Goal: Task Accomplishment & Management: Use online tool/utility

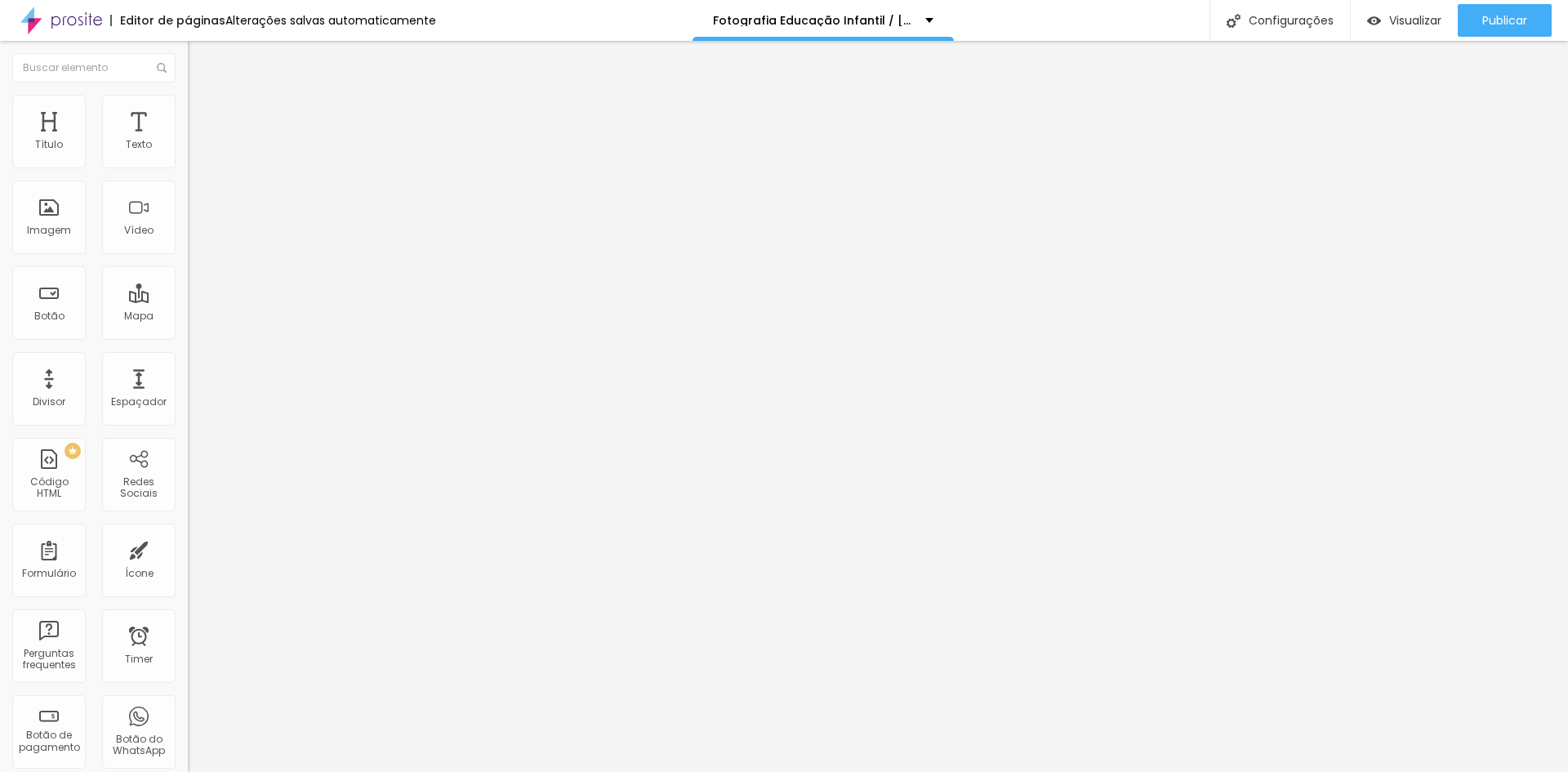
click at [187, 100] on li "Estilo" at bounding box center [281, 103] width 187 height 16
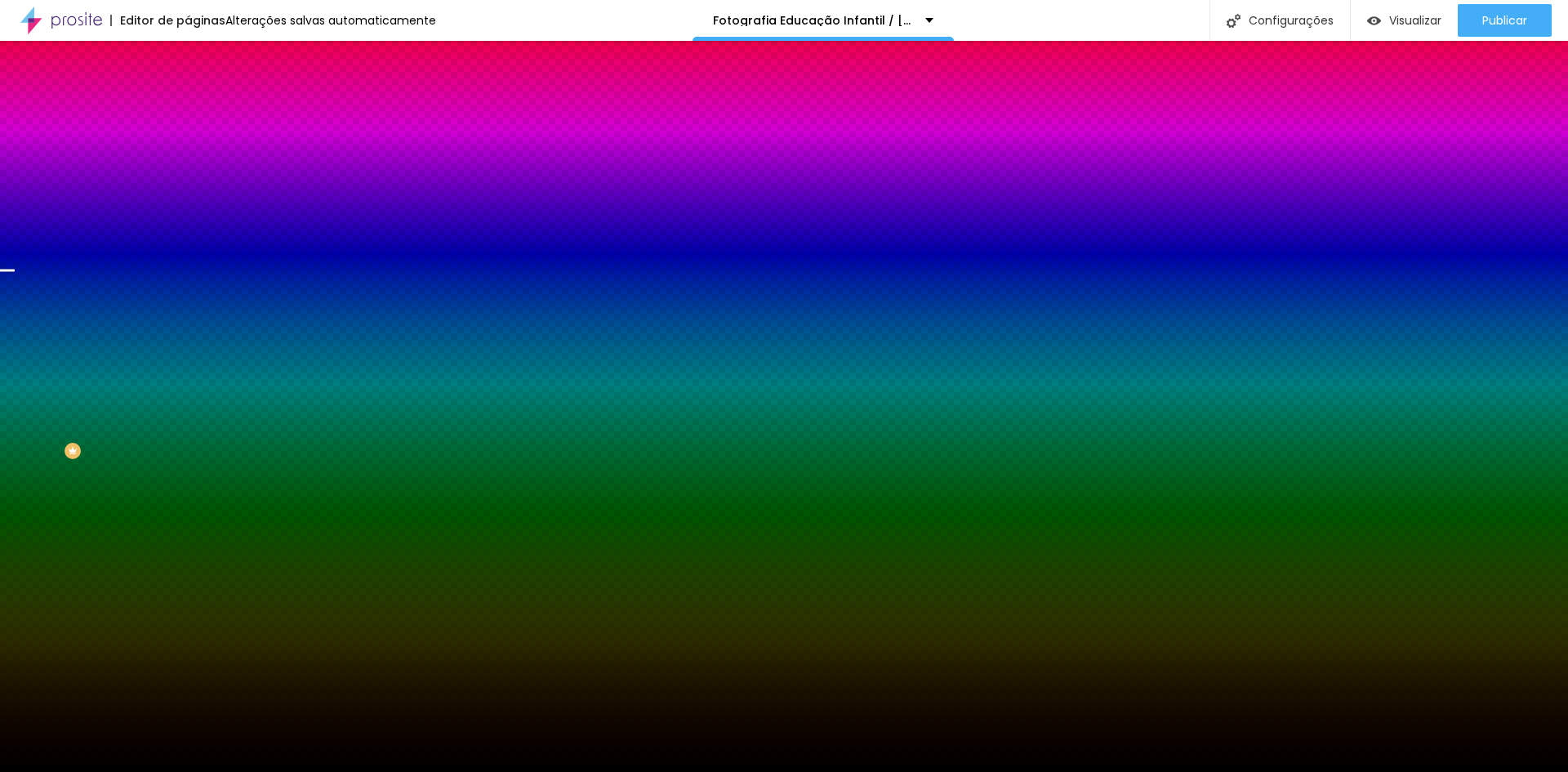
click at [187, 150] on span "Trocar imagem" at bounding box center [232, 142] width 89 height 14
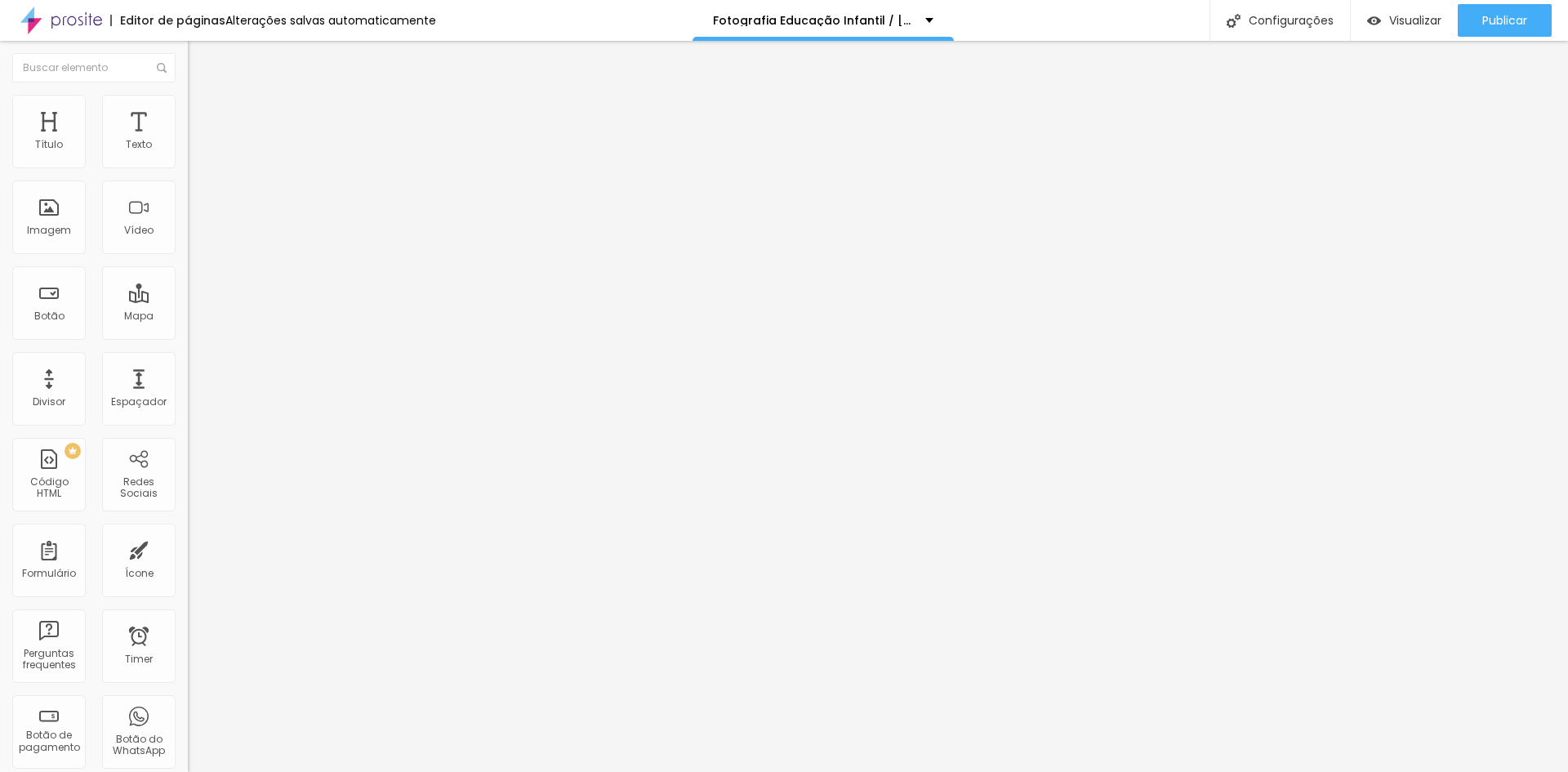
click at [187, 100] on li "Estilo" at bounding box center [281, 103] width 187 height 16
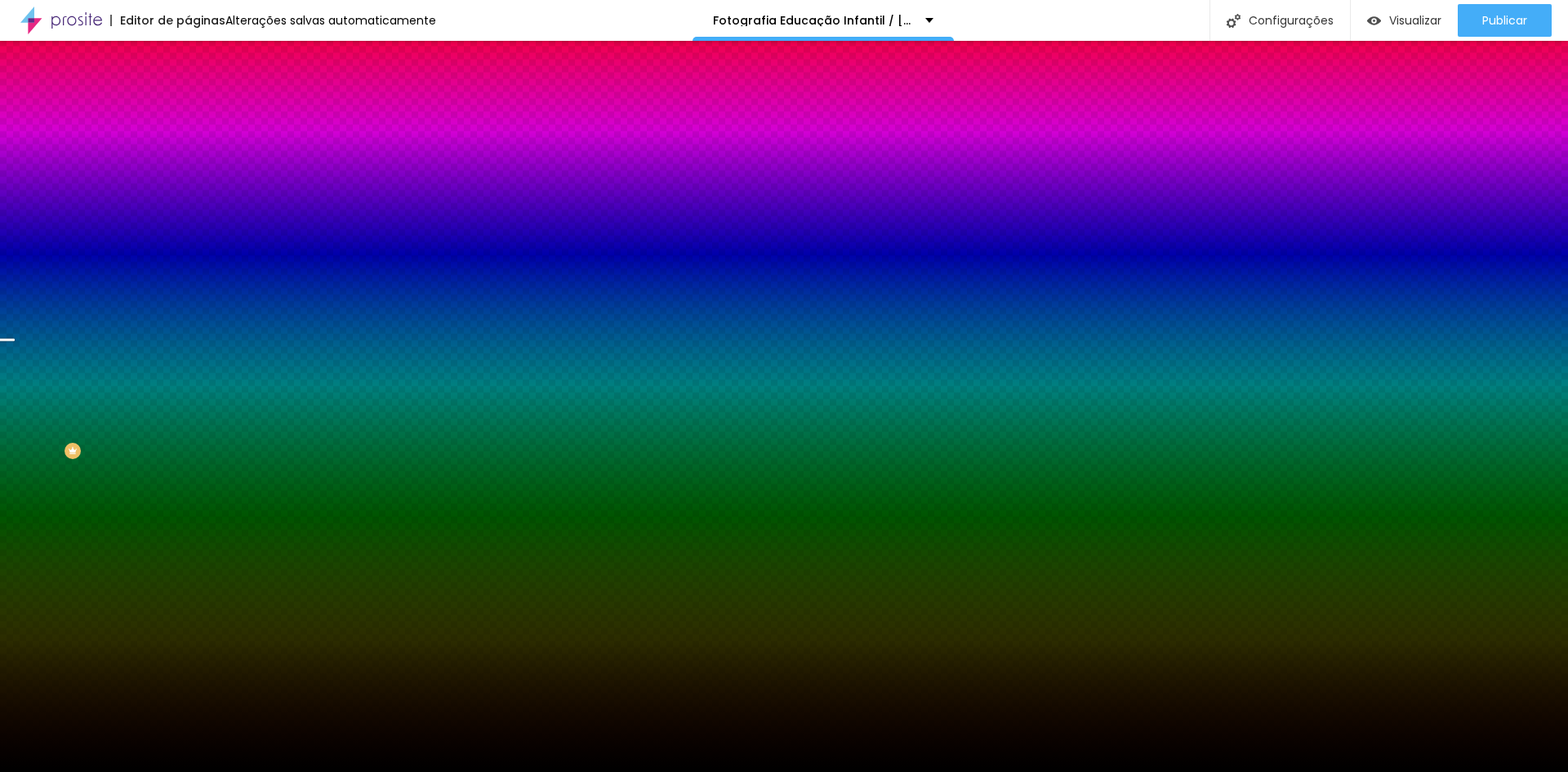
click at [187, 150] on span "Trocar imagem" at bounding box center [232, 142] width 89 height 14
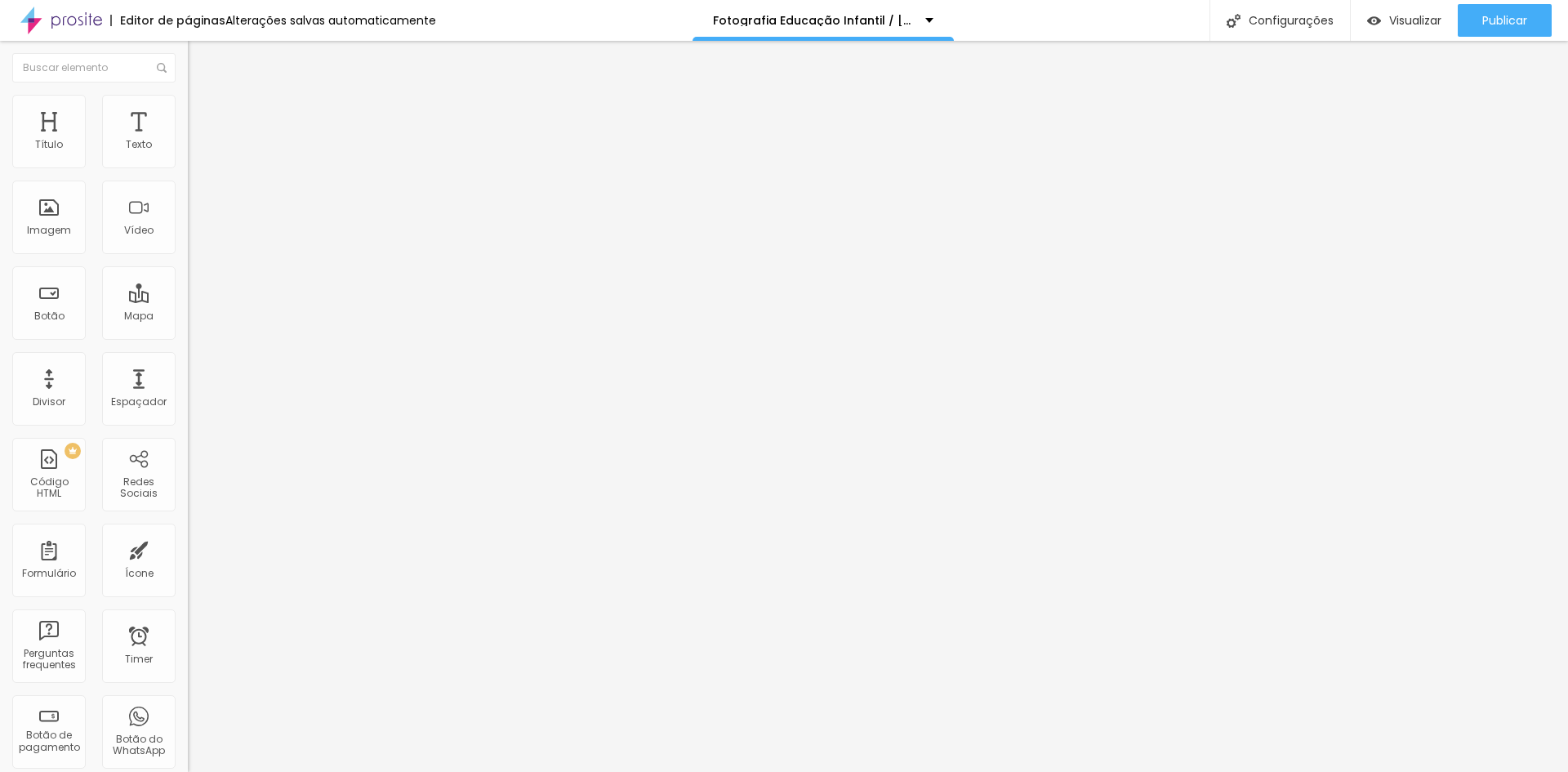
click at [187, 141] on span "Trocar imagem" at bounding box center [232, 132] width 89 height 14
click at [187, 154] on span "Titulo 2" at bounding box center [214, 144] width 53 height 21
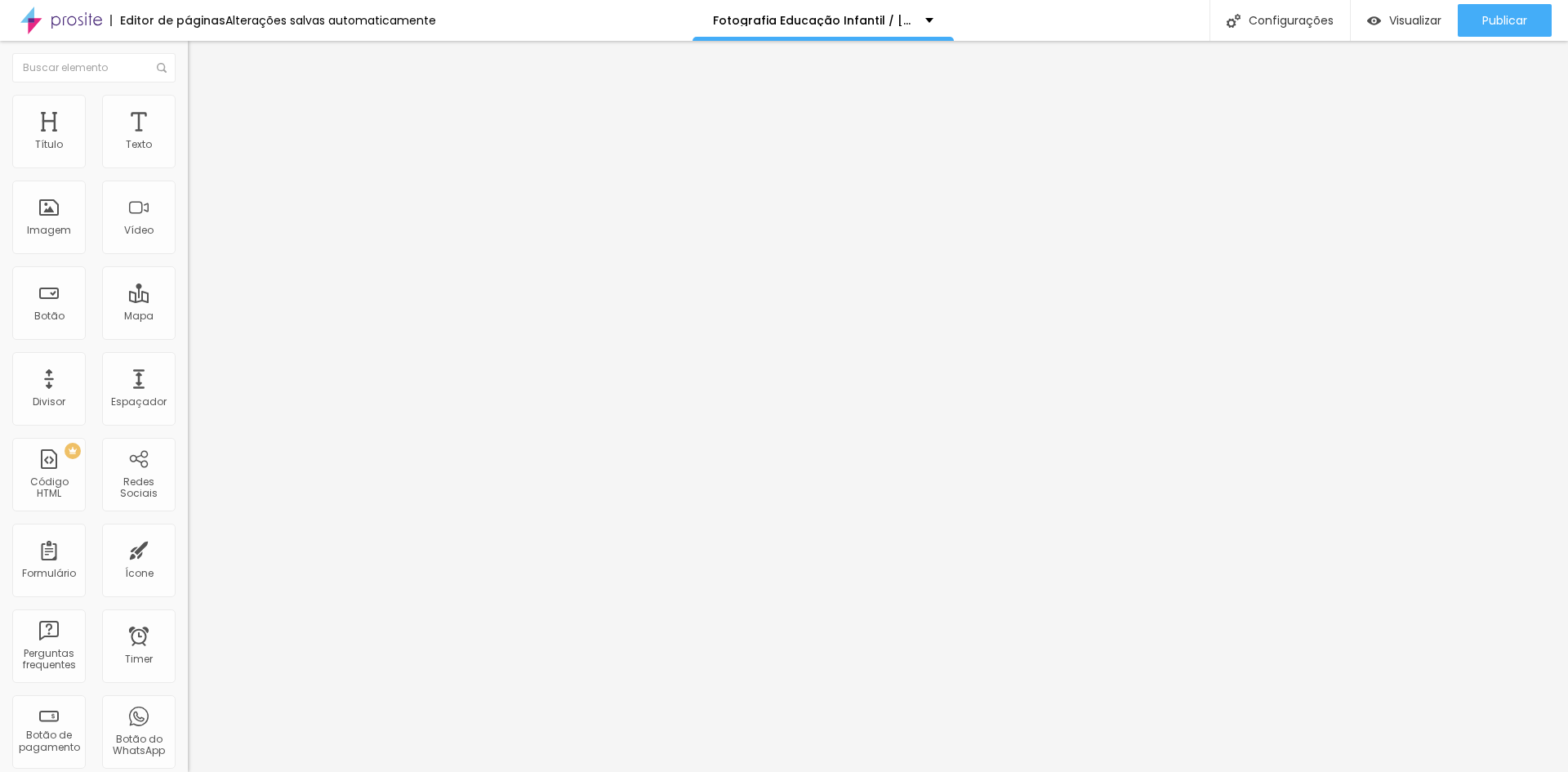
click at [187, 169] on span "Titulo 3" at bounding box center [210, 159] width 46 height 19
click at [187, 182] on span "Titulo 4" at bounding box center [209, 174] width 43 height 16
click at [187, 192] on span "Titulo 5" at bounding box center [205, 185] width 36 height 14
click at [187, 204] on span "Titulo 6" at bounding box center [203, 197] width 31 height 13
type input "71"
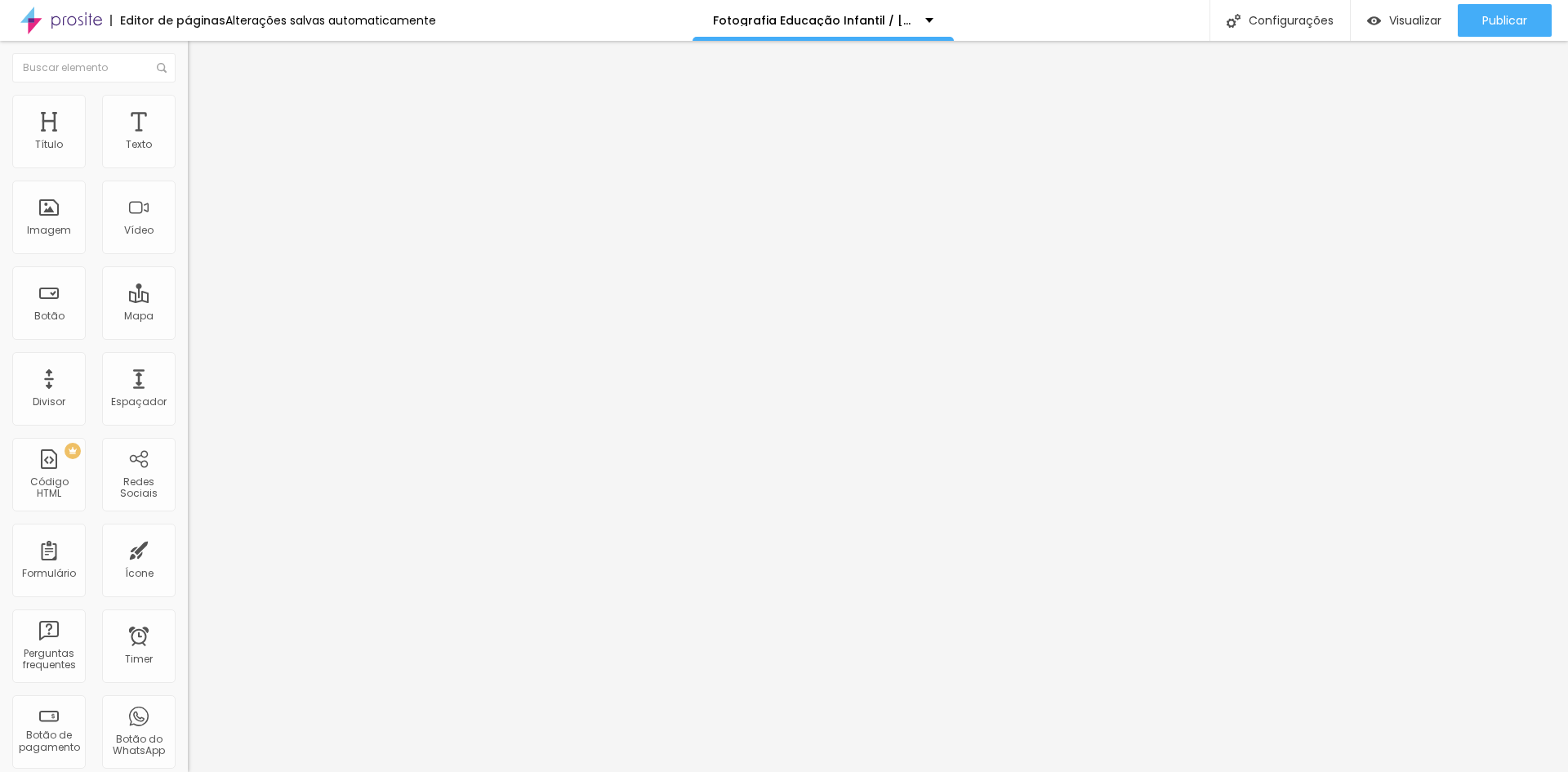
type input "71"
type input "69"
type input "68"
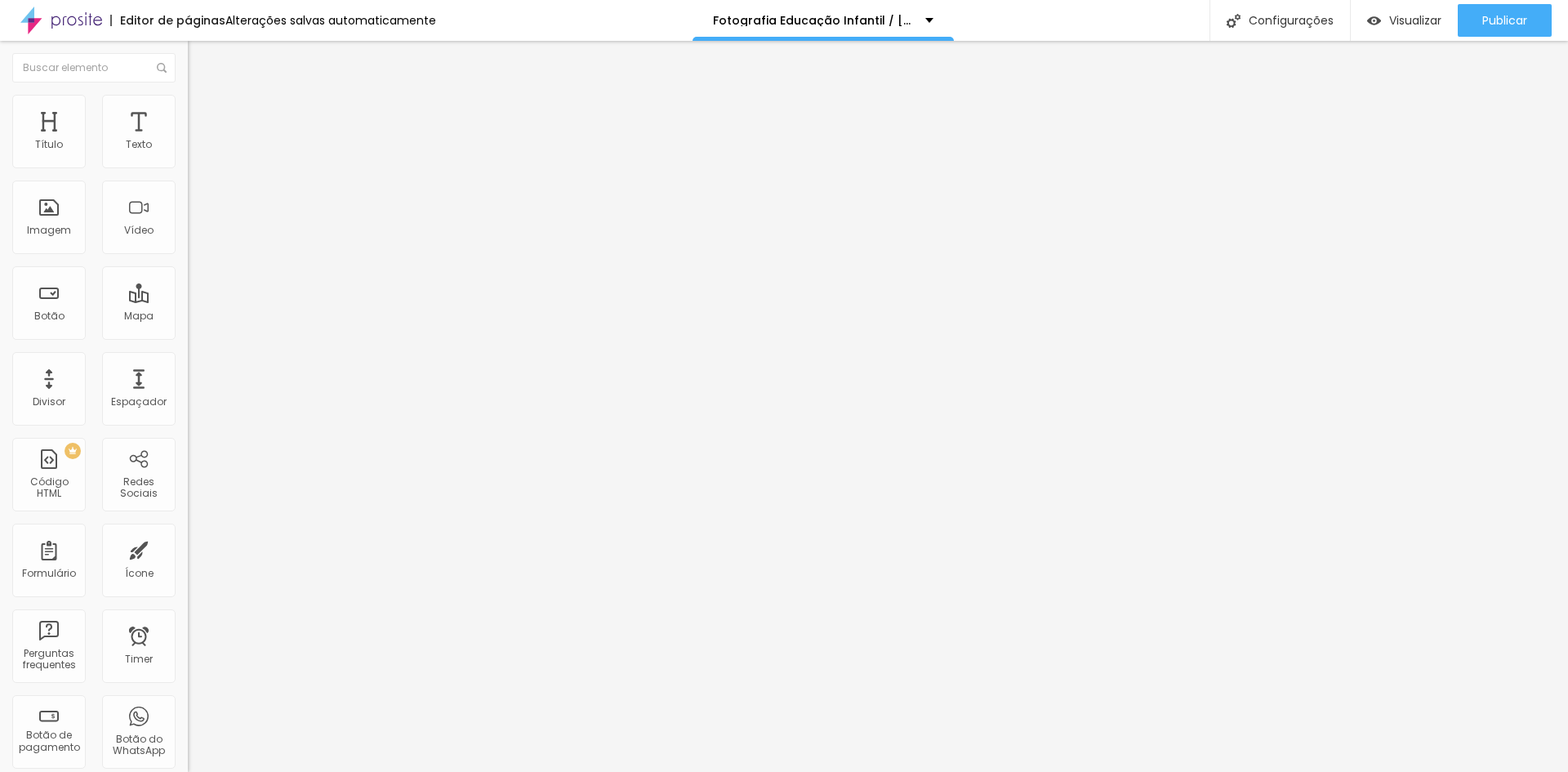
type input "67"
type input "66"
type input "65"
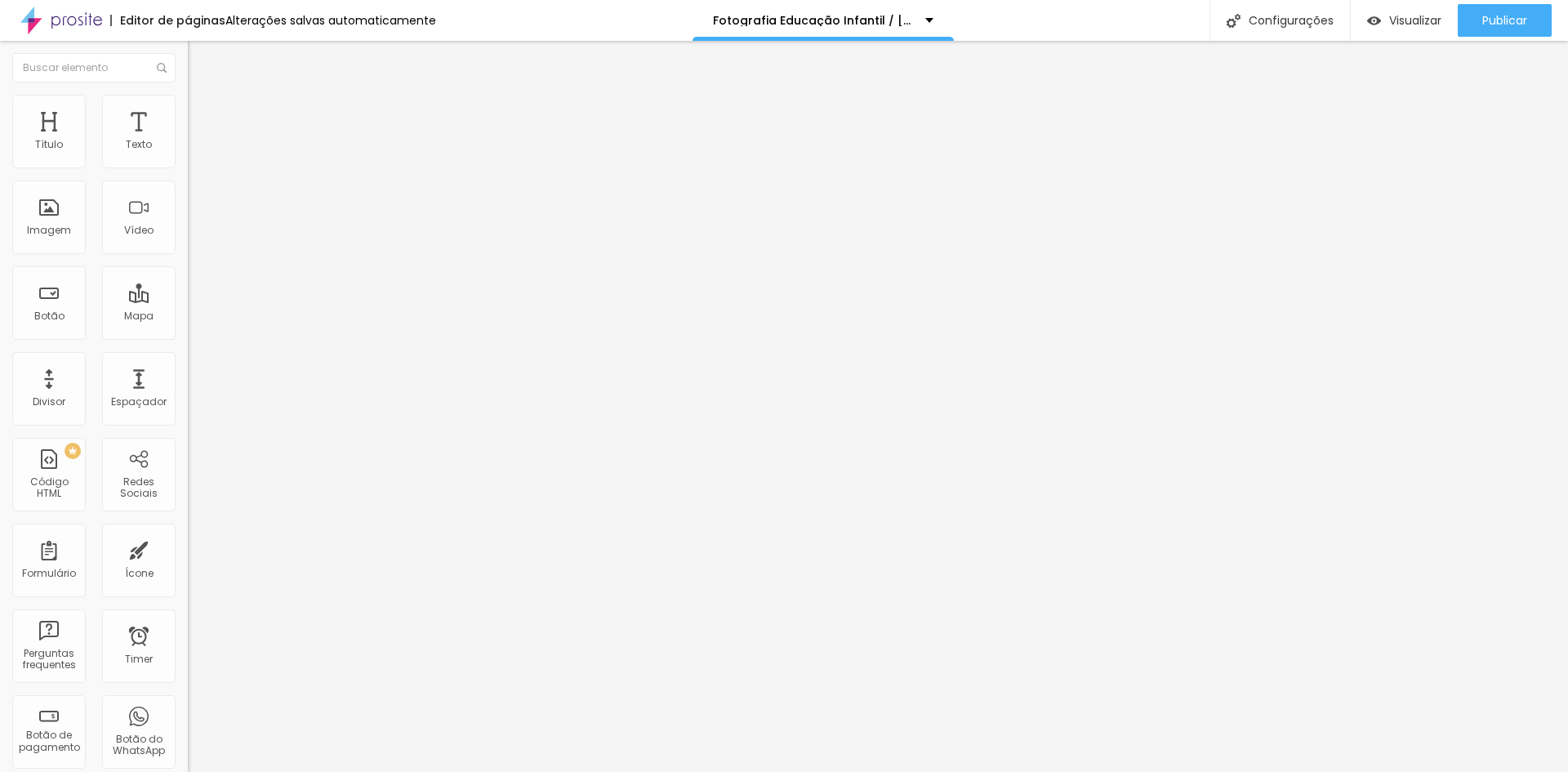
type input "65"
type input "64"
type input "63"
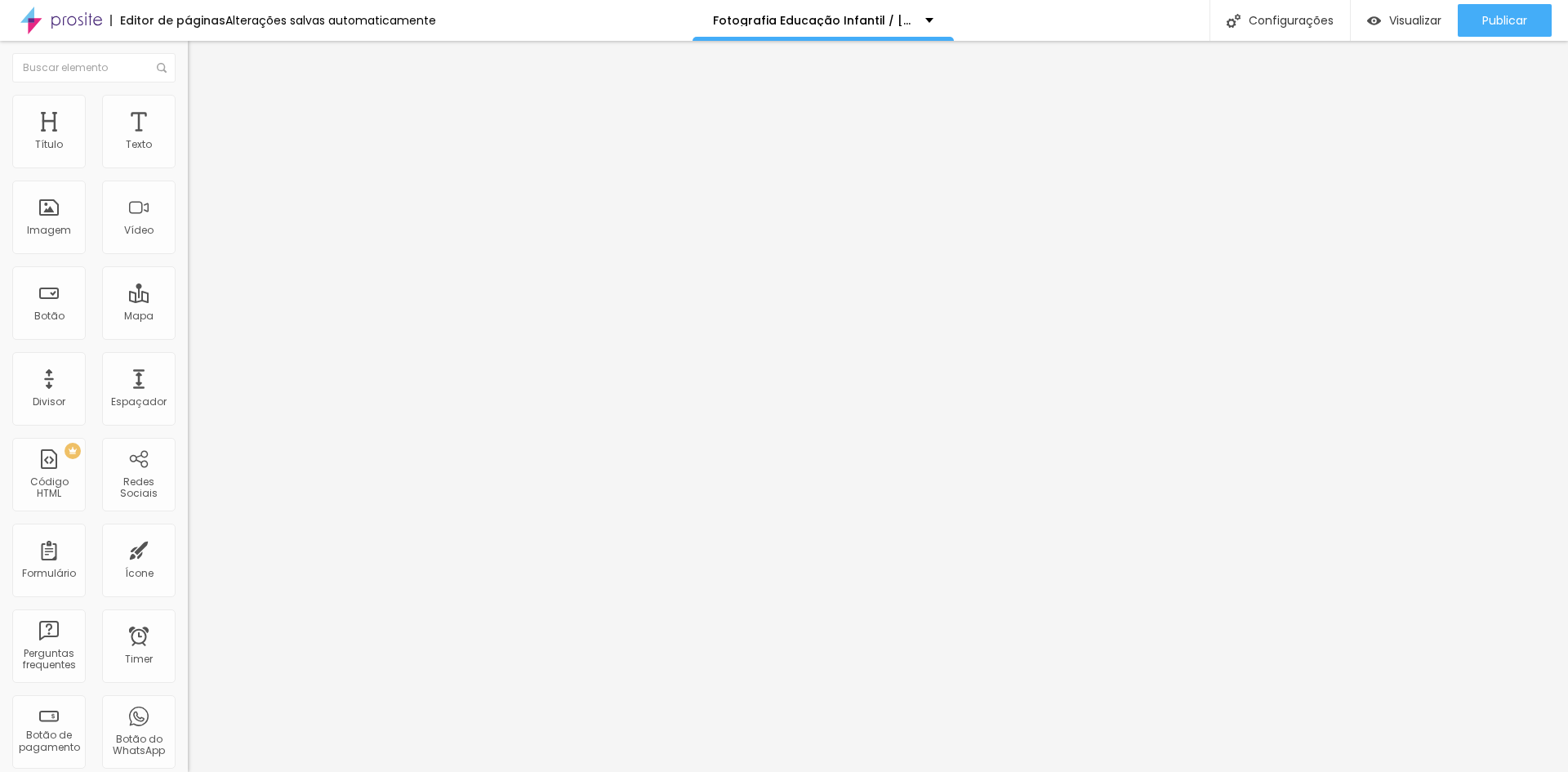
type input "62"
drag, startPoint x: 105, startPoint y: 342, endPoint x: 94, endPoint y: 346, distance: 11.7
click at [187, 391] on input "range" at bounding box center [240, 397] width 105 height 14
type input "61"
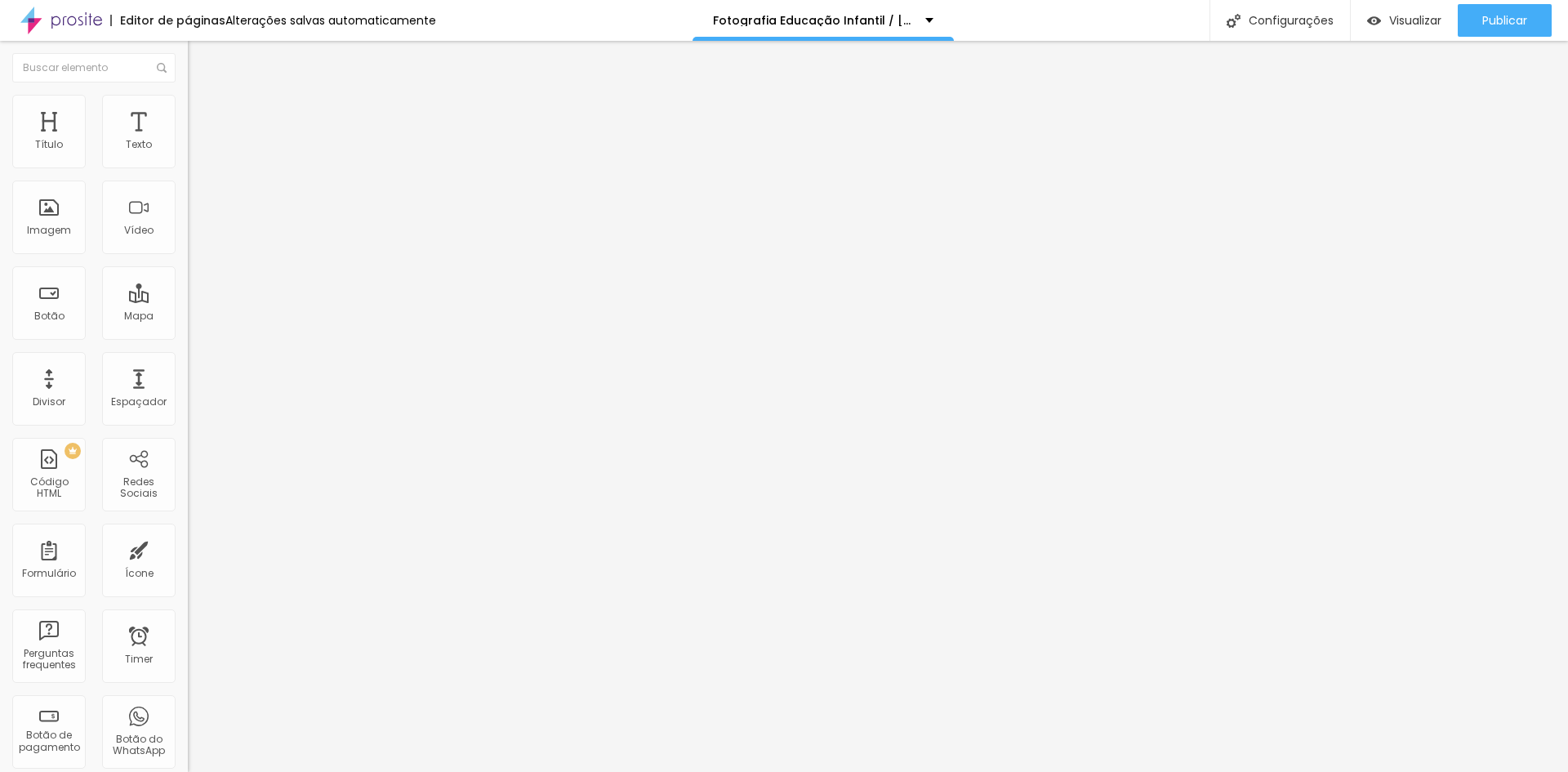
type input "61"
type input "60"
type input "59"
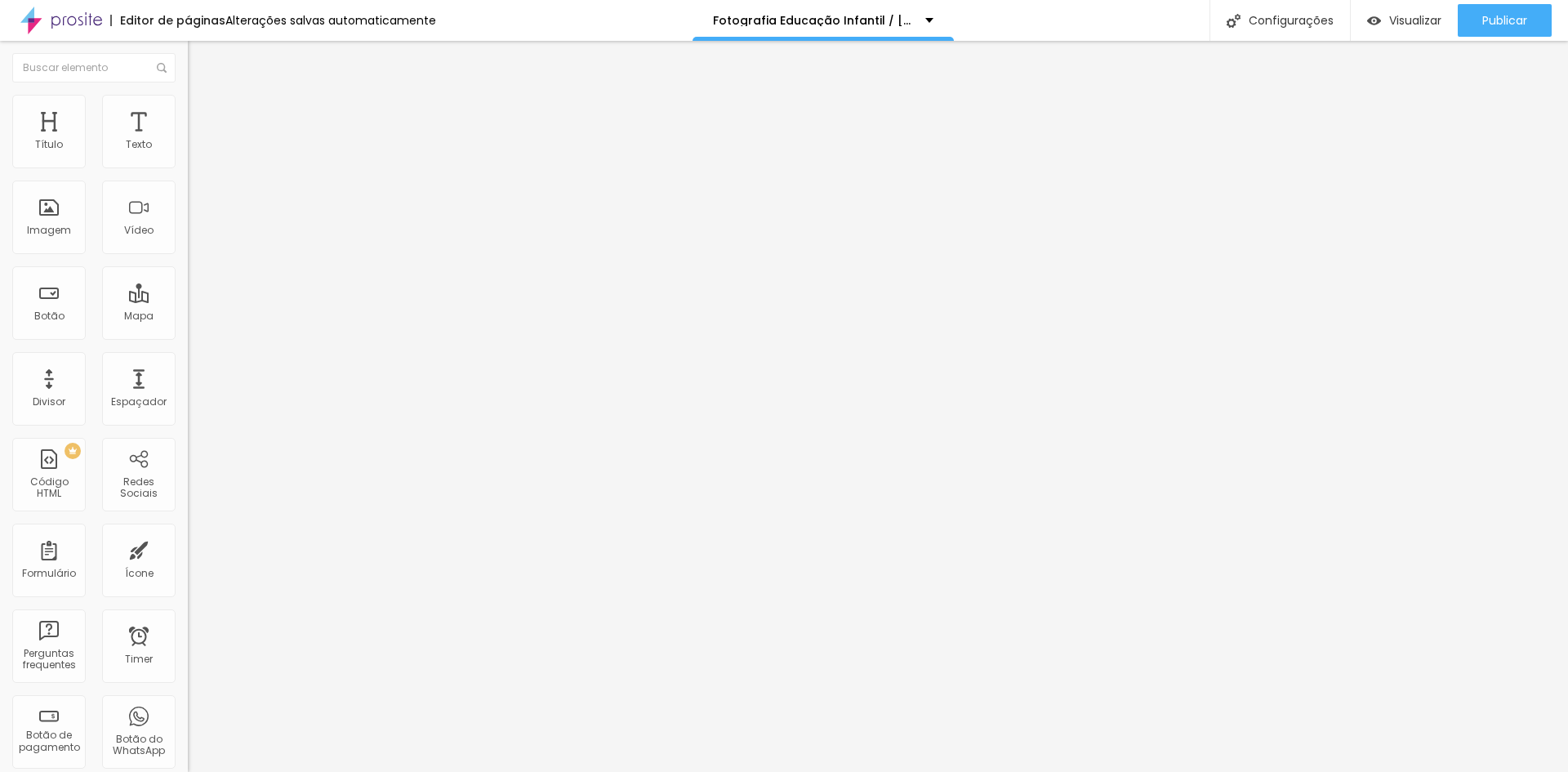
type input "58"
type input "56"
type input "54"
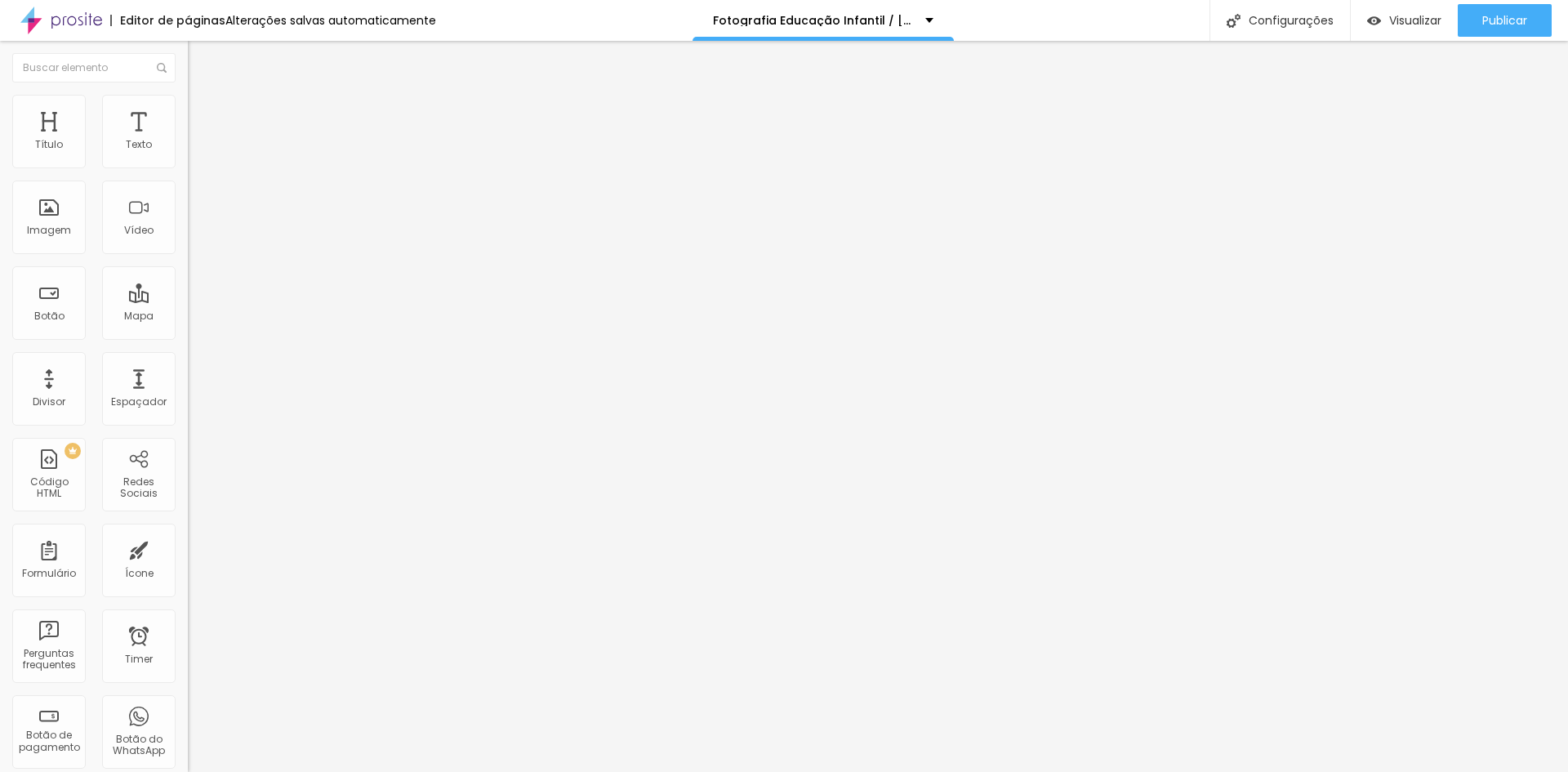
type input "54"
type input "53"
type input "52"
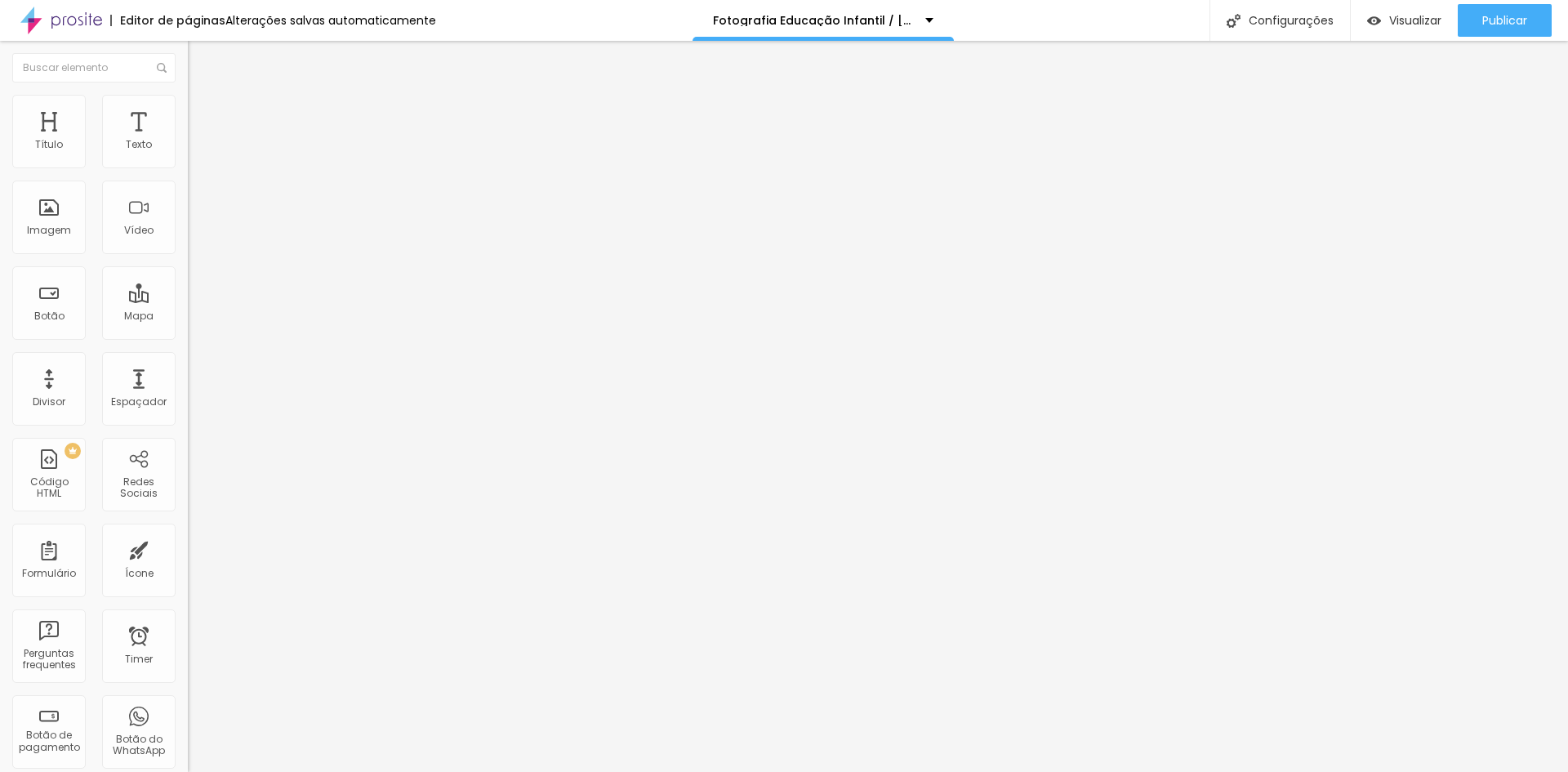
type input "51"
type input "49"
type input "48"
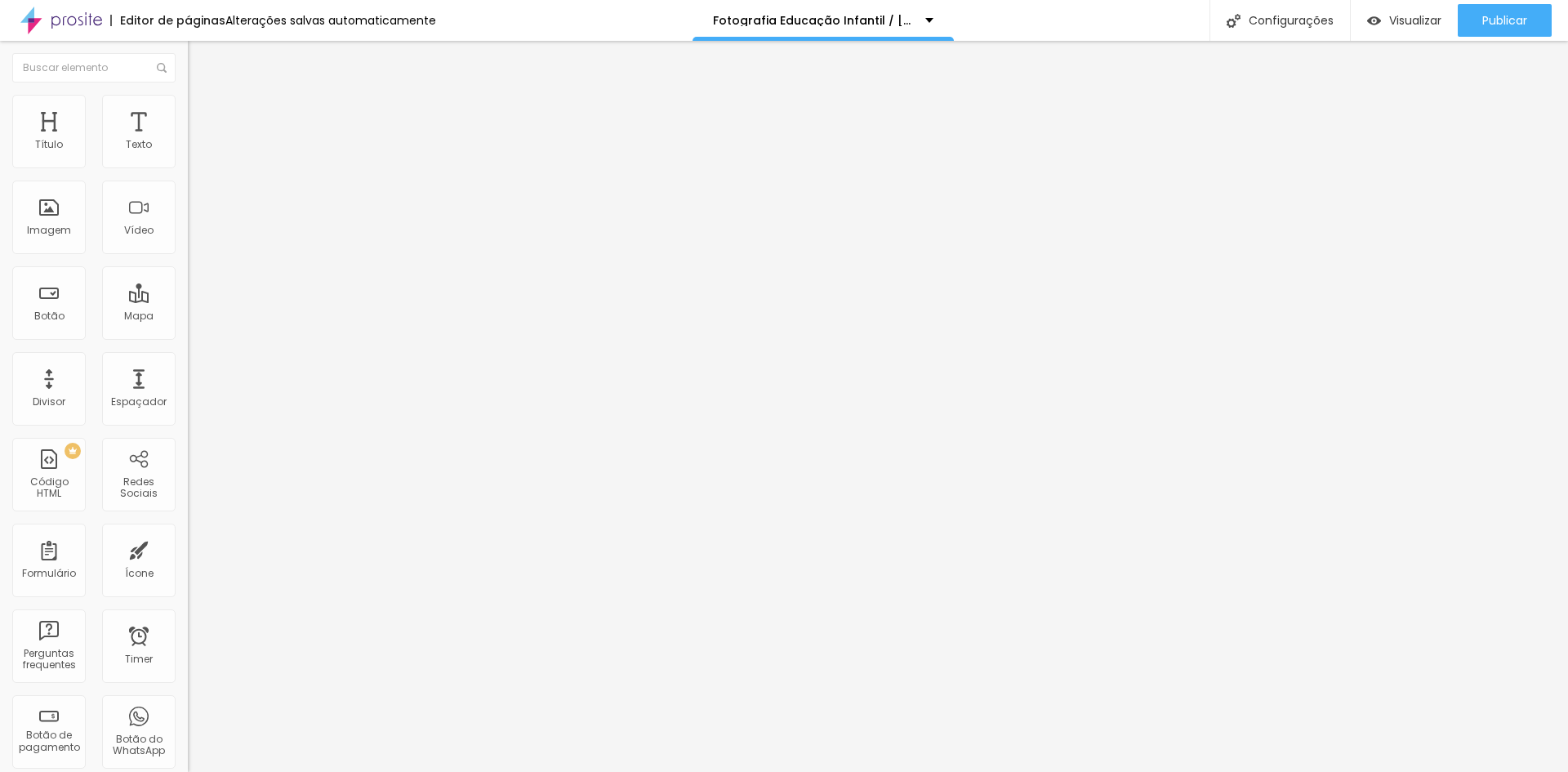
type input "48"
type input "47"
type input "46"
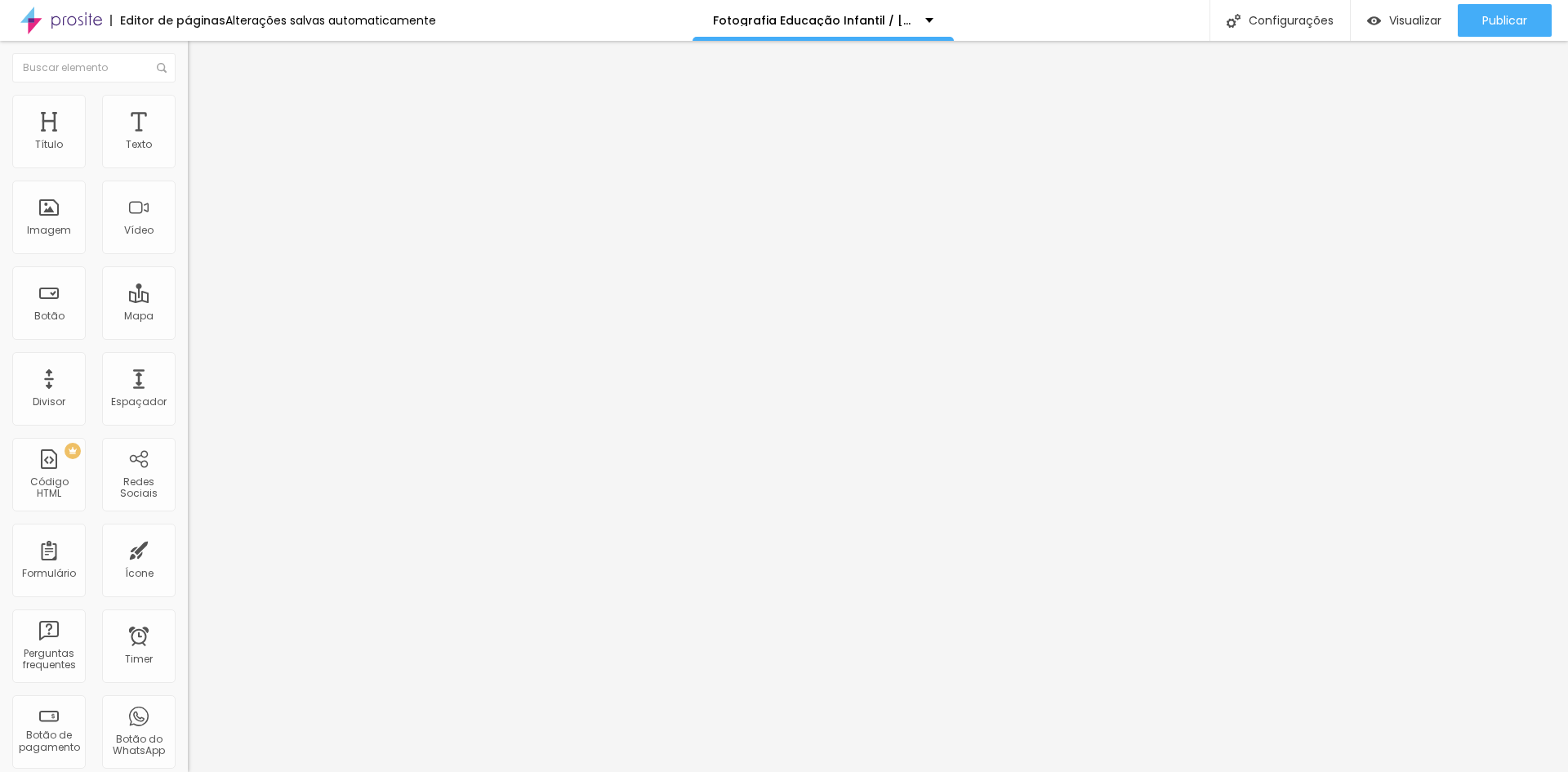
type input "45"
type input "44"
type input "43"
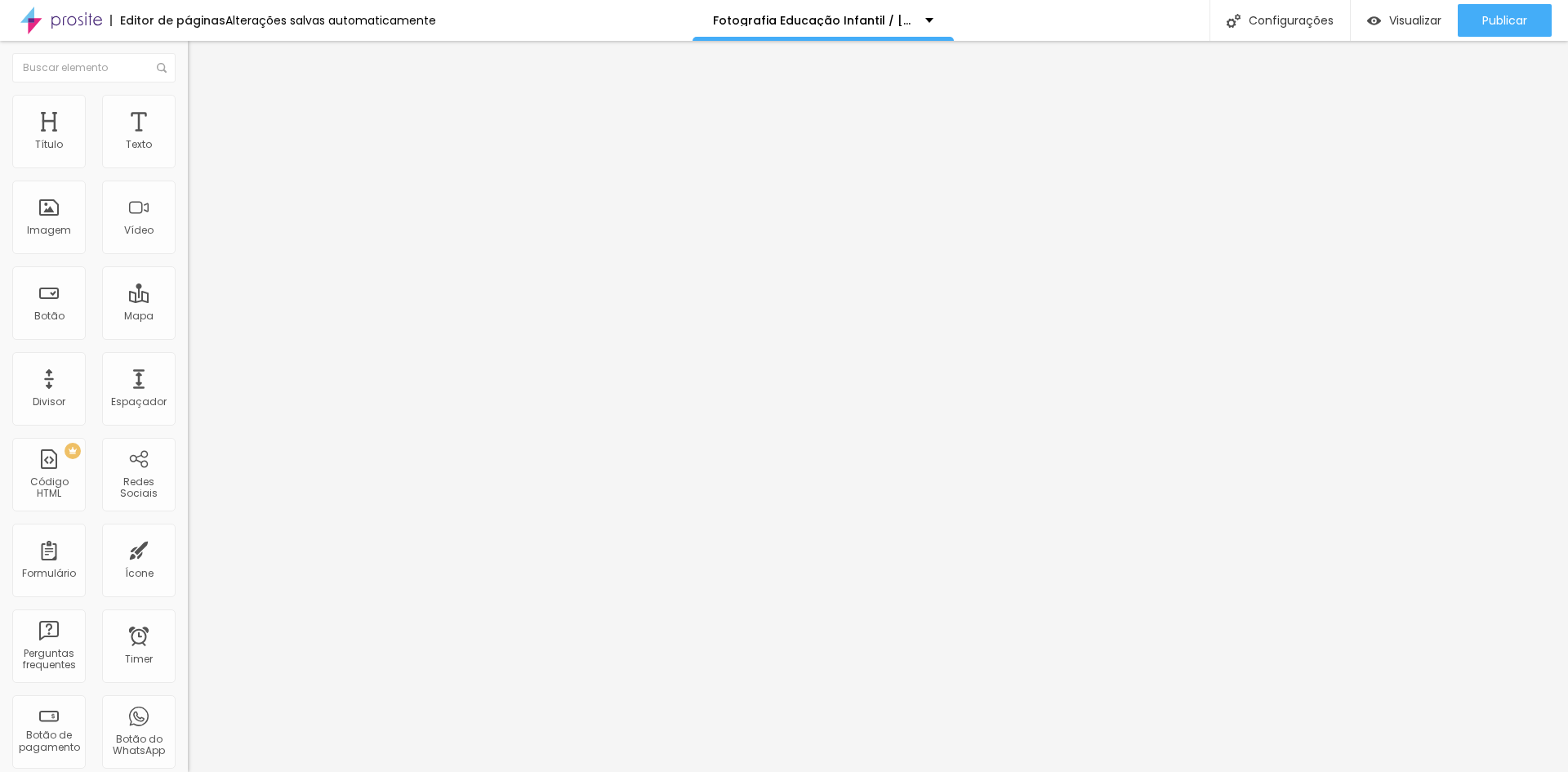
type input "43"
type input "42"
type input "41"
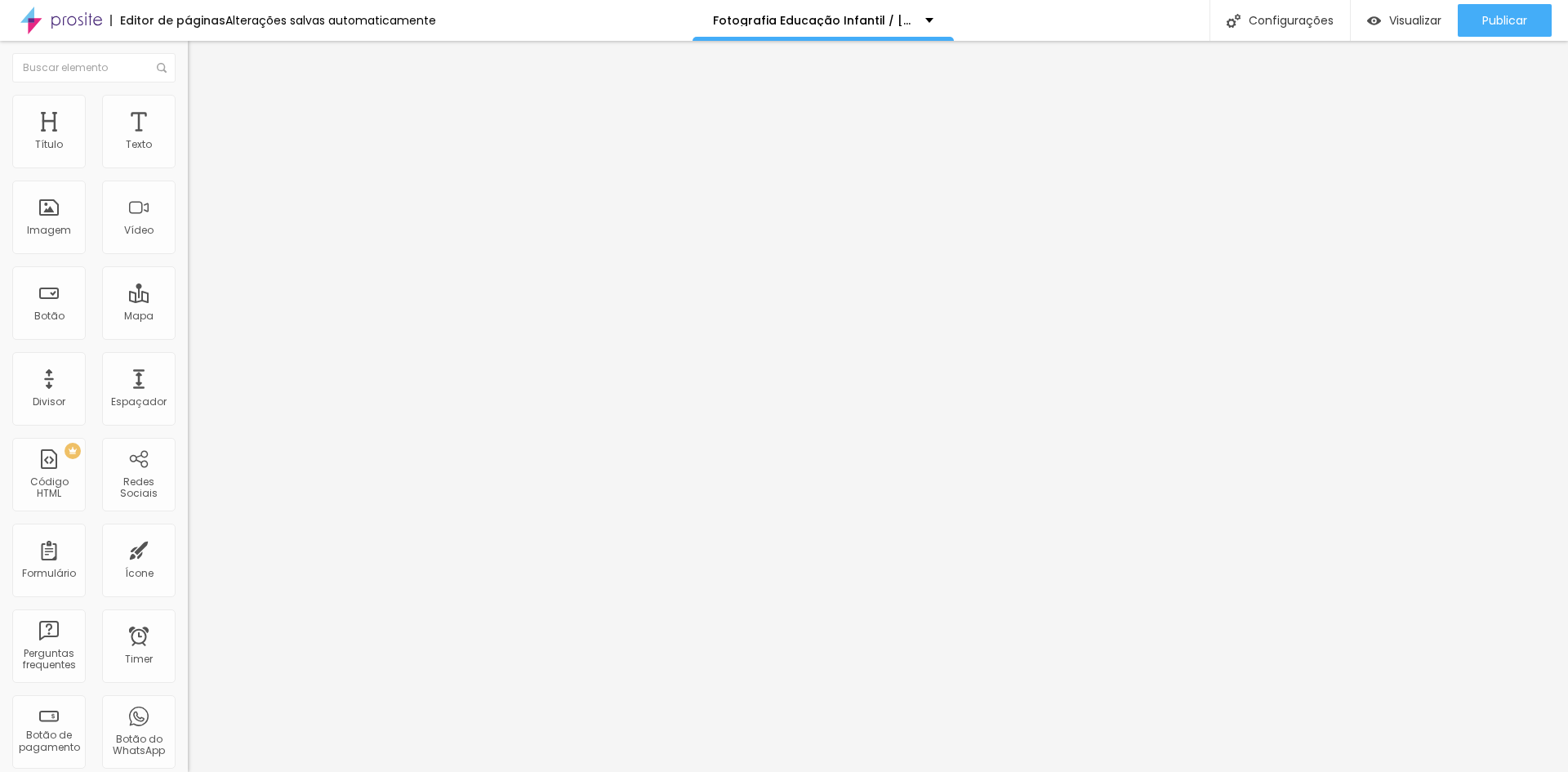
type input "40"
type input "39"
type input "38"
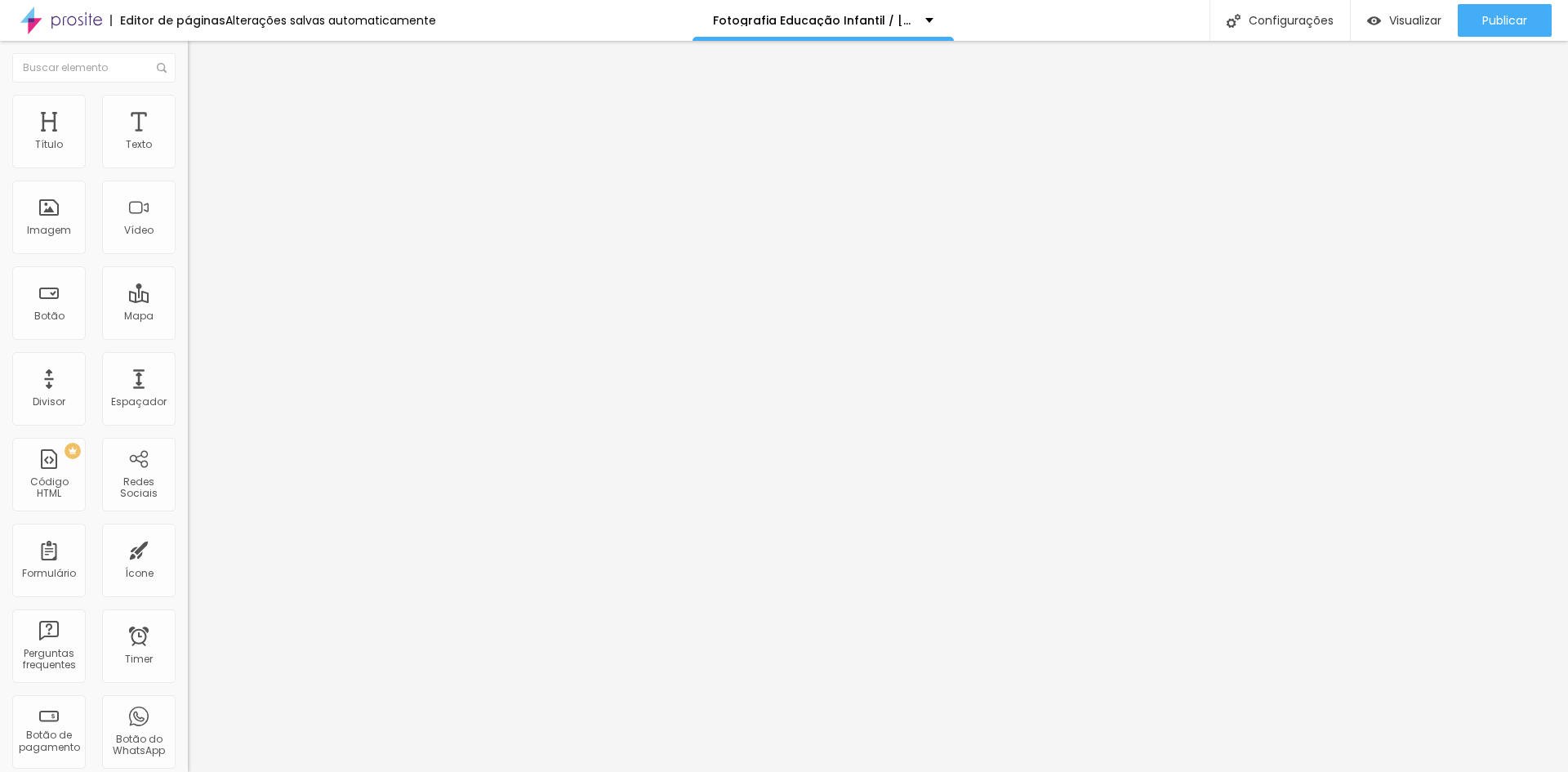
type input "38"
type input "37"
type input "36"
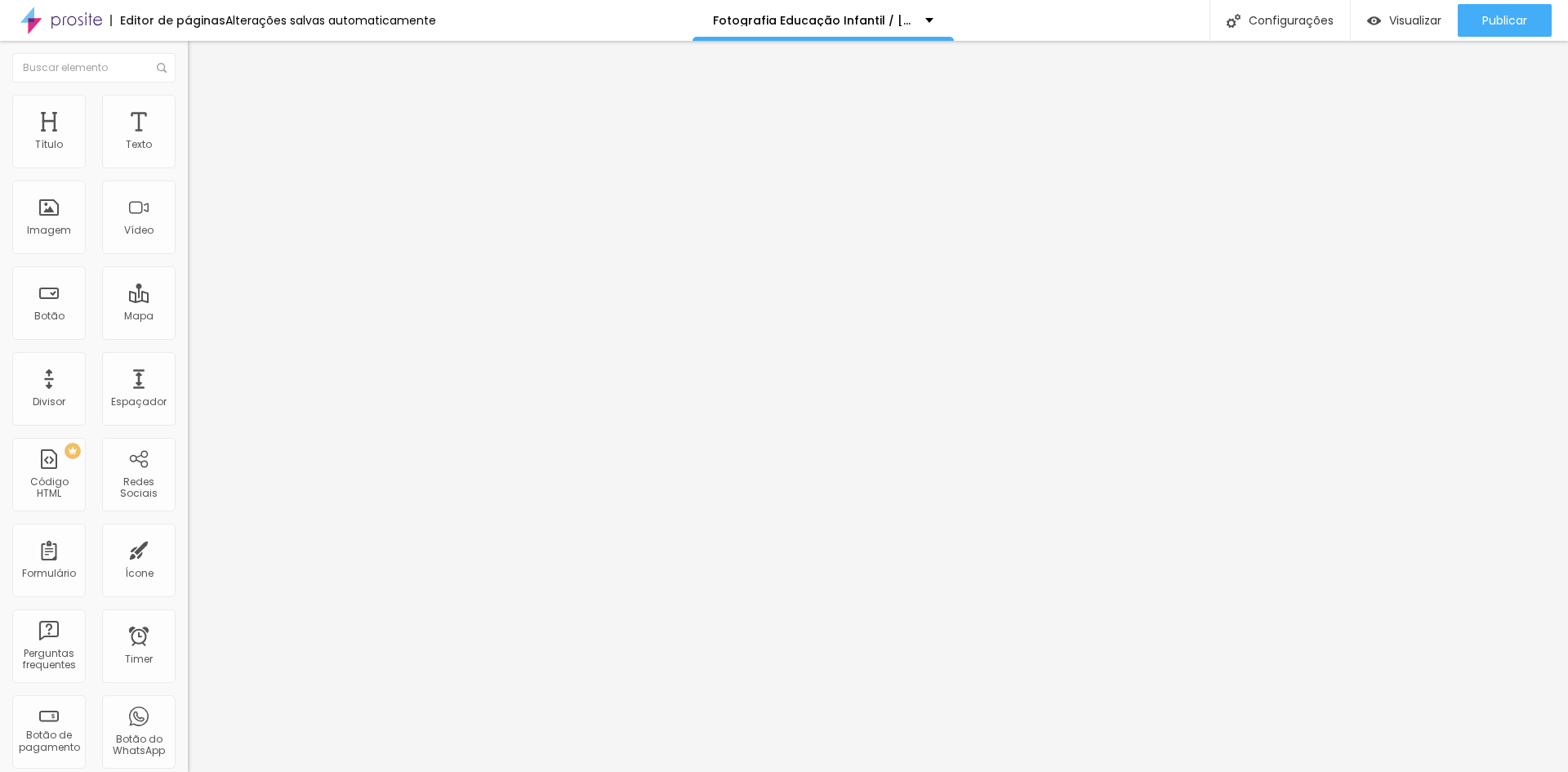
drag, startPoint x: 94, startPoint y: 343, endPoint x: 64, endPoint y: 343, distance: 30.0
type input "36"
click at [187, 391] on input "range" at bounding box center [240, 397] width 105 height 14
type input "77"
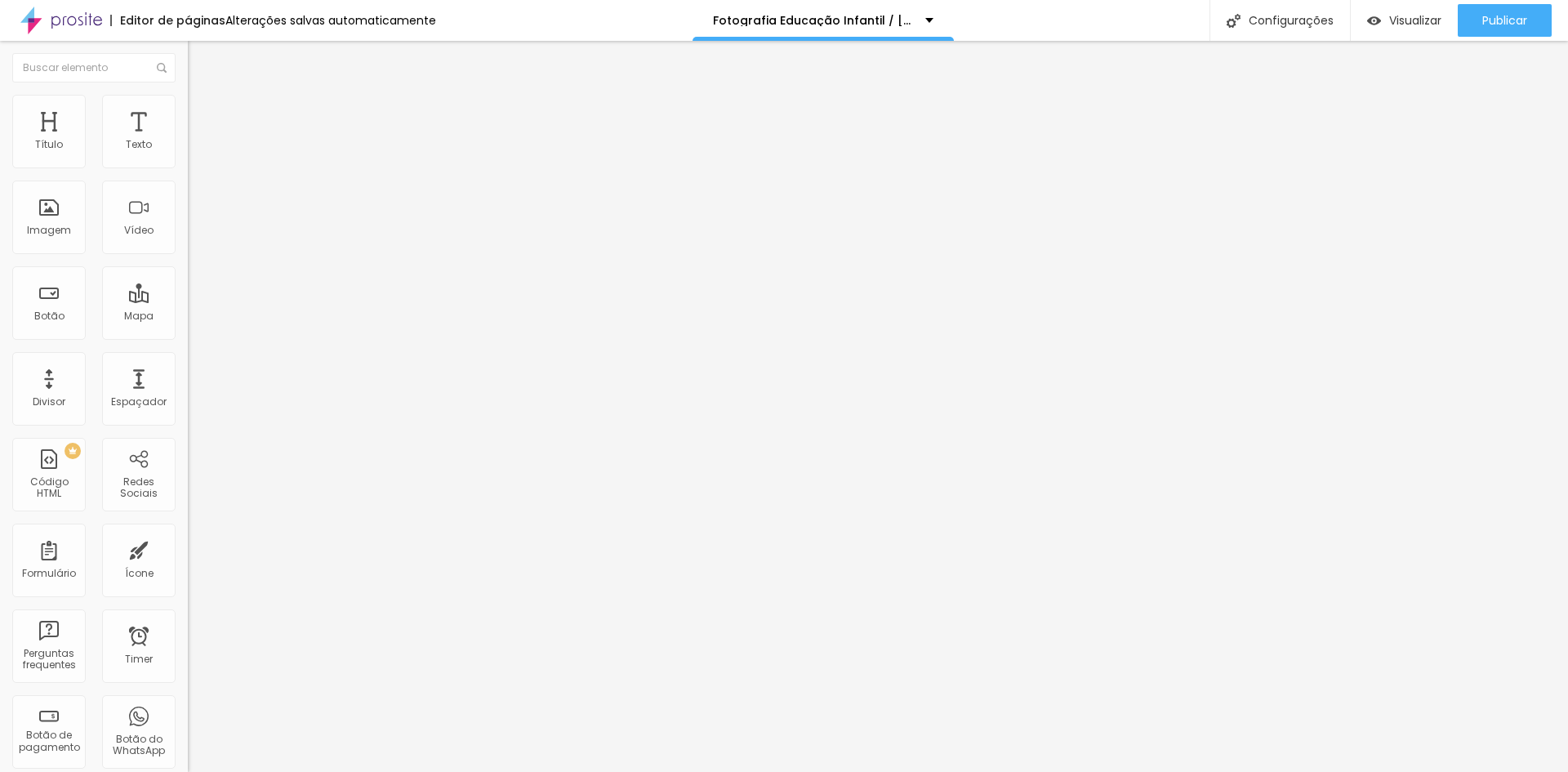
type input "76"
type input "74"
type input "73"
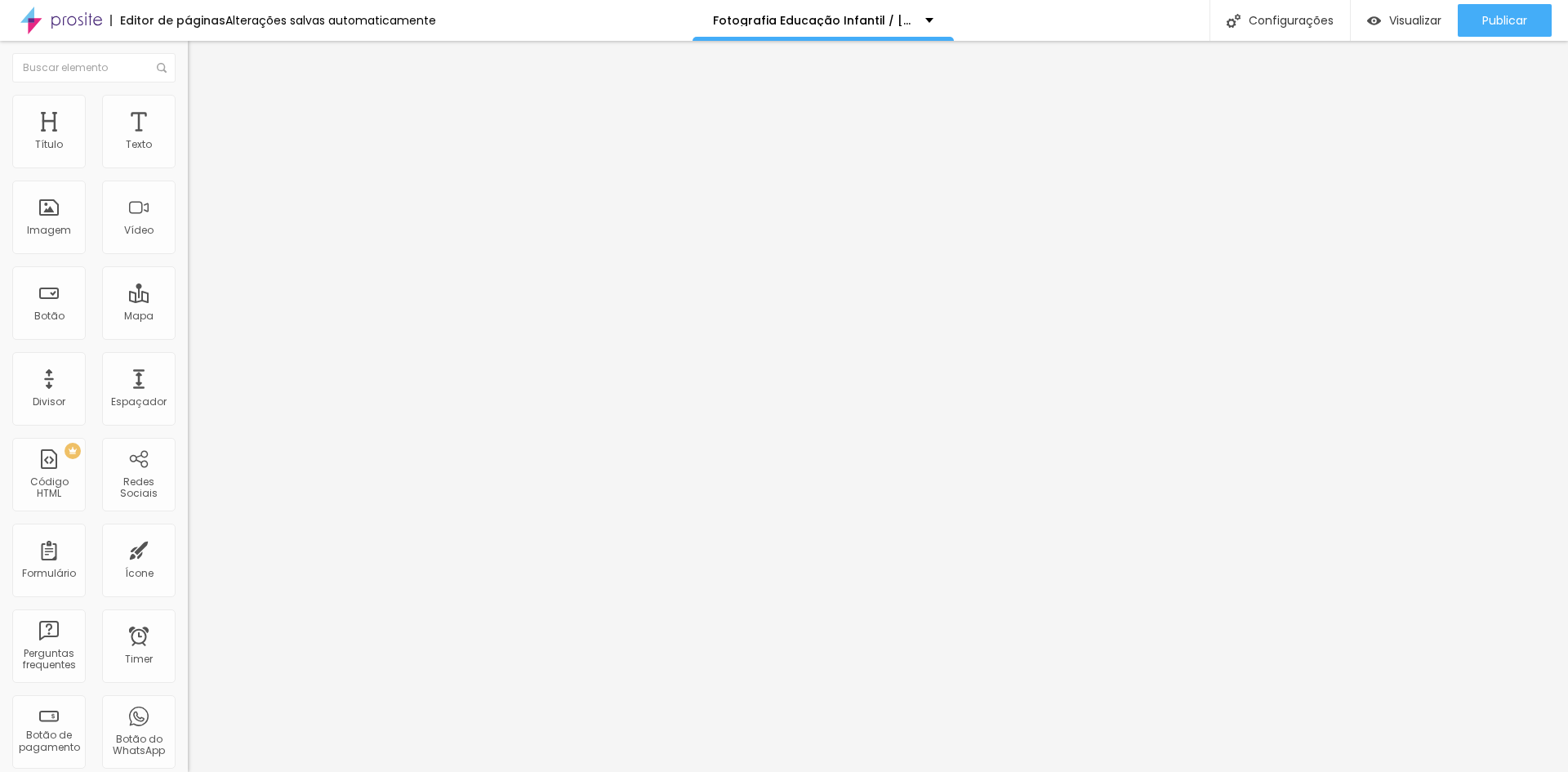
type input "73"
type input "71"
type input "70"
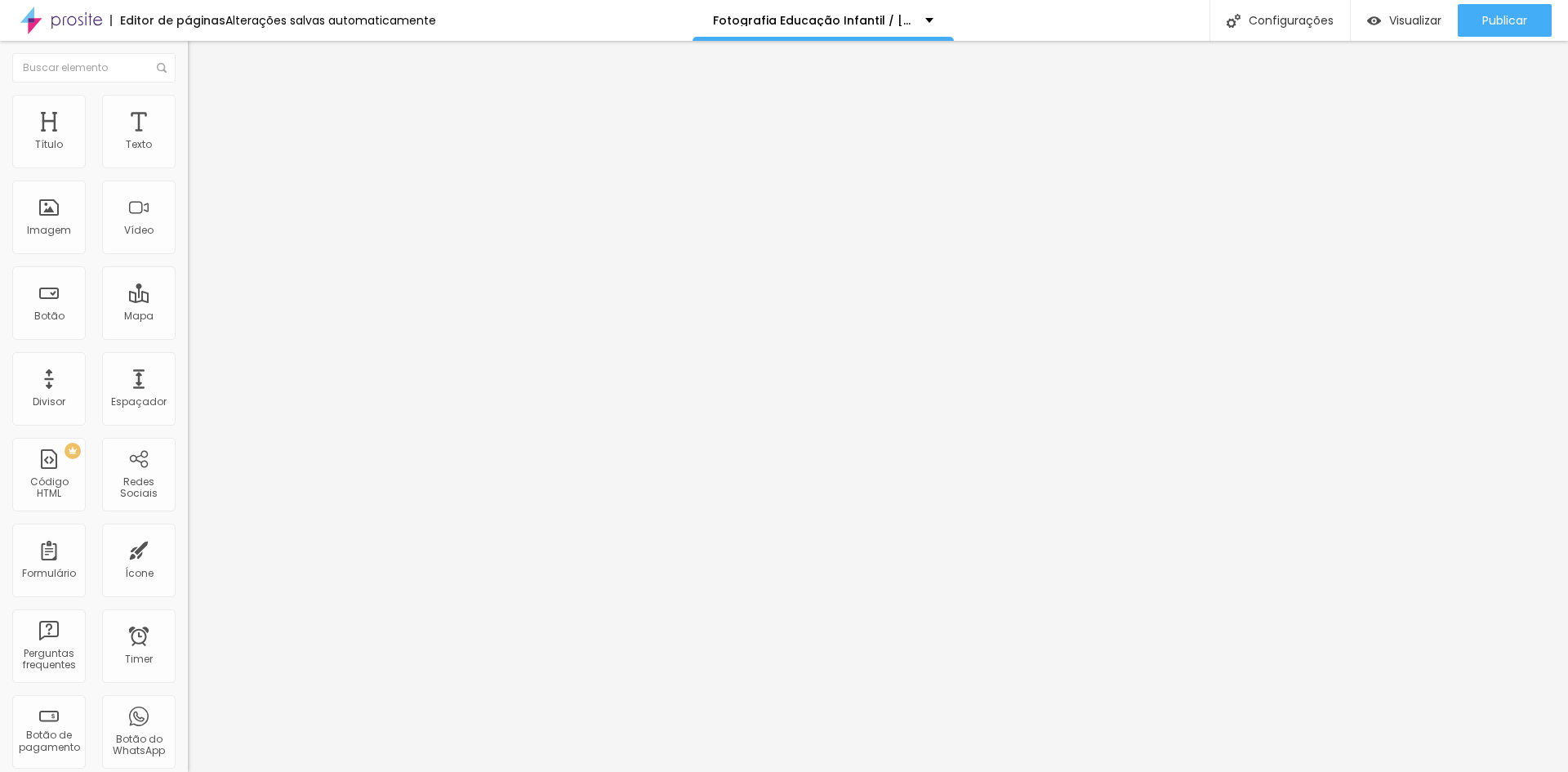
type input "68"
type input "67"
type input "66"
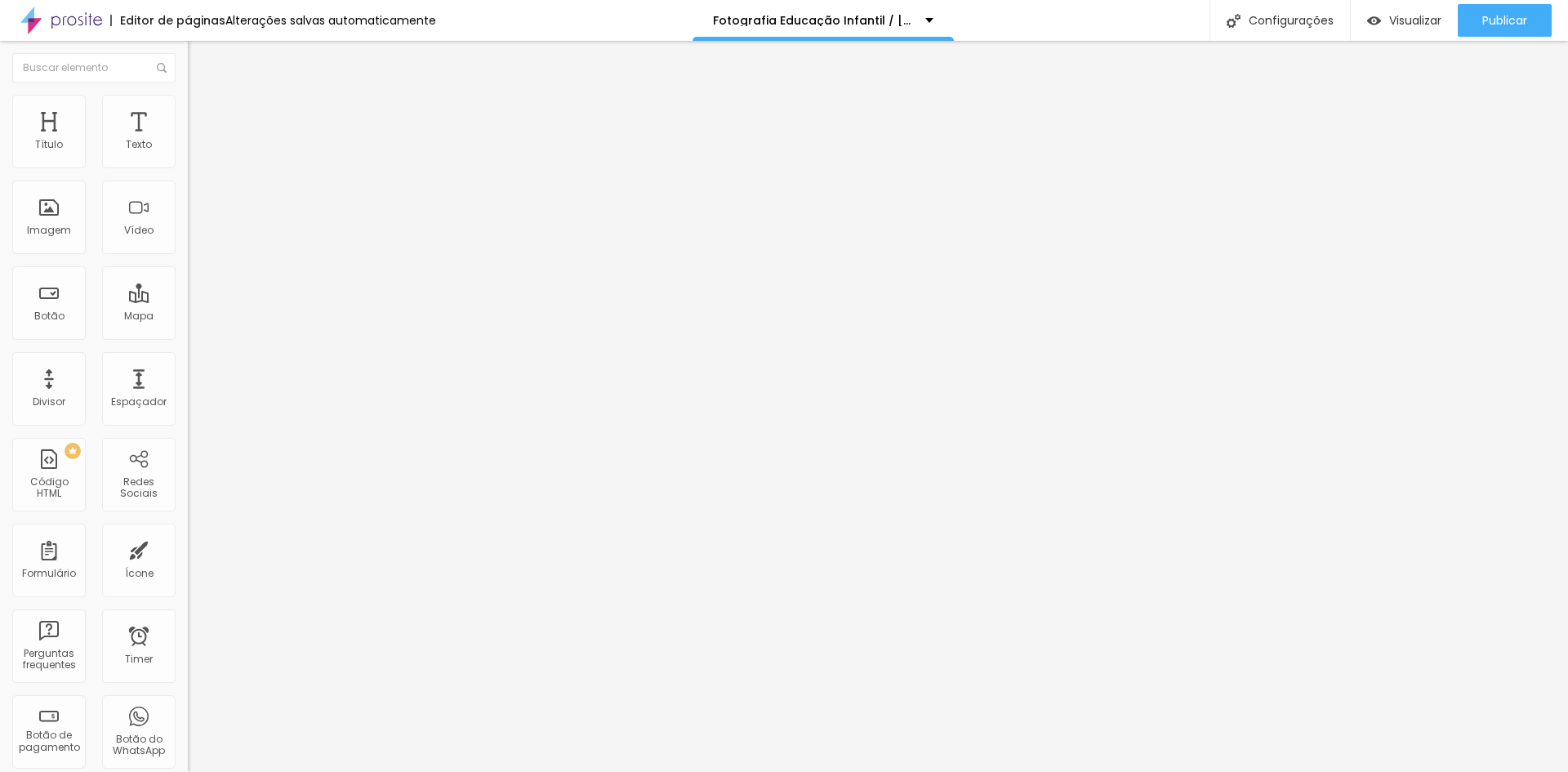
type input "66"
type input "65"
type input "64"
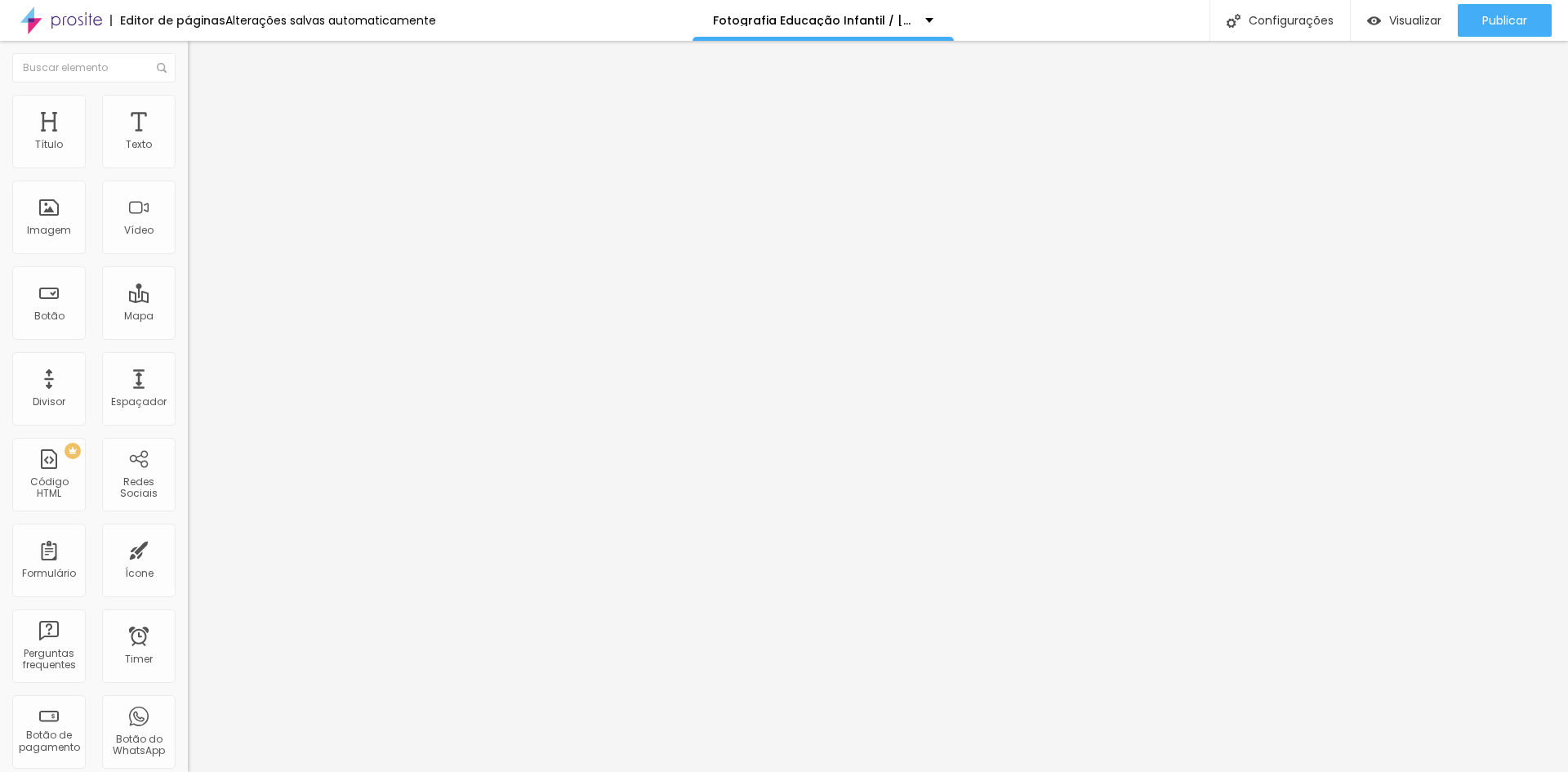
type input "63"
type input "61"
type input "60"
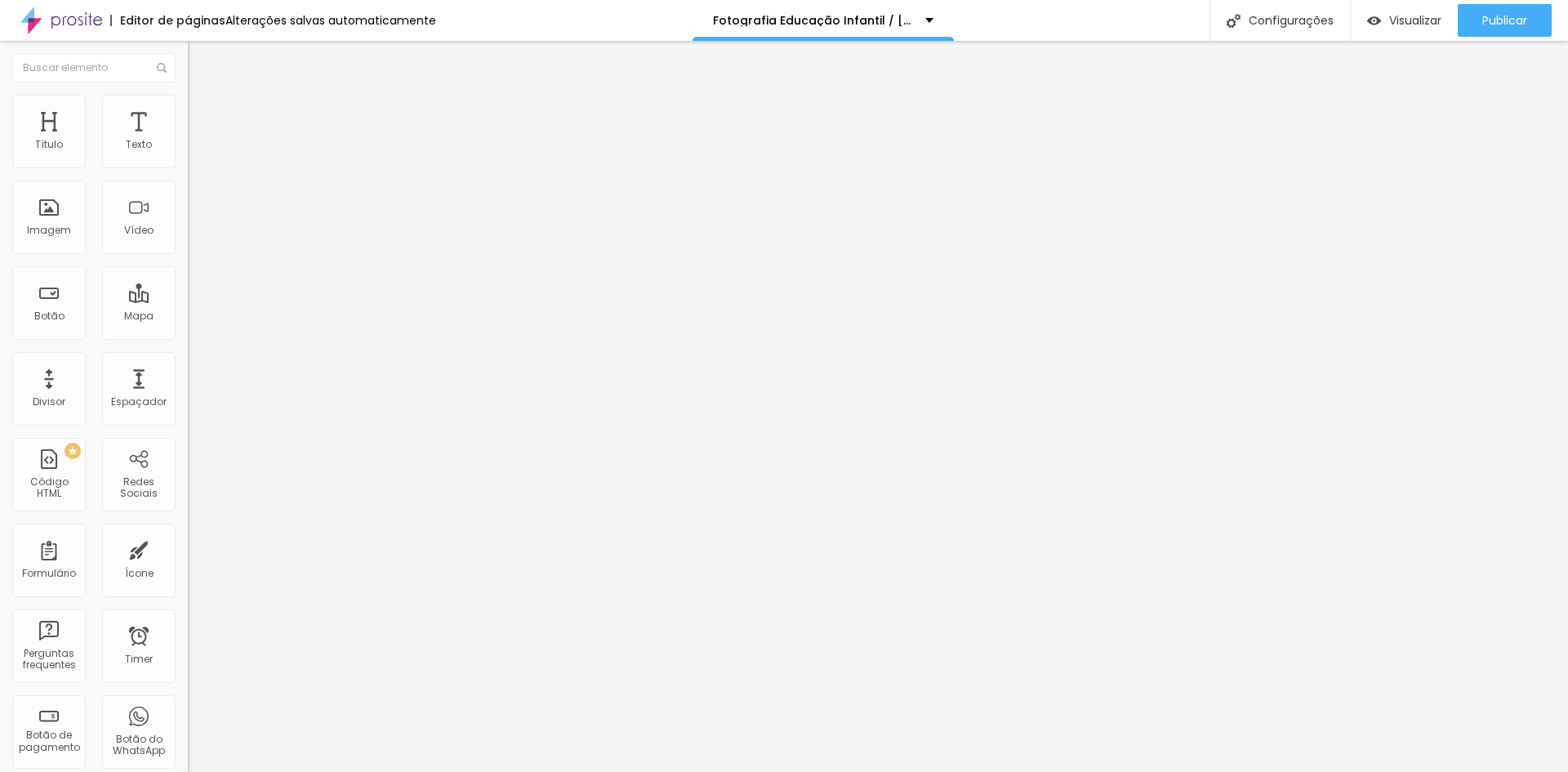
type input "60"
type input "59"
type input "58"
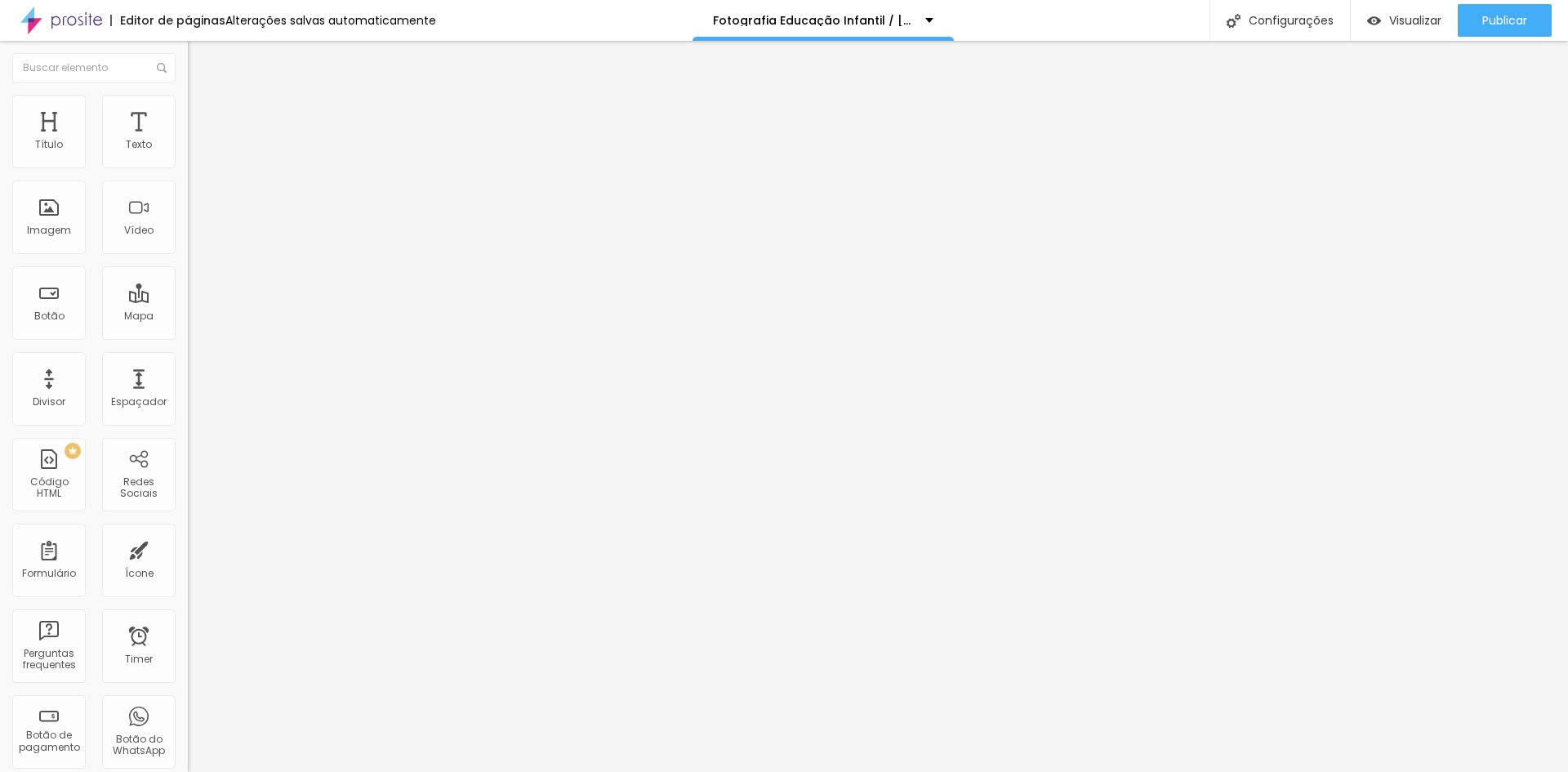
type input "56"
type input "55"
drag, startPoint x: 113, startPoint y: 341, endPoint x: 86, endPoint y: 346, distance: 27.5
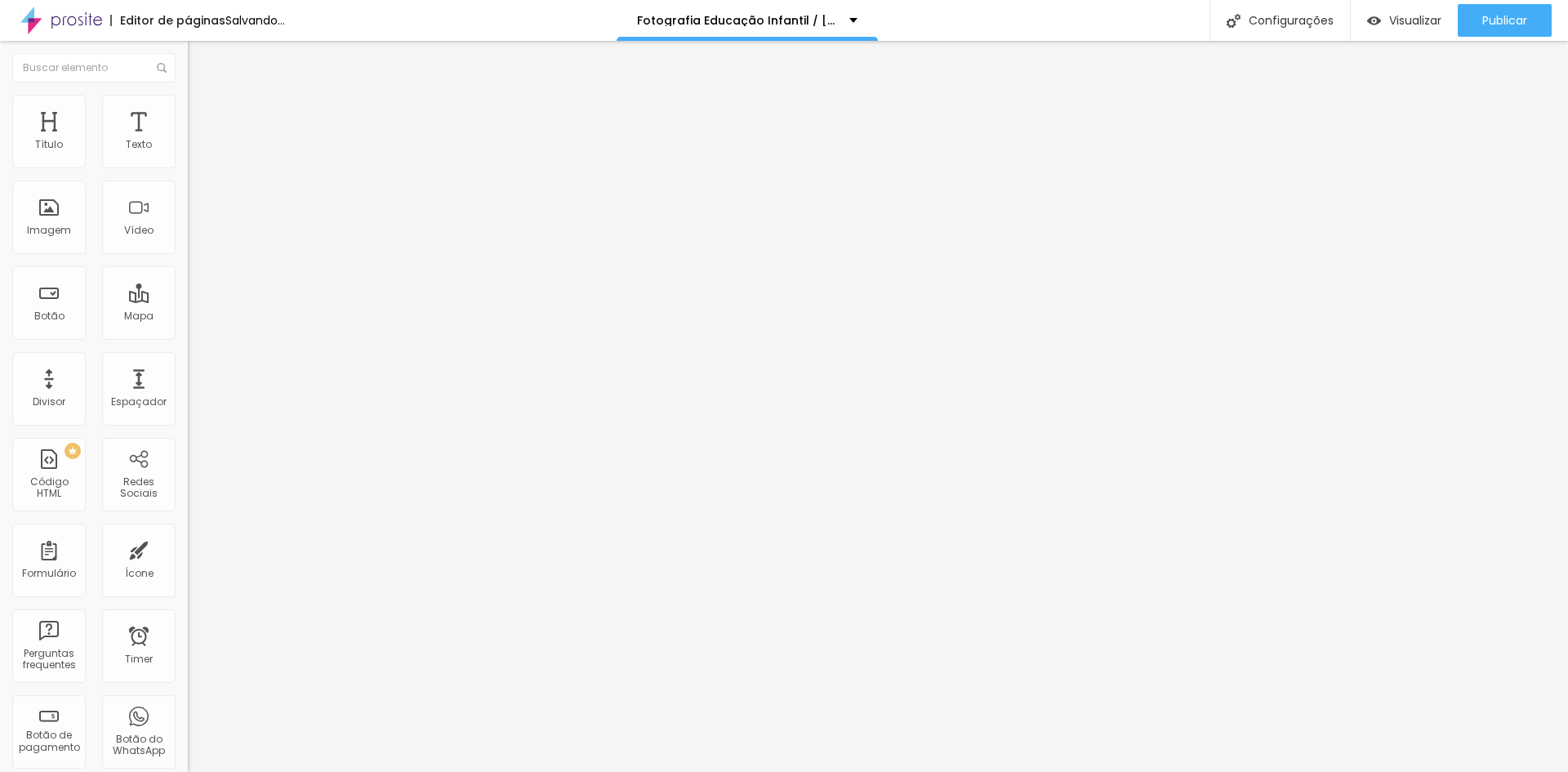
type input "55"
click at [187, 386] on input "range" at bounding box center [240, 392] width 105 height 14
type input "16"
type input "17"
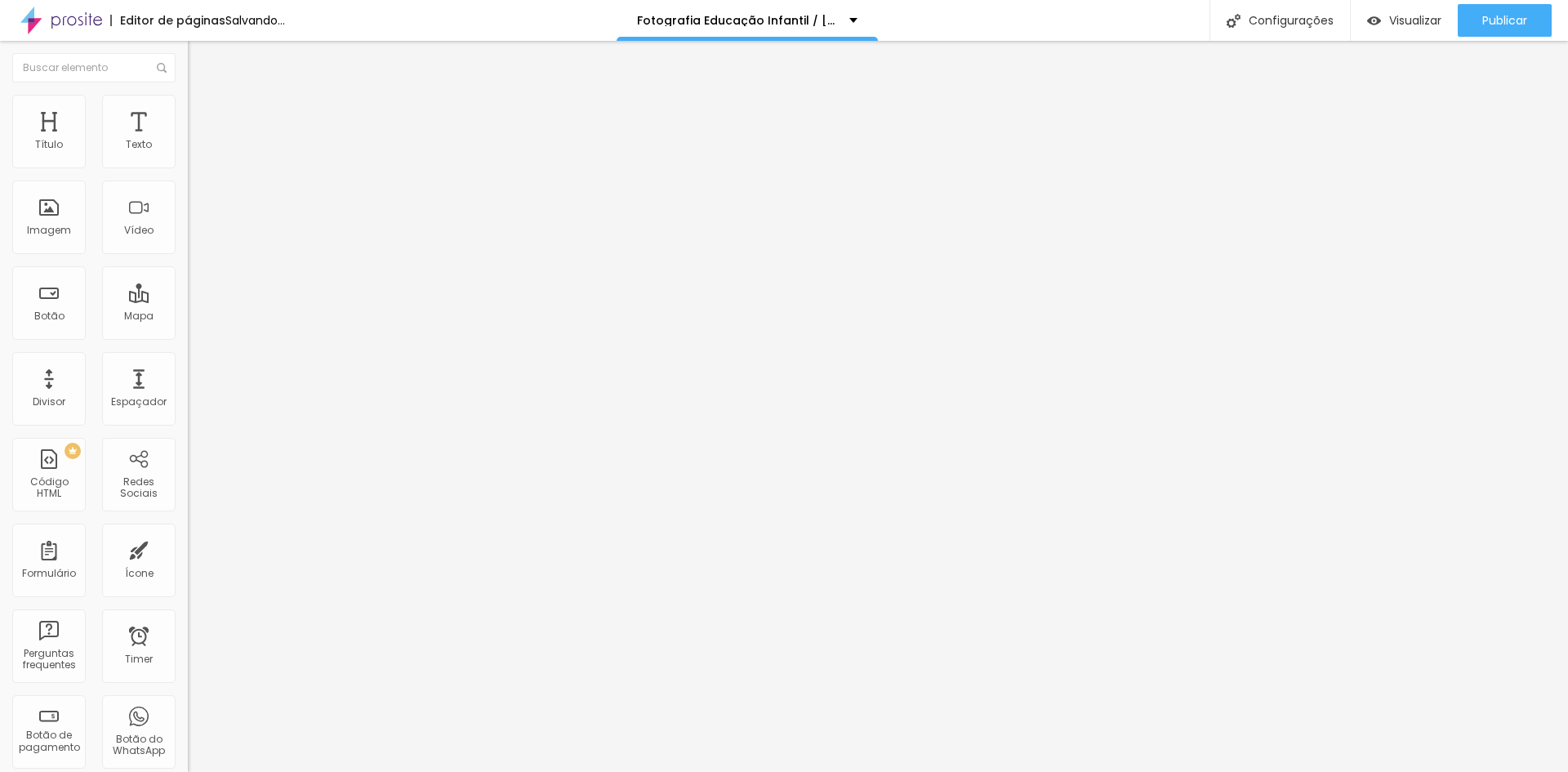
type input "17"
type input "18"
type input "19"
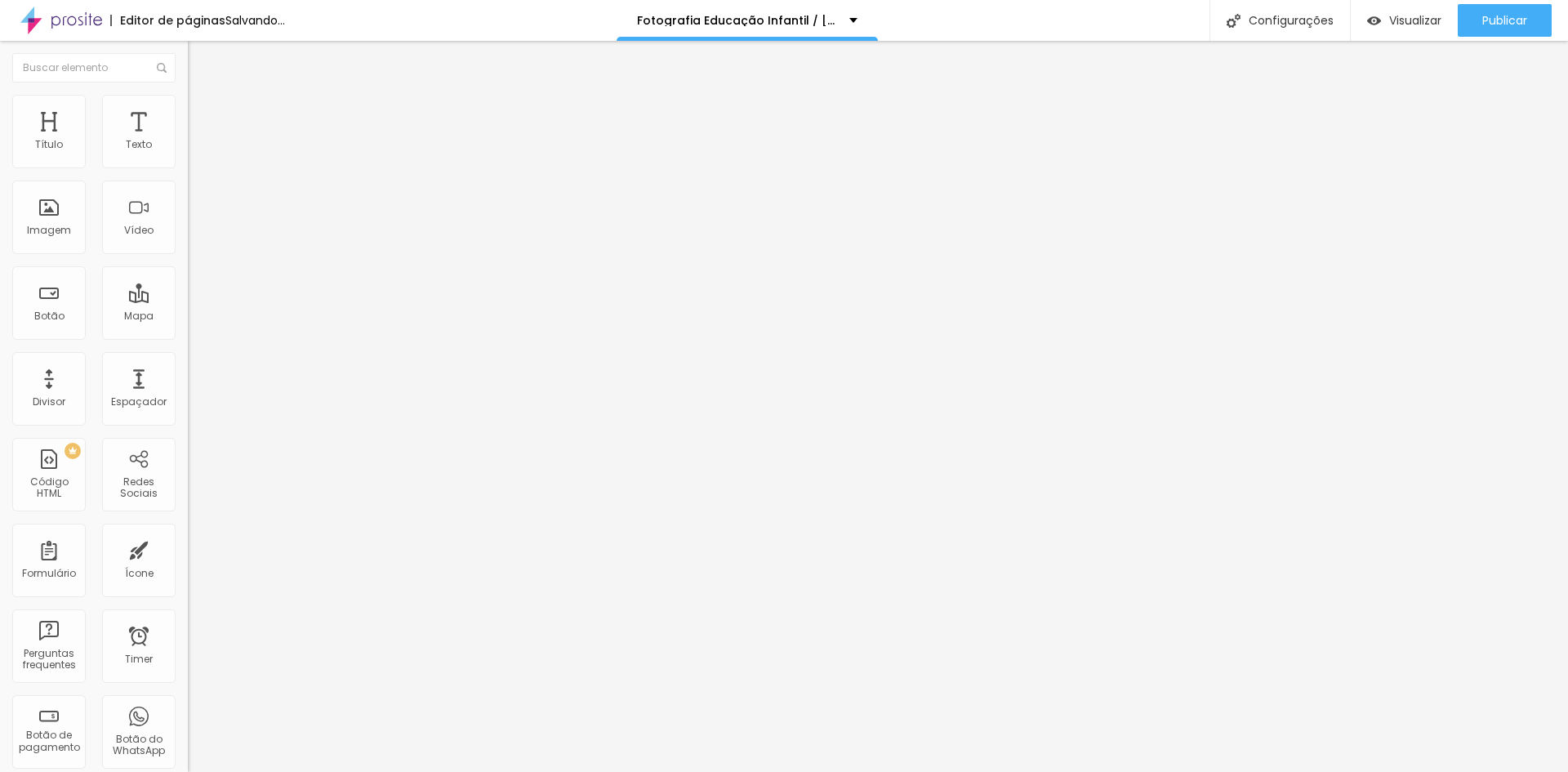
type input "20"
drag, startPoint x: 68, startPoint y: 161, endPoint x: 87, endPoint y: 159, distance: 19.1
type input "20"
click at [187, 301] on input "range" at bounding box center [240, 307] width 105 height 14
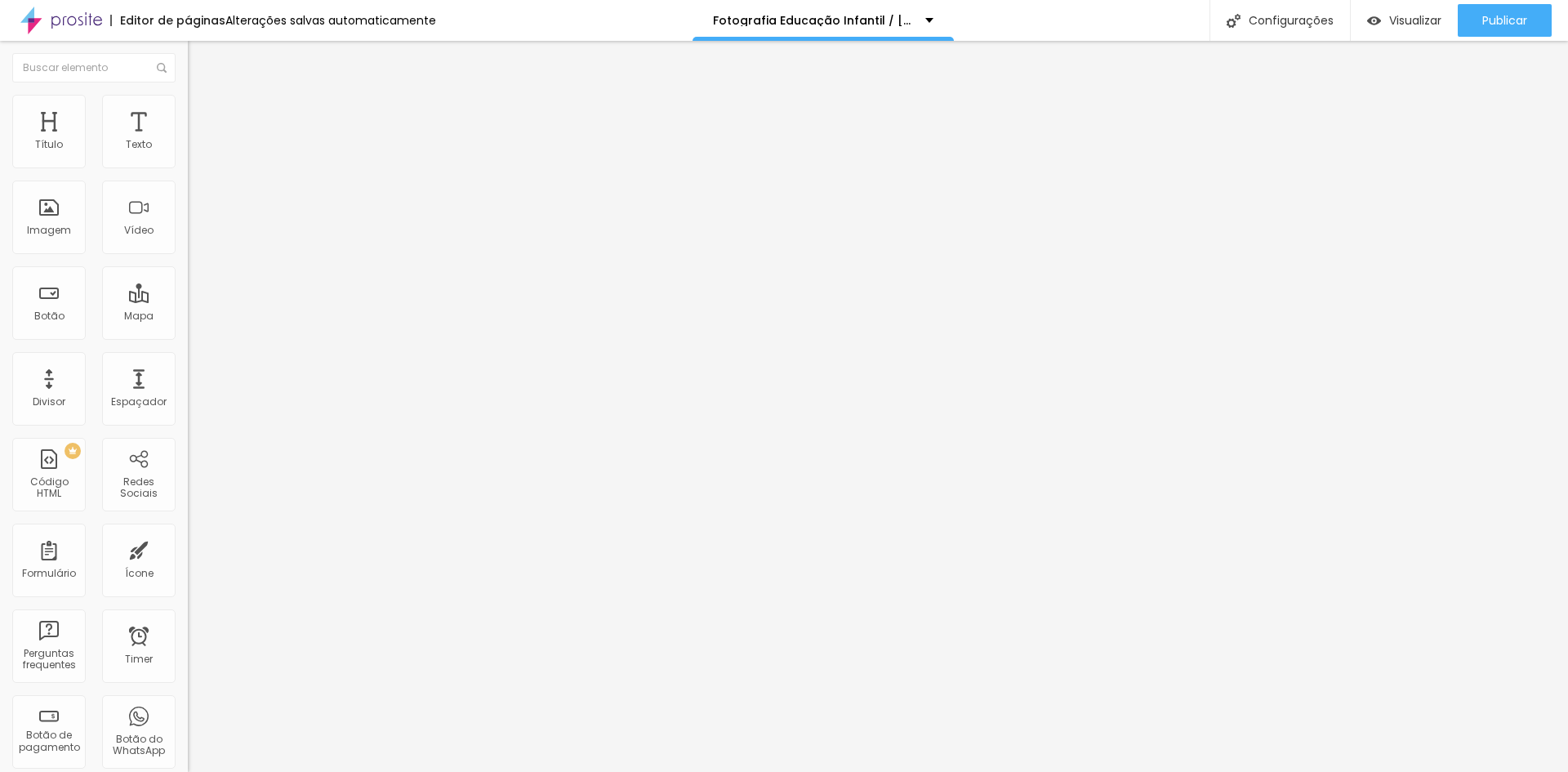
click at [187, 118] on ul "Conteúdo Estilo Avançado" at bounding box center [281, 103] width 187 height 49
click at [187, 108] on li "Estilo" at bounding box center [281, 103] width 187 height 16
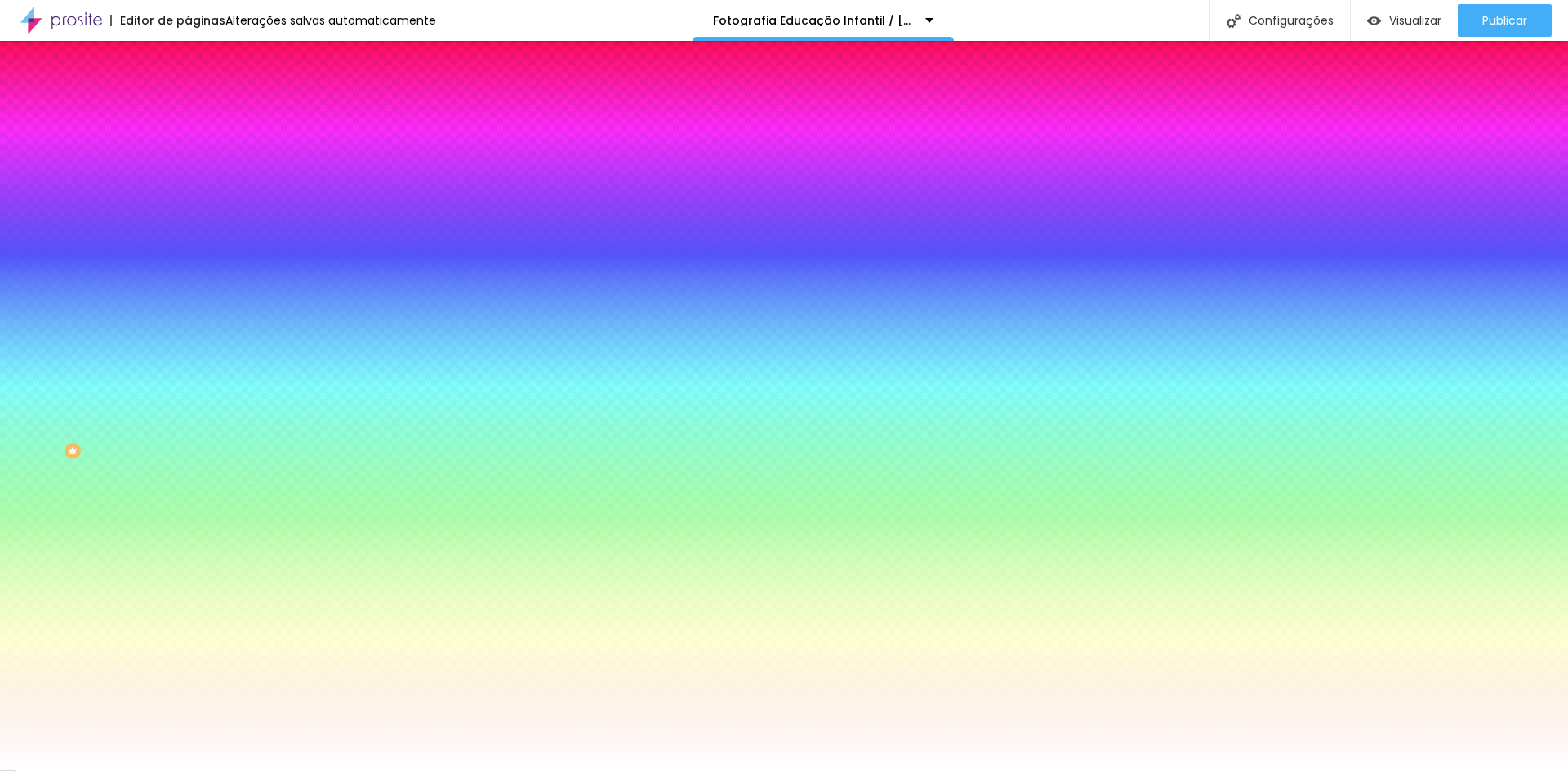
click at [187, 102] on li "Estilo" at bounding box center [281, 103] width 187 height 16
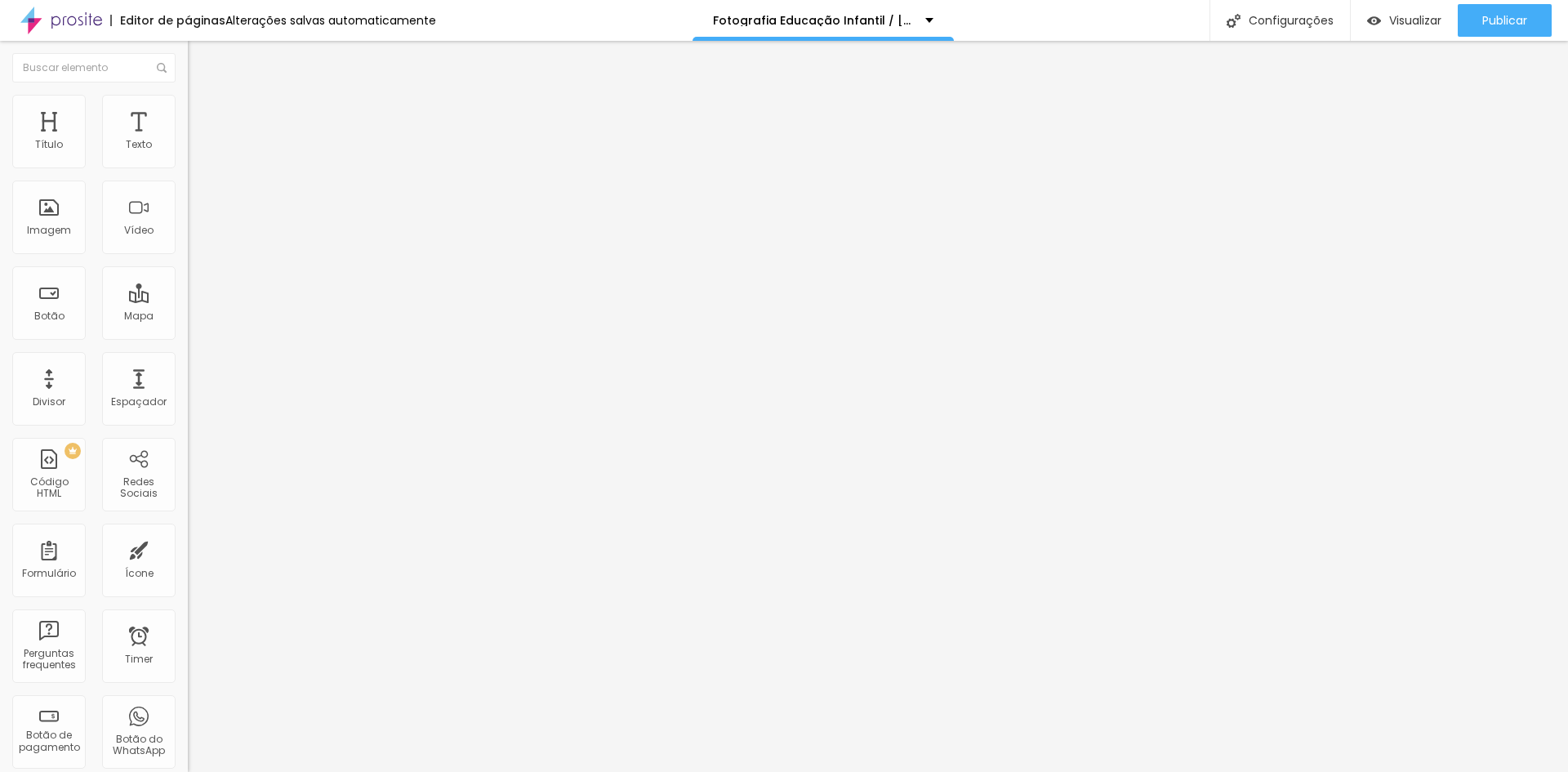
click at [187, 103] on img at bounding box center [195, 102] width 14 height 14
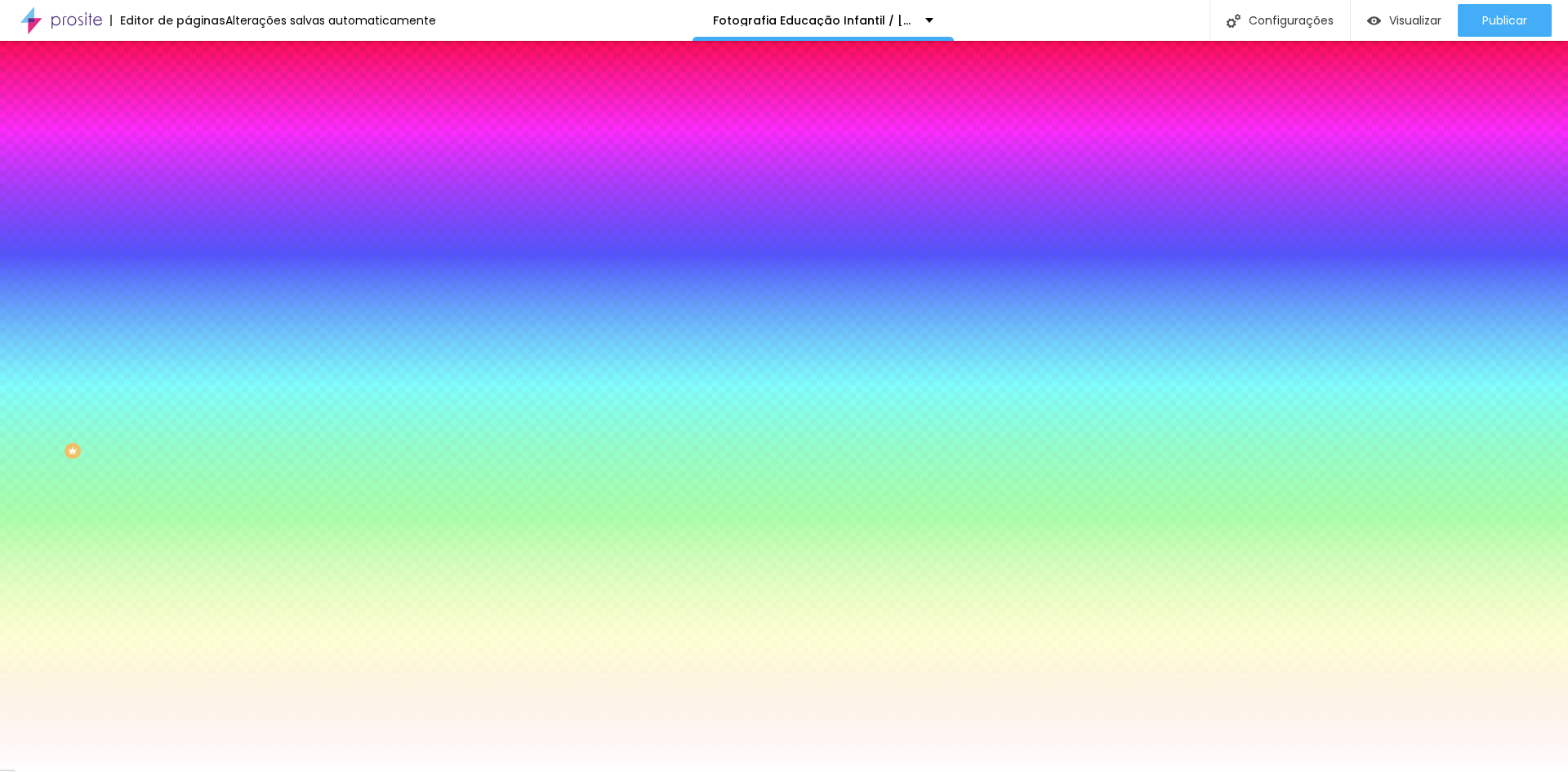
click at [187, 95] on li "Conteúdo" at bounding box center [281, 86] width 187 height 16
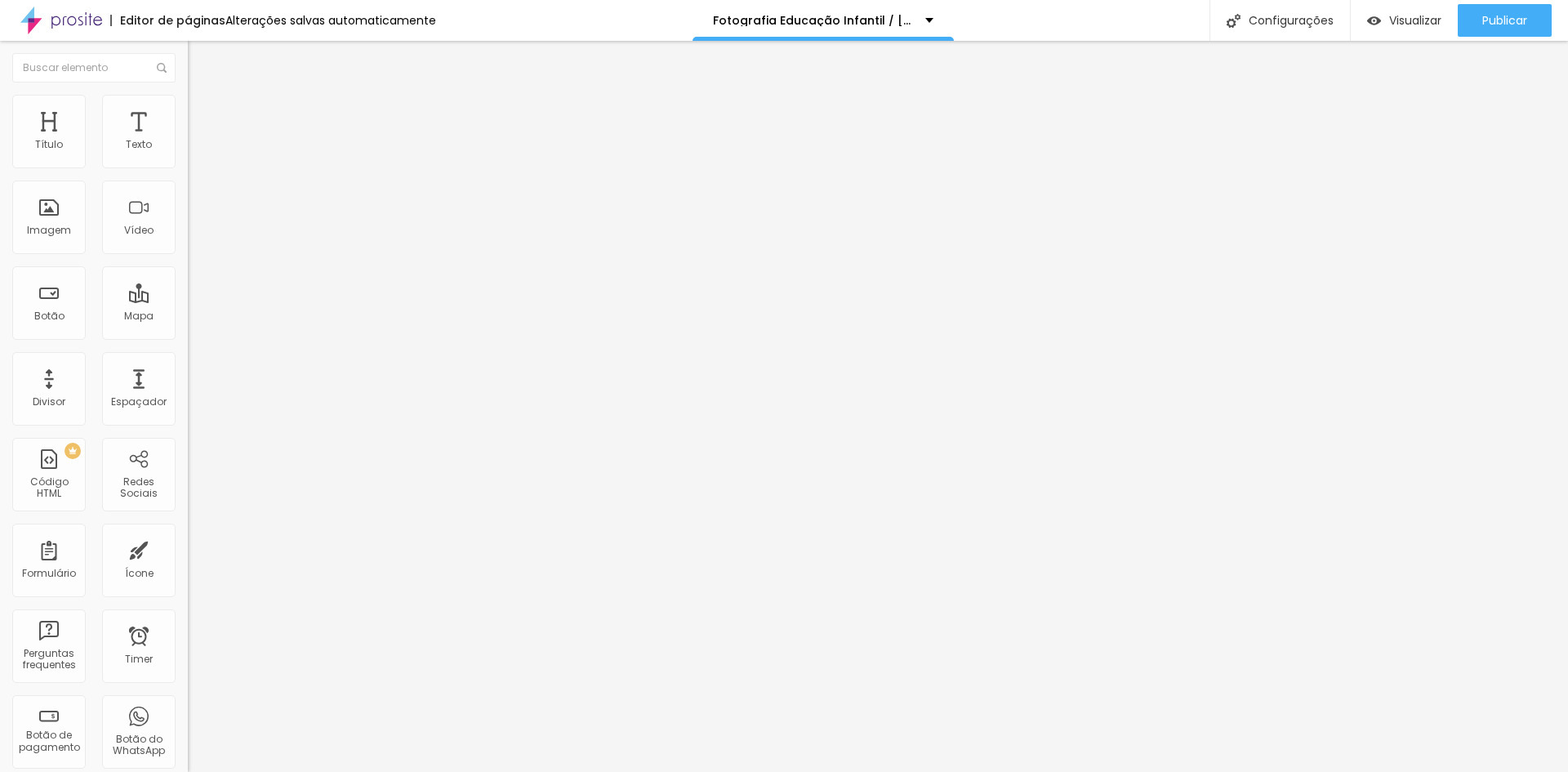
click at [200, 57] on img "button" at bounding box center [206, 59] width 14 height 14
click at [187, 141] on span "Trocar imagem" at bounding box center [232, 132] width 89 height 14
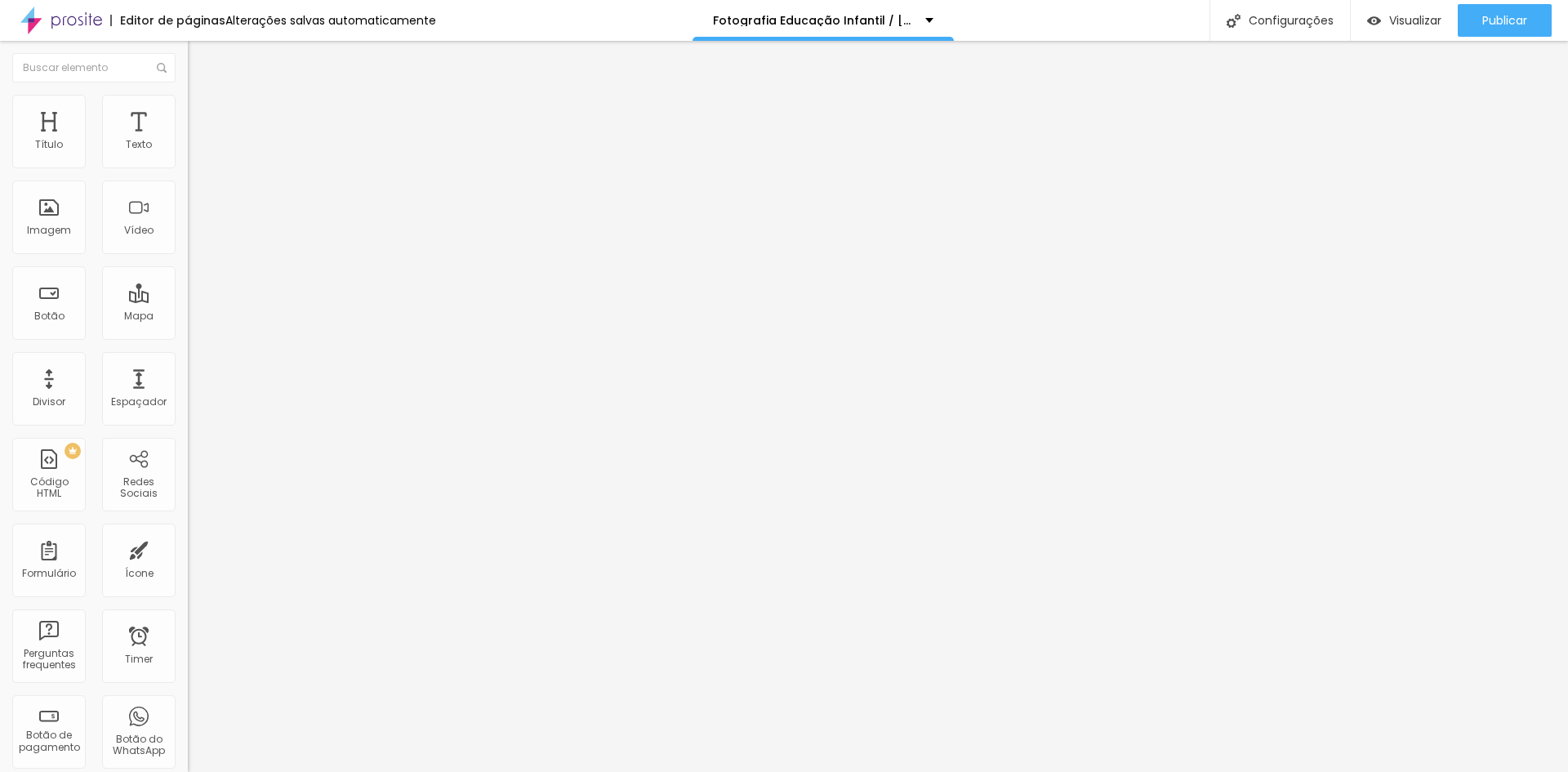
click at [187, 206] on img at bounding box center [193, 201] width 12 height 12
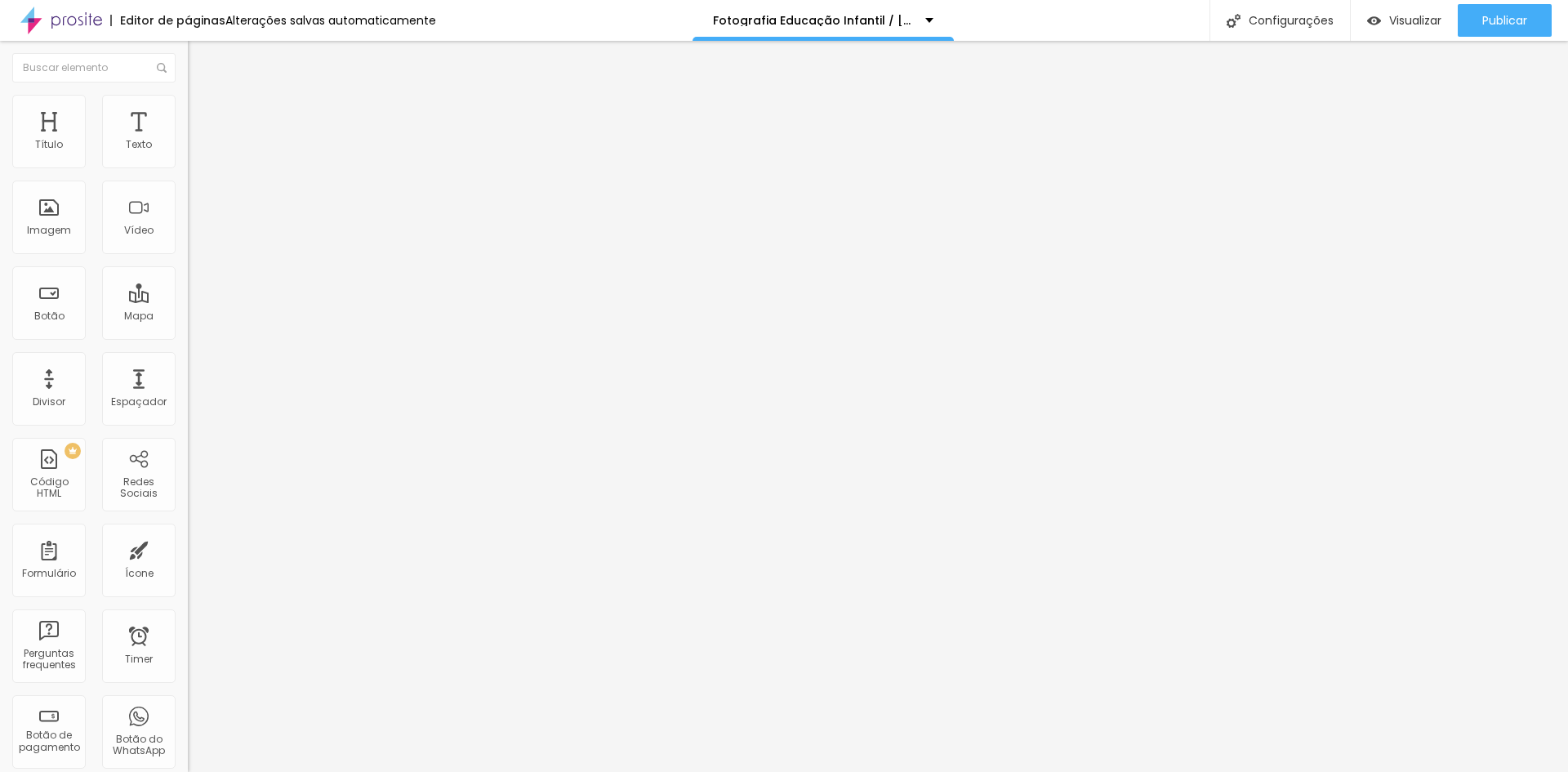
click at [187, 244] on div "Proporção" at bounding box center [281, 239] width 187 height 10
click at [187, 266] on span "Cinema" at bounding box center [207, 258] width 41 height 14
click at [187, 301] on span "Original" at bounding box center [207, 293] width 40 height 14
click at [187, 220] on img at bounding box center [193, 213] width 12 height 12
click at [187, 206] on img at bounding box center [193, 201] width 12 height 12
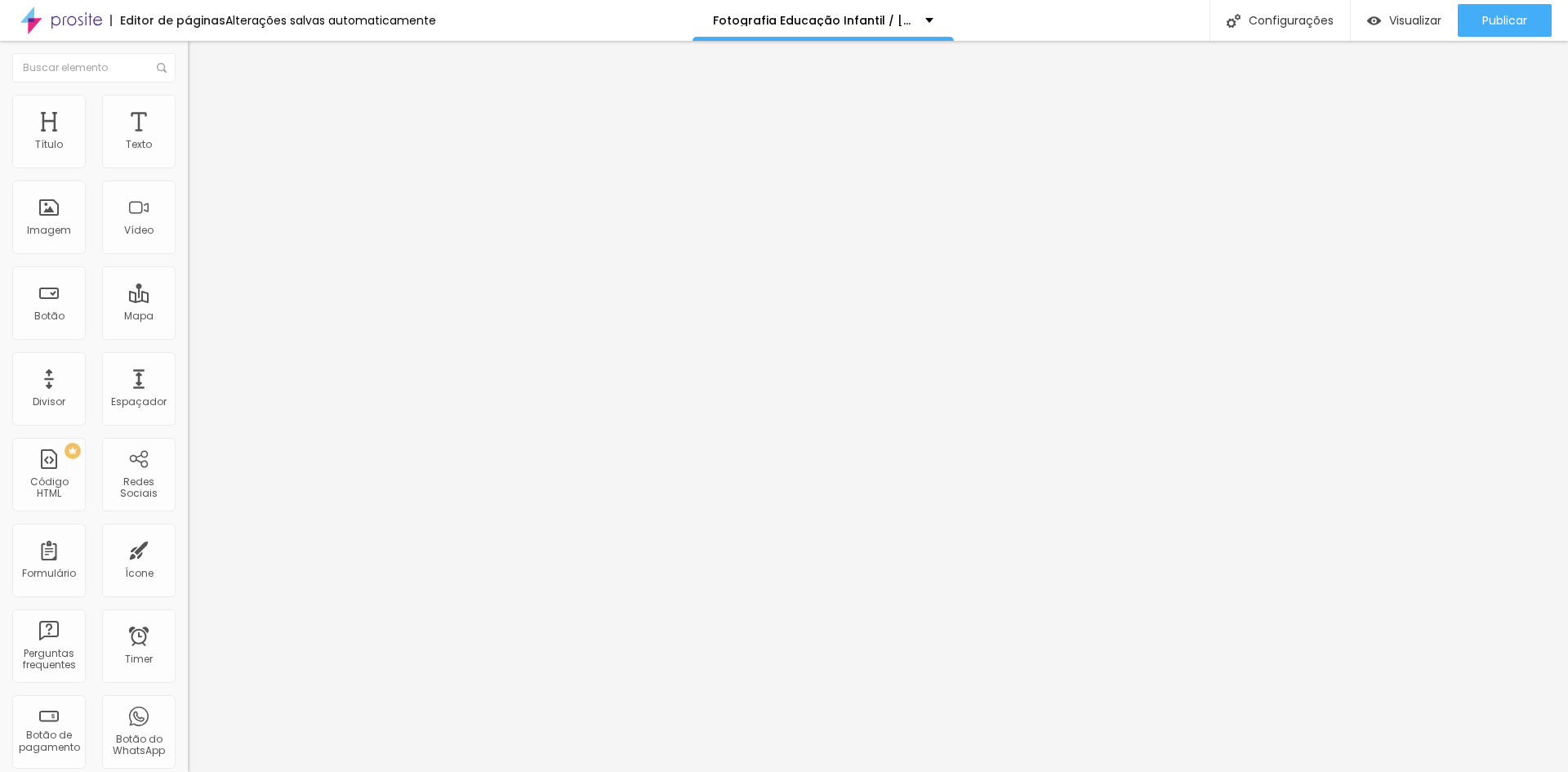
click at [203, 113] on span "Estilo" at bounding box center [215, 105] width 25 height 14
type input "35"
type input "30"
drag, startPoint x: 67, startPoint y: 179, endPoint x: 50, endPoint y: 179, distance: 17.0
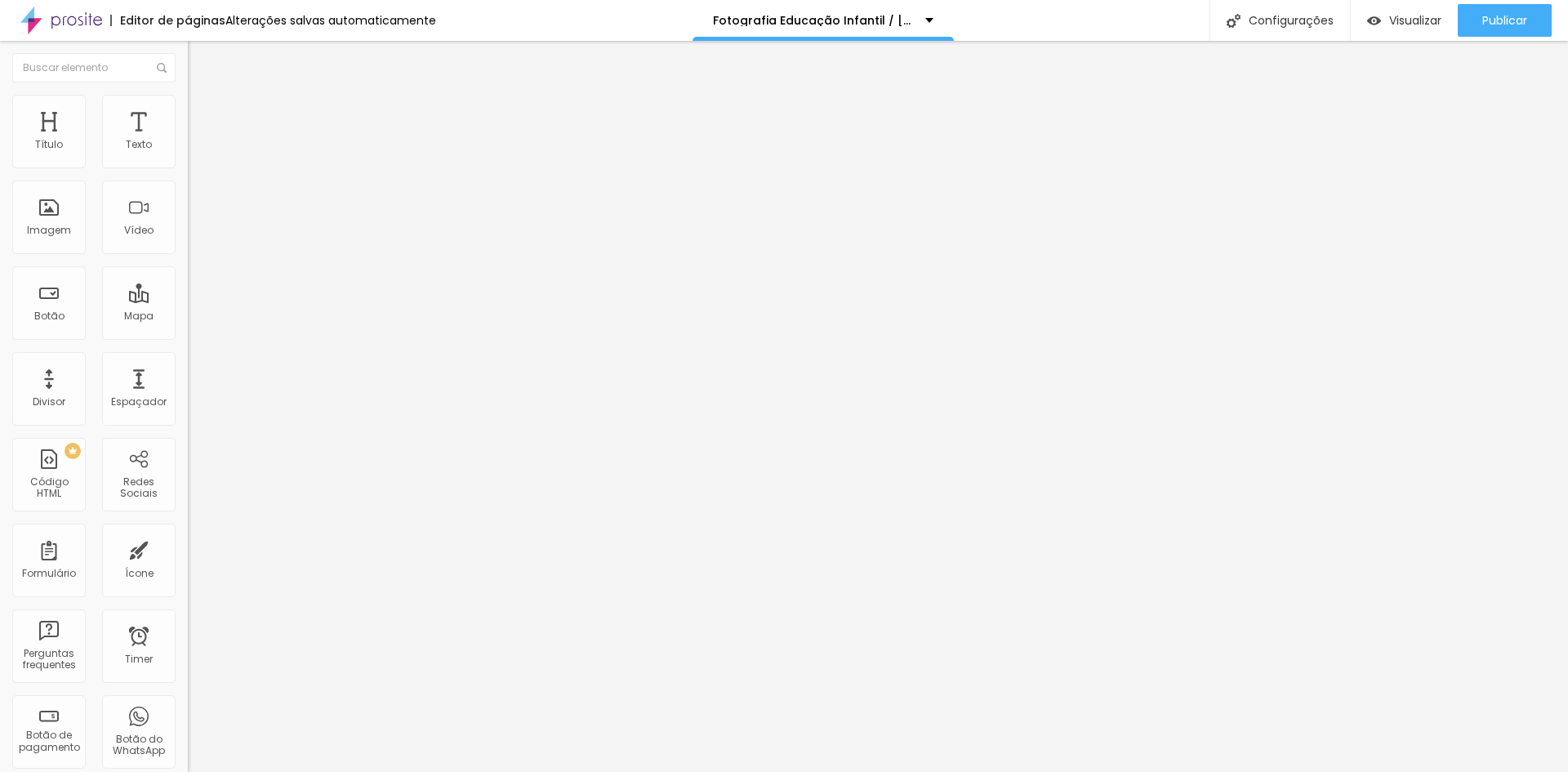
type input "30"
click at [187, 168] on input "range" at bounding box center [240, 160] width 105 height 14
click at [187, 105] on li "Estilo" at bounding box center [281, 103] width 187 height 16
type input "35"
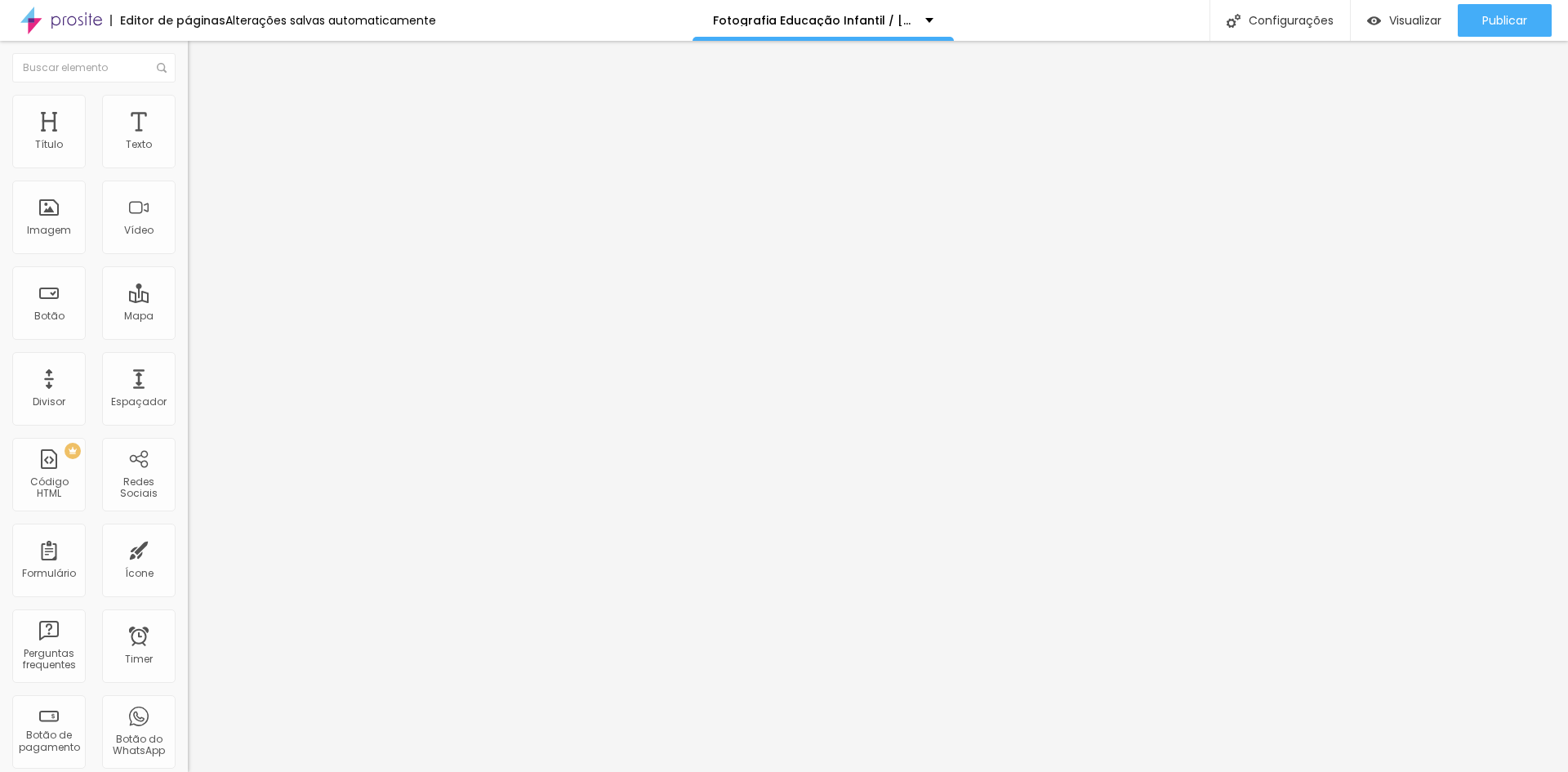
type input "30"
drag, startPoint x: 67, startPoint y: 172, endPoint x: 51, endPoint y: 173, distance: 16.0
type input "30"
click at [187, 168] on input "range" at bounding box center [240, 160] width 105 height 14
click at [187, 108] on ul "Conteúdo Estilo Avançado" at bounding box center [281, 103] width 187 height 49
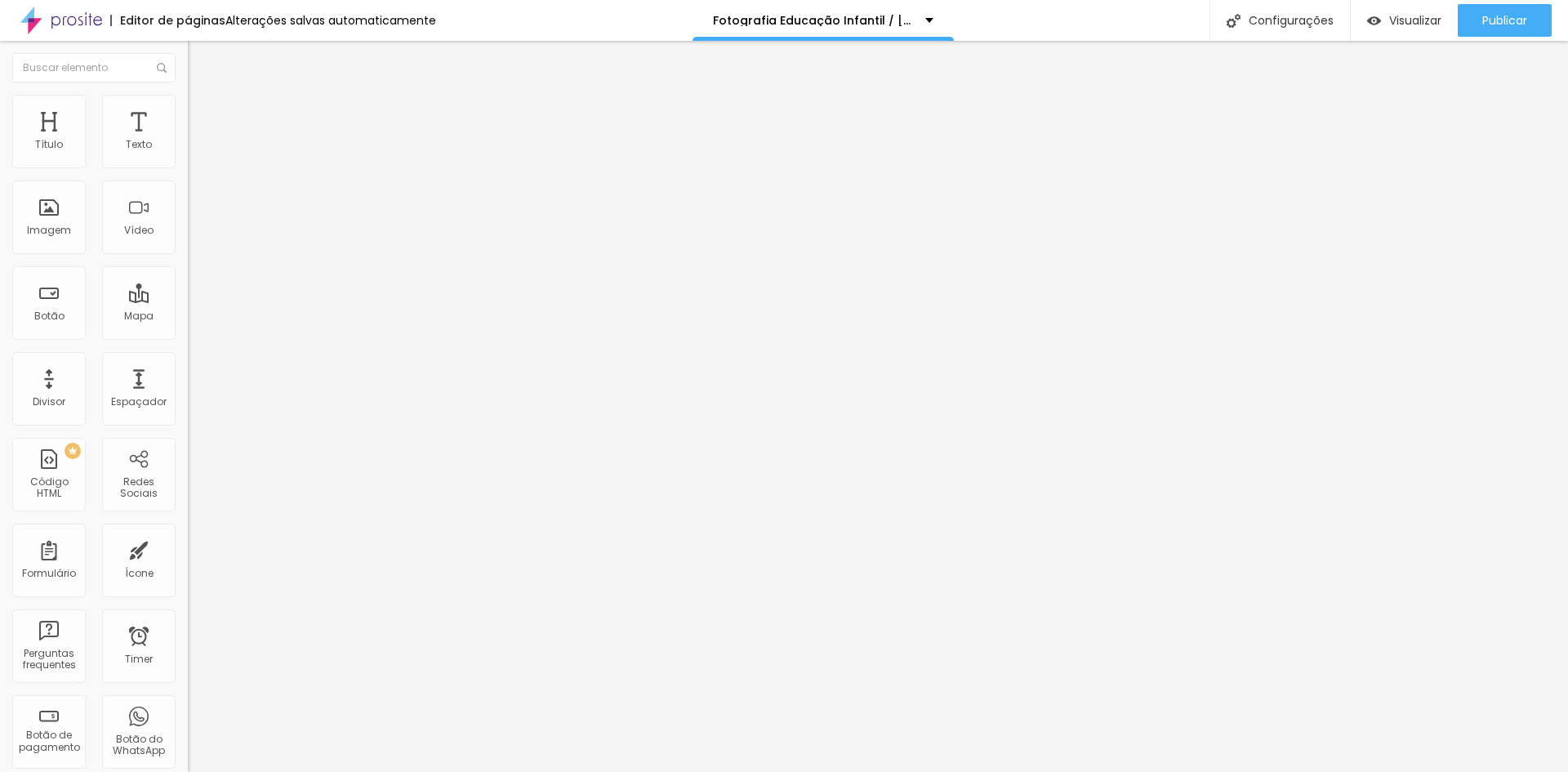
click at [187, 108] on li "Estilo" at bounding box center [281, 103] width 187 height 16
click at [187, 109] on li "Estilo" at bounding box center [281, 103] width 187 height 16
click at [203, 112] on span "Estilo" at bounding box center [215, 105] width 25 height 14
click at [203, 116] on span "Avançado" at bounding box center [230, 122] width 54 height 14
click at [203, 115] on span "Avançado" at bounding box center [230, 122] width 54 height 14
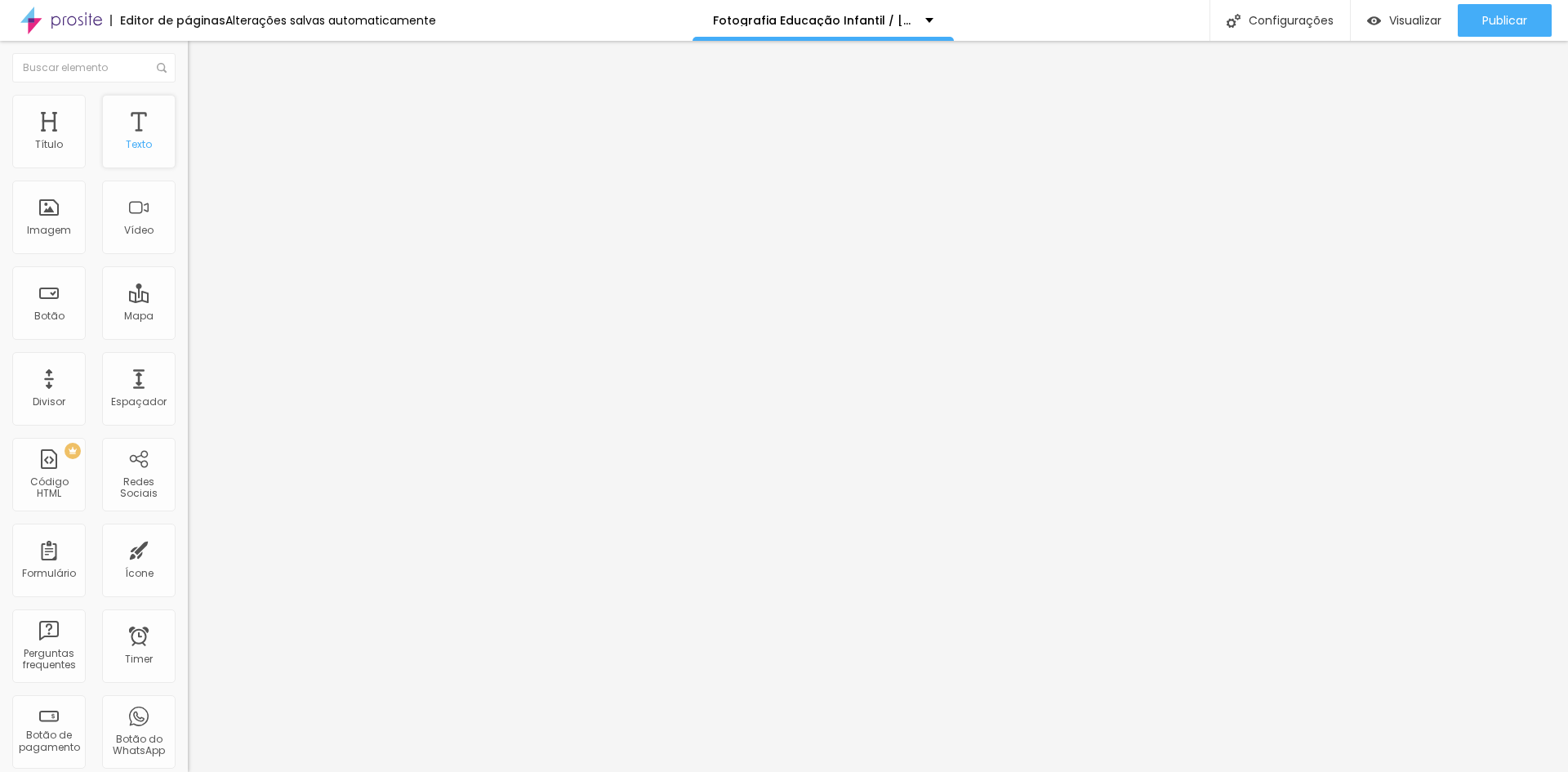
click at [118, 123] on div "Texto" at bounding box center [139, 132] width 74 height 74
click at [132, 139] on div "Texto" at bounding box center [139, 144] width 26 height 12
click at [187, 220] on img at bounding box center [193, 213] width 12 height 12
click at [187, 141] on span "Trocar imagem" at bounding box center [232, 132] width 89 height 14
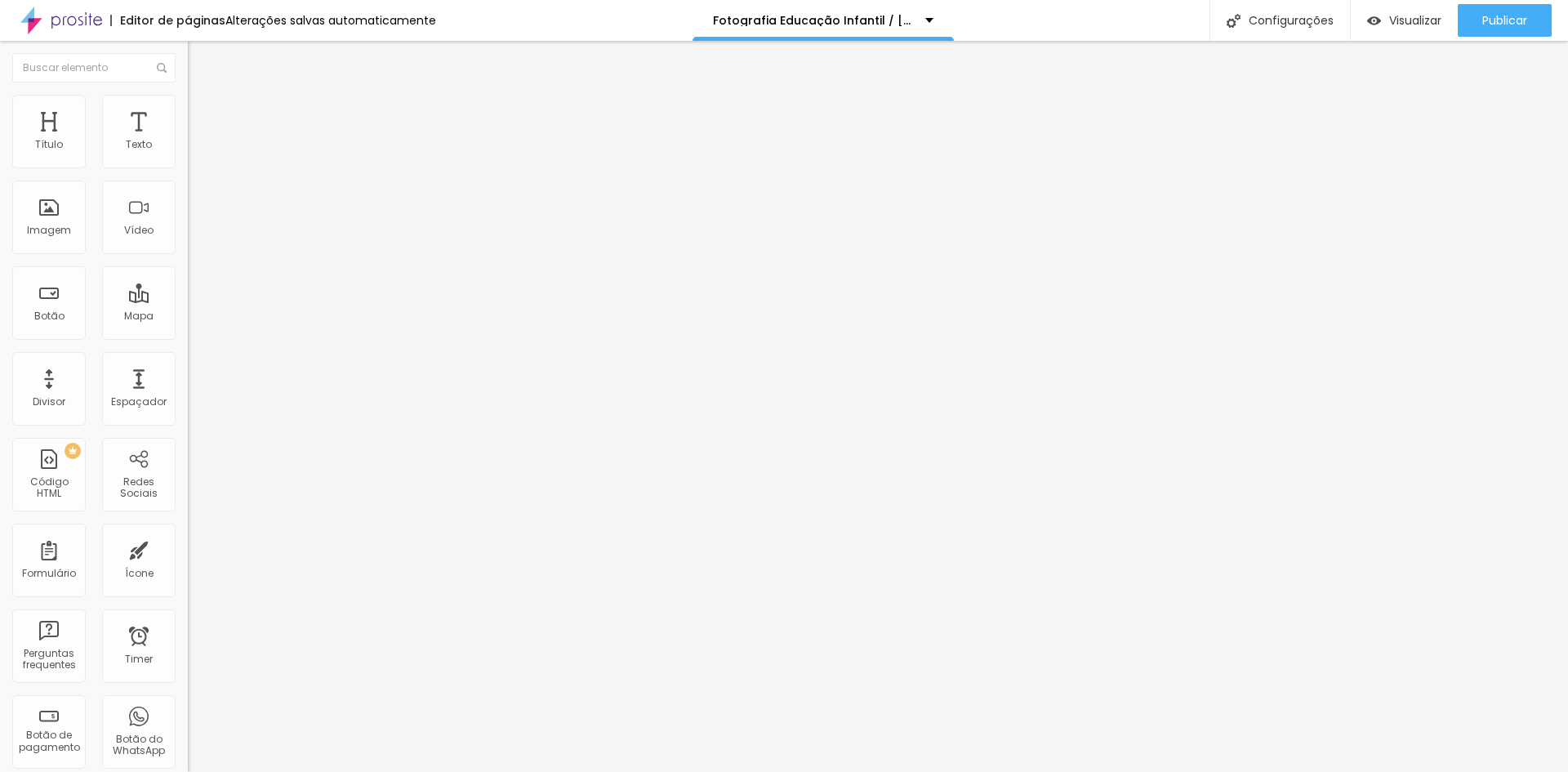
click at [187, 256] on span "Original" at bounding box center [207, 248] width 40 height 14
click at [187, 266] on span "Cinema" at bounding box center [207, 258] width 41 height 14
click at [187, 281] on span "Padrão" at bounding box center [205, 273] width 37 height 14
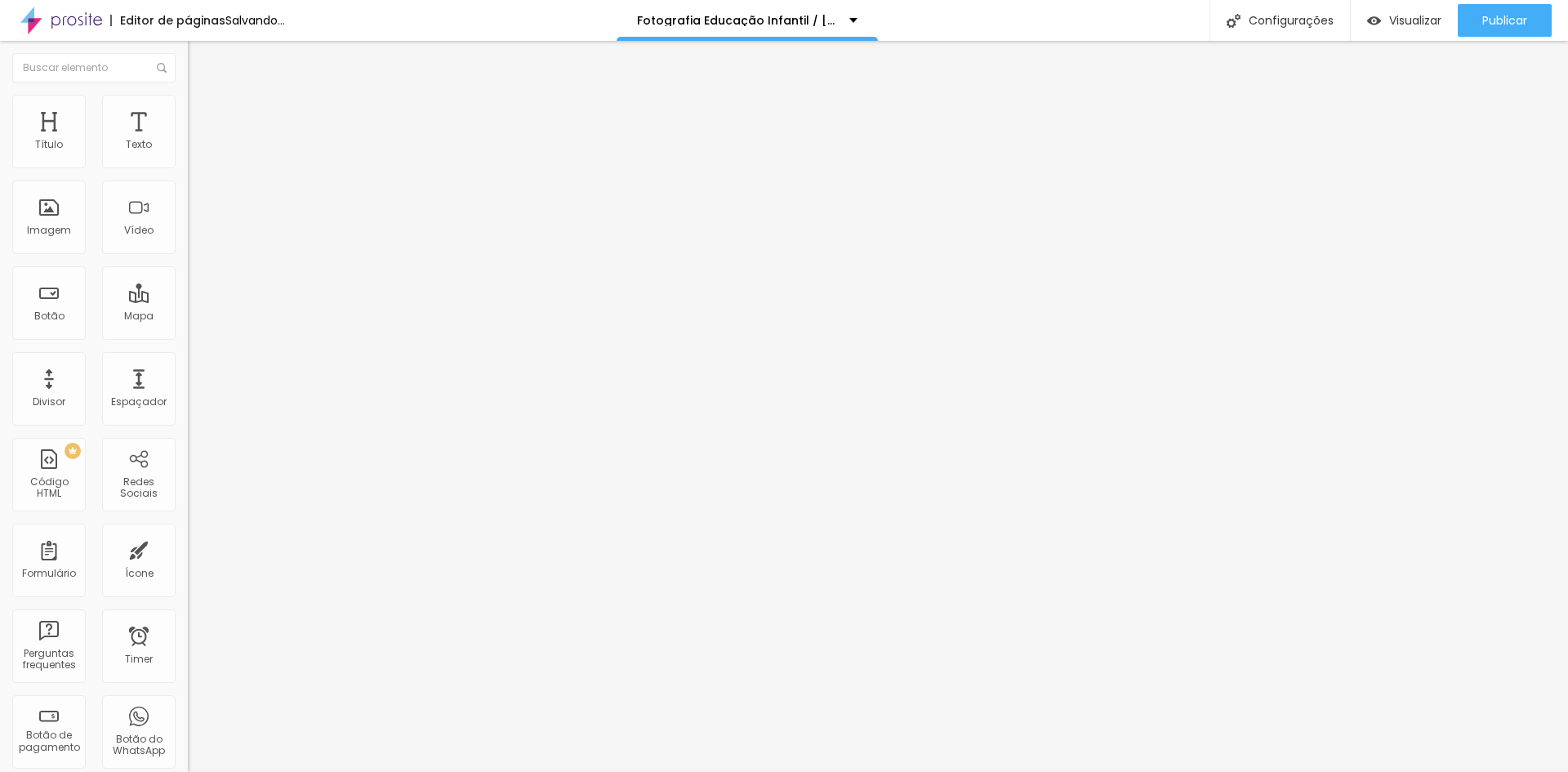
click at [187, 289] on div "Quadrado 1:1" at bounding box center [281, 284] width 187 height 10
click at [187, 301] on span "Original" at bounding box center [207, 293] width 40 height 14
click at [187, 141] on span "Trocar imagem" at bounding box center [232, 132] width 89 height 14
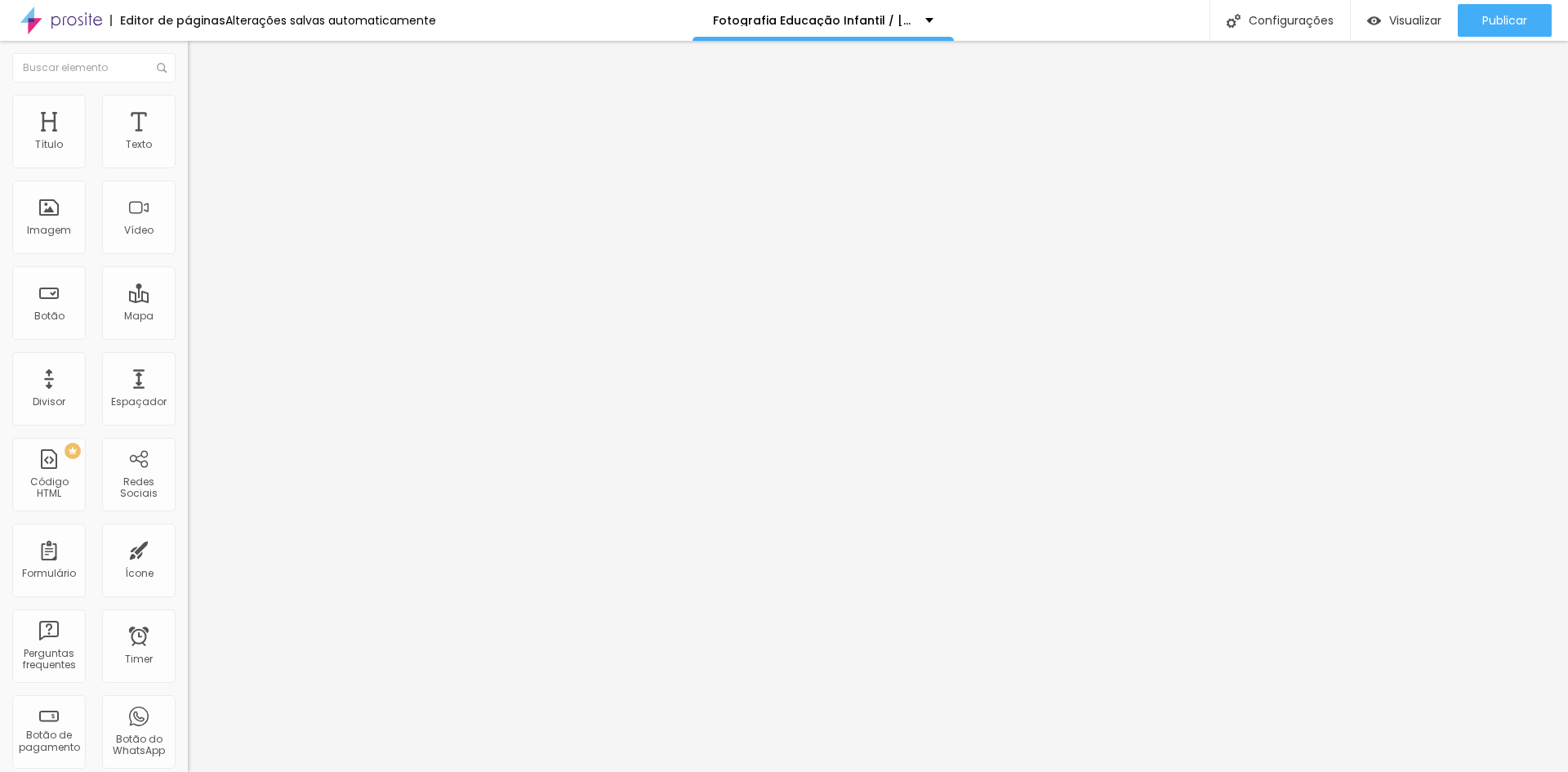
click at [187, 95] on img at bounding box center [195, 102] width 14 height 14
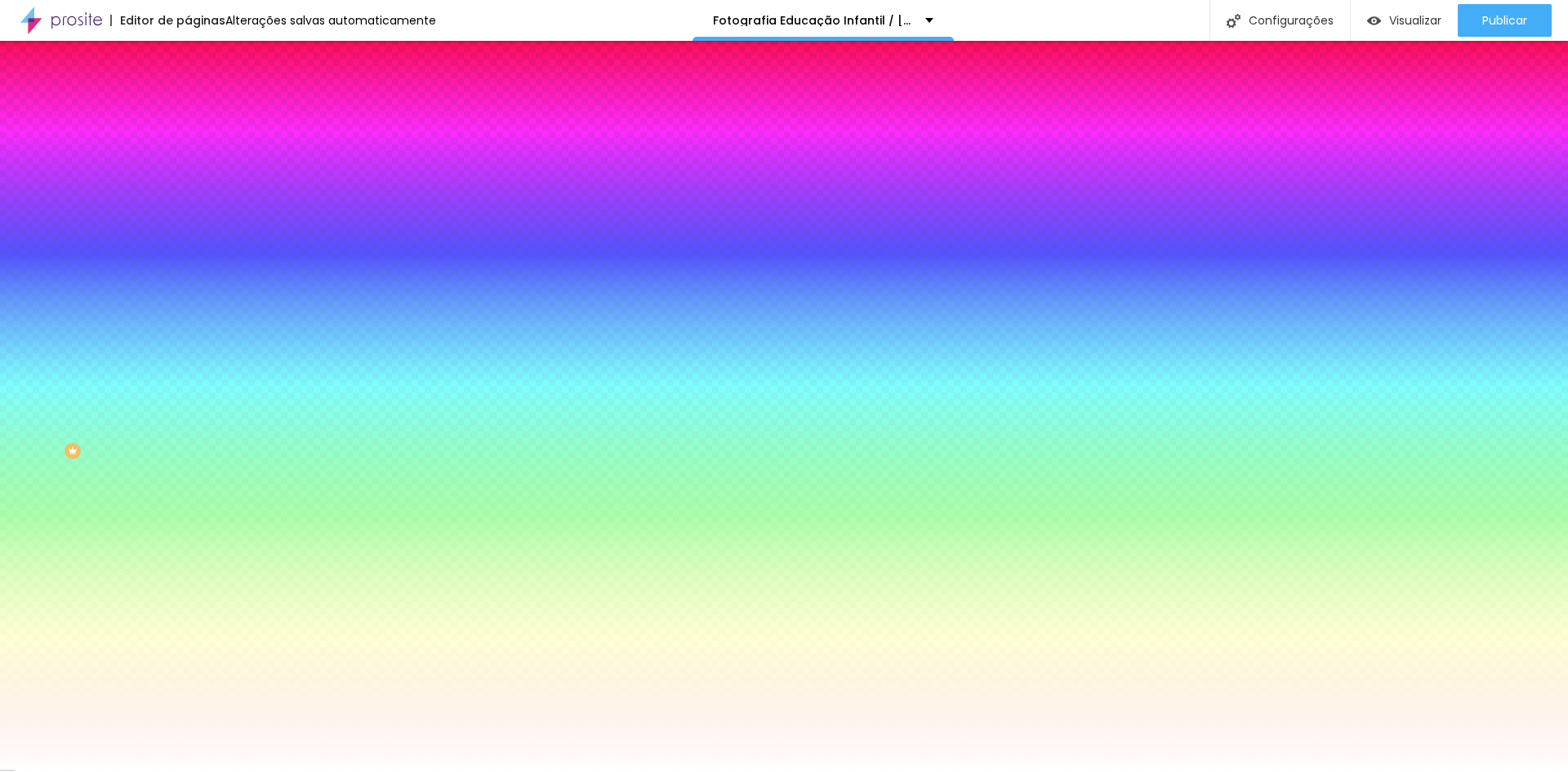
click at [187, 111] on img at bounding box center [195, 118] width 14 height 14
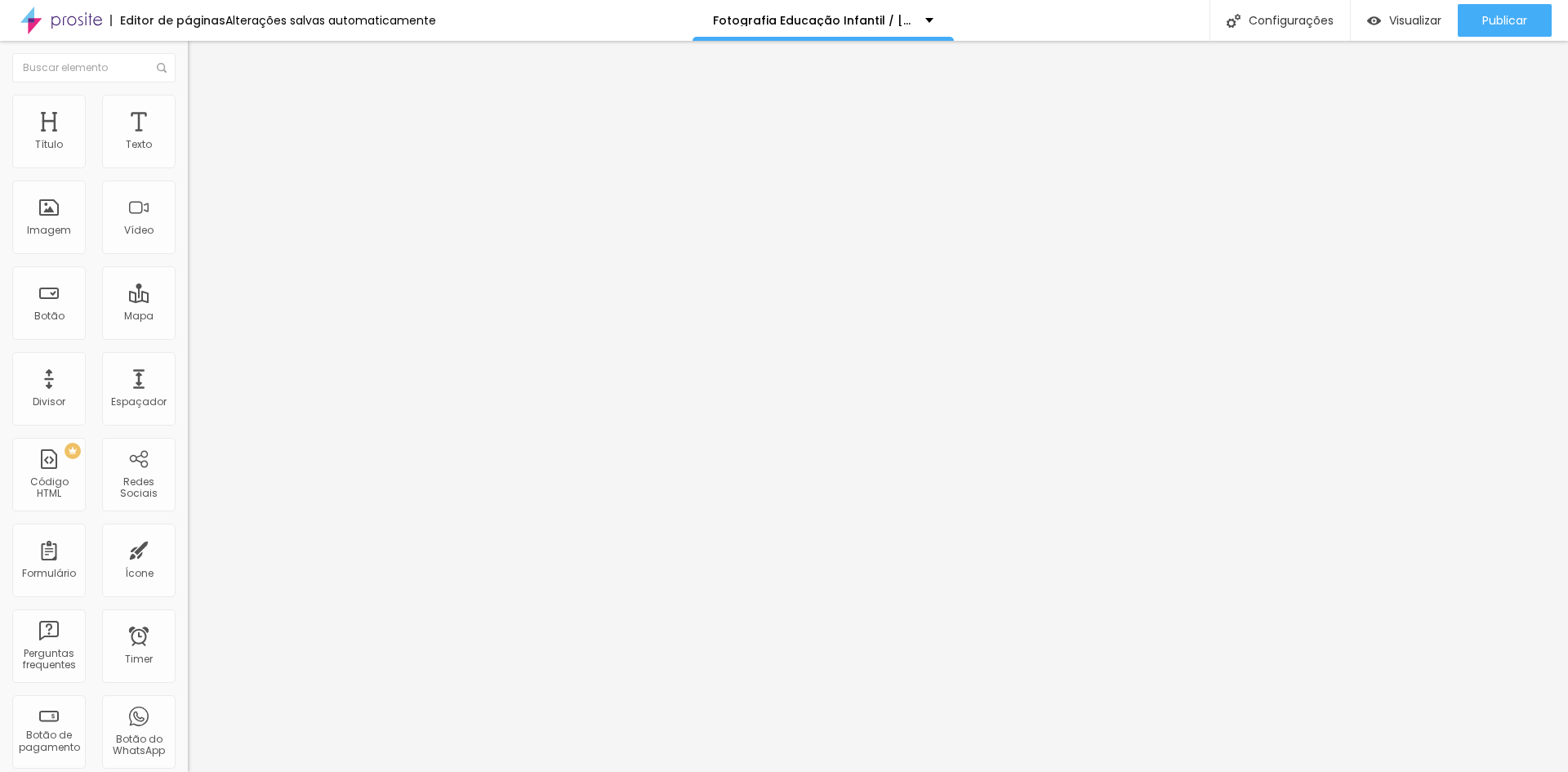
click at [187, 256] on span "Original" at bounding box center [207, 248] width 40 height 14
click at [187, 285] on span "Quadrado" at bounding box center [214, 277] width 53 height 14
click at [187, 275] on span "Padrão" at bounding box center [205, 268] width 37 height 14
click at [187, 266] on span "Cinema" at bounding box center [207, 258] width 41 height 14
click at [203, 110] on span "Avançado" at bounding box center [230, 105] width 54 height 14
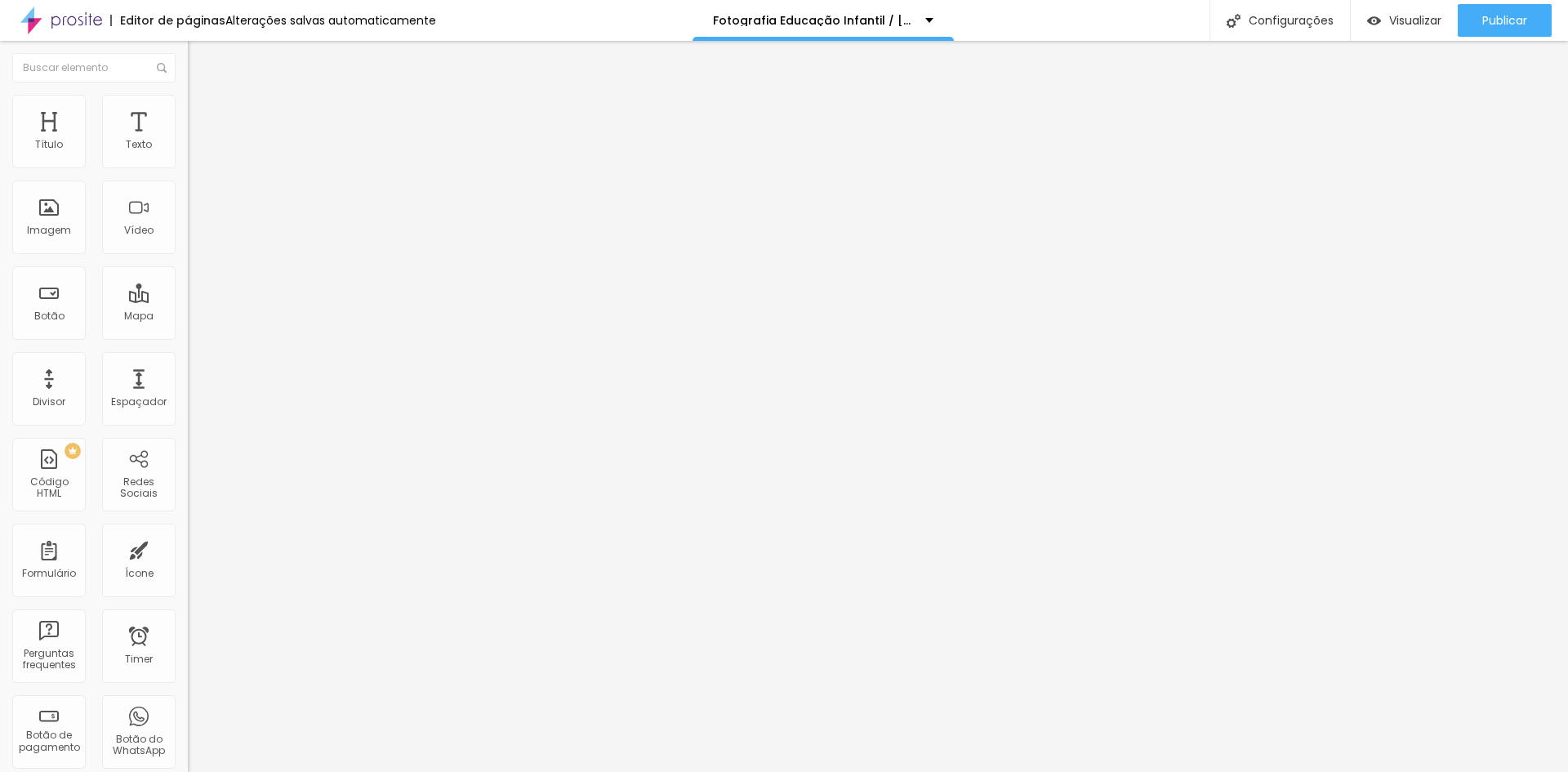
click at [187, 95] on li "Estilo" at bounding box center [281, 86] width 187 height 16
click at [187, 100] on img at bounding box center [195, 102] width 14 height 14
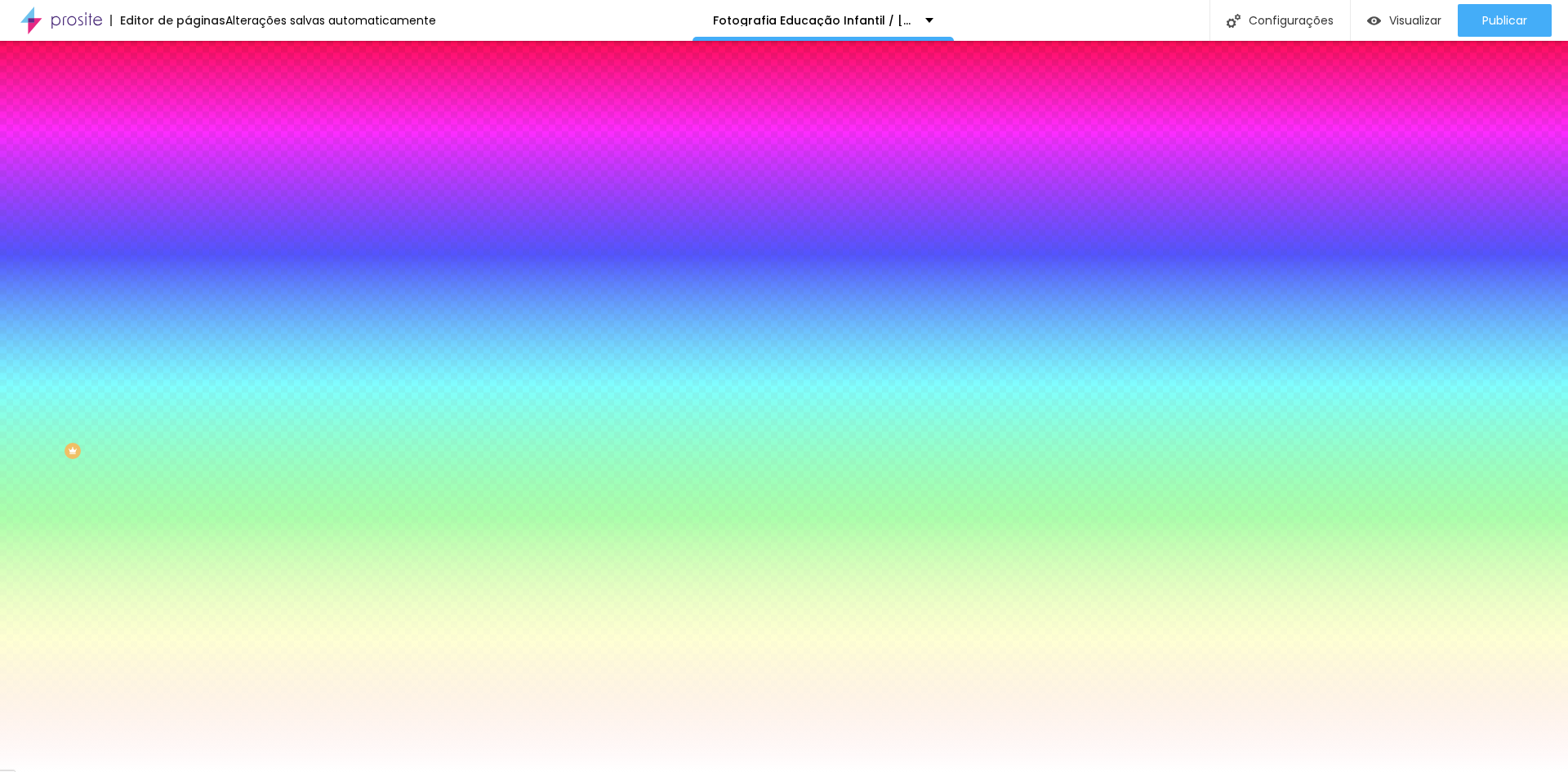
click at [187, 111] on img at bounding box center [195, 118] width 14 height 14
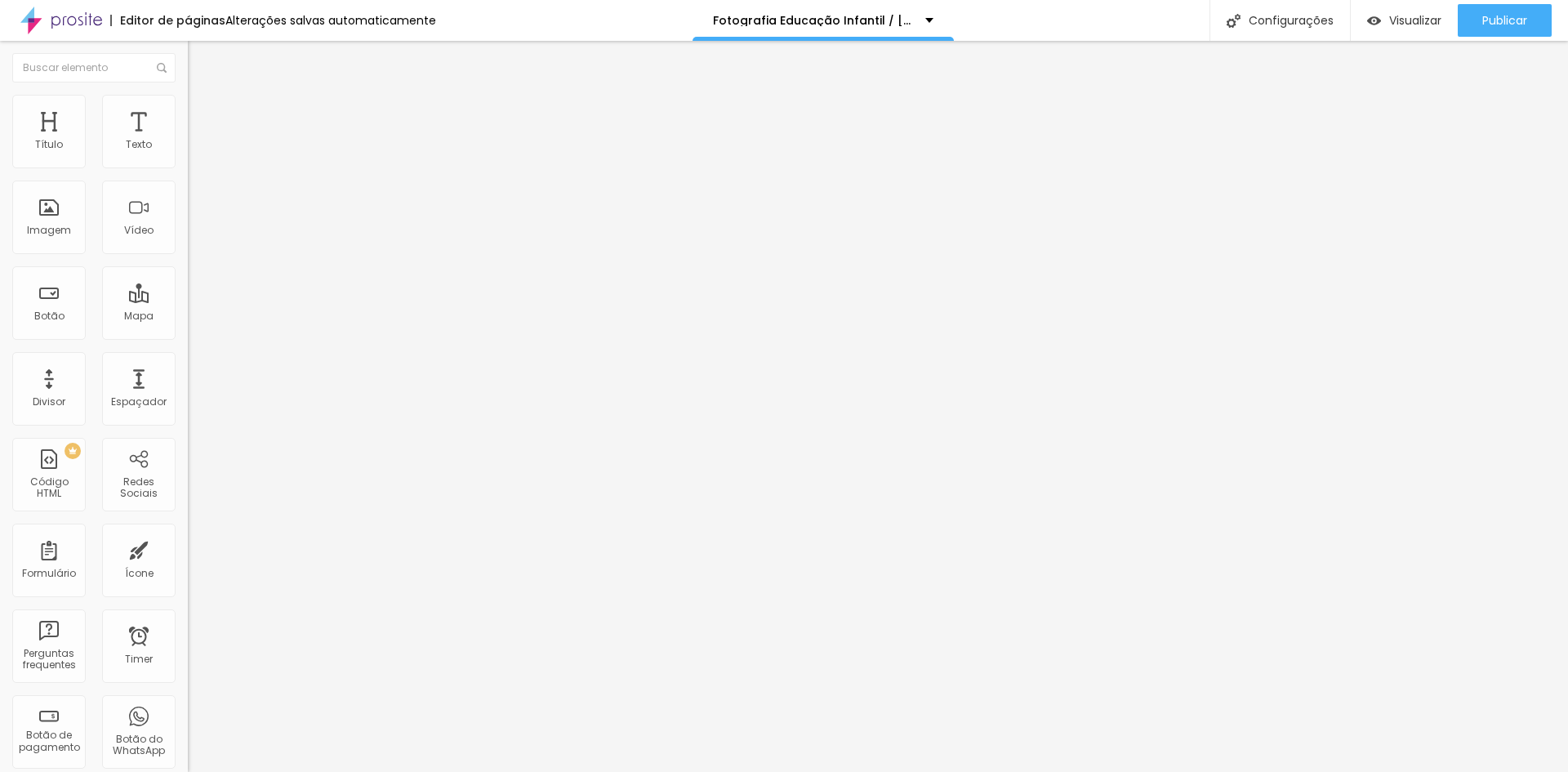
click at [187, 461] on li "Celular" at bounding box center [281, 466] width 187 height 10
click at [187, 471] on div at bounding box center [281, 471] width 187 height 0
click at [187, 481] on div at bounding box center [281, 481] width 187 height 0
click at [187, 491] on div at bounding box center [281, 491] width 187 height 0
type input "15"
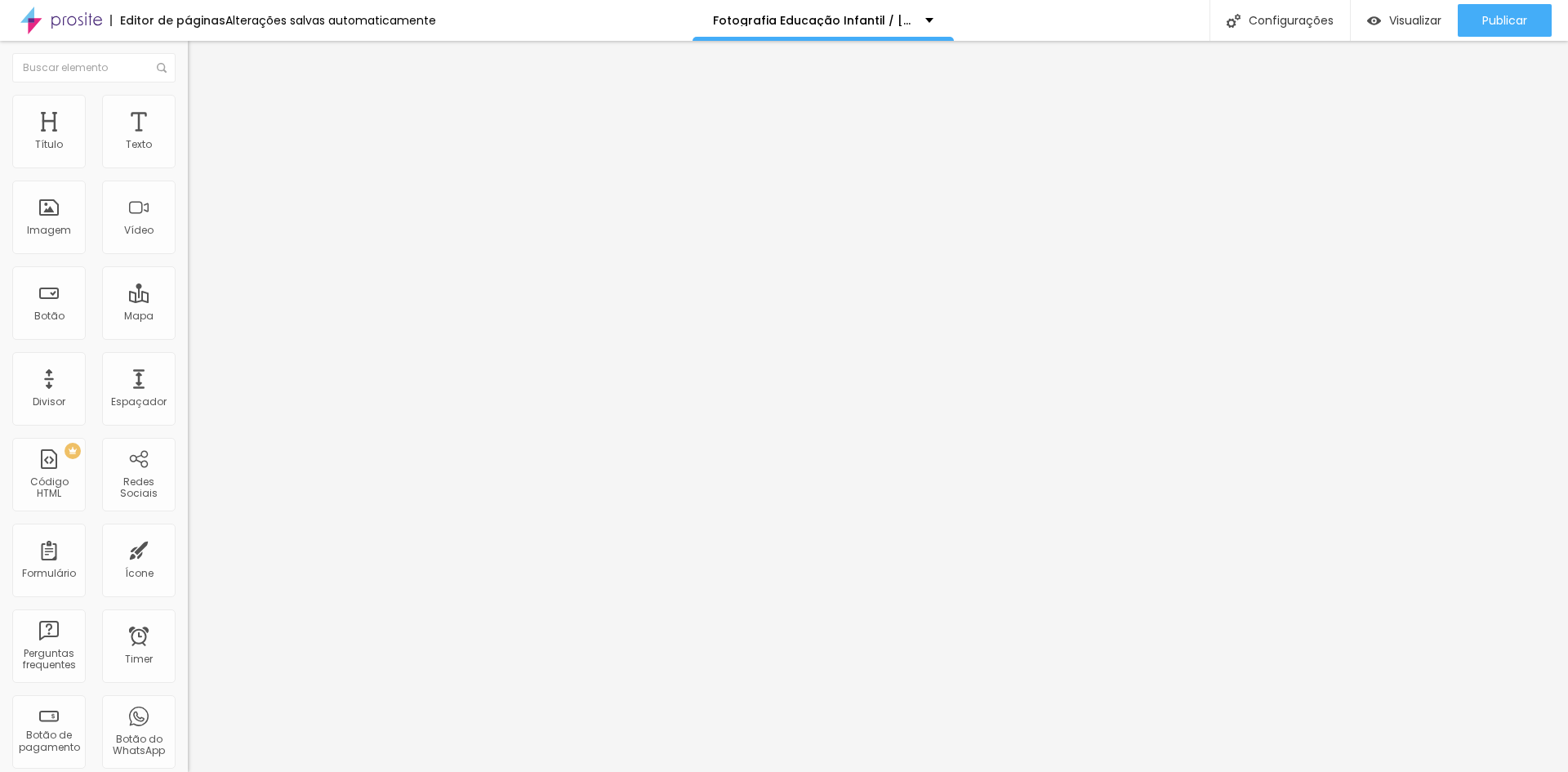
type input "15"
type input "10"
type input "5"
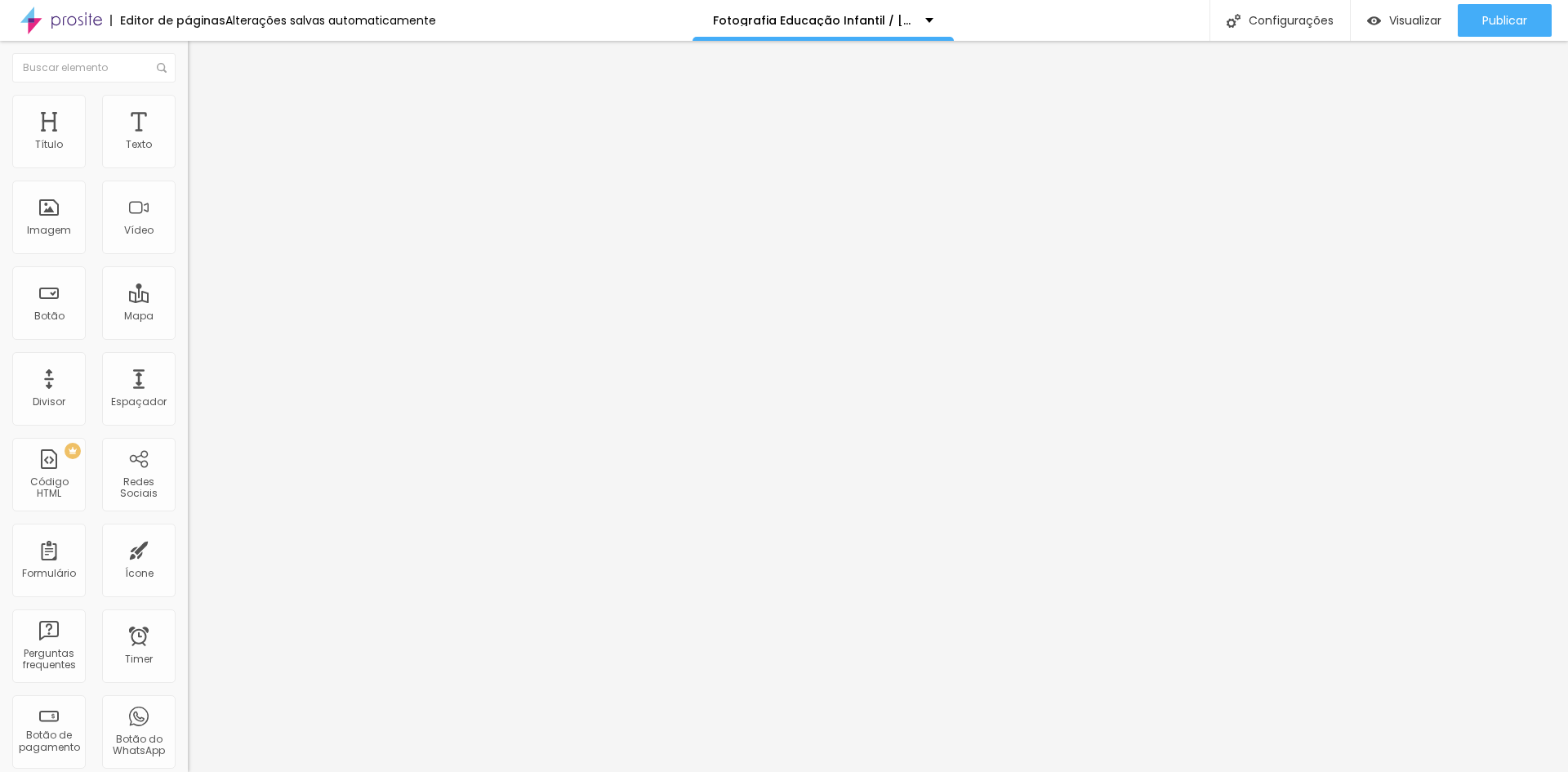
type input "0"
drag, startPoint x: 60, startPoint y: 159, endPoint x: 0, endPoint y: 160, distance: 60.0
type input "0"
click at [187, 317] on input "range" at bounding box center [240, 323] width 105 height 14
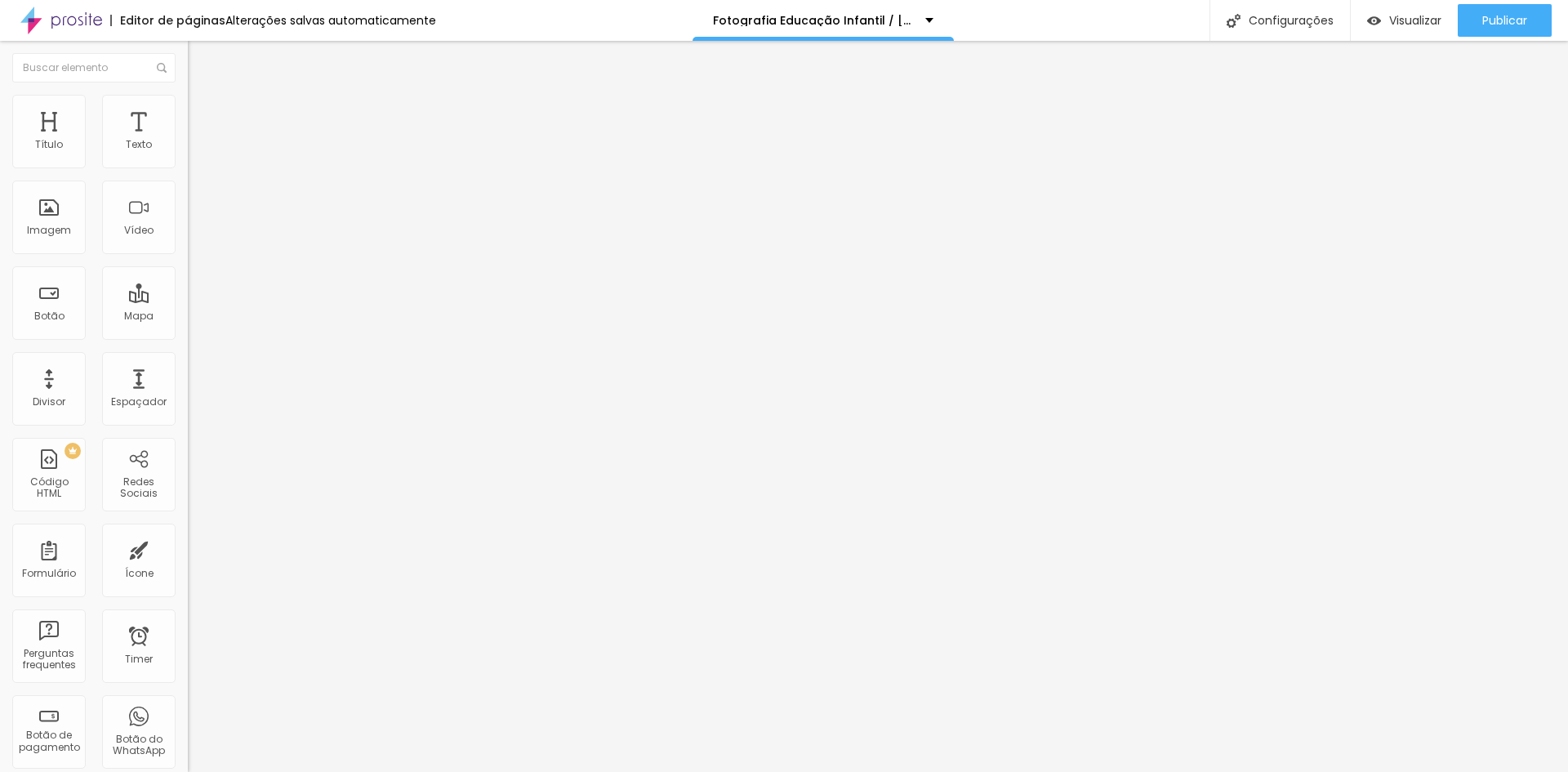
click at [203, 115] on span "Avançado" at bounding box center [230, 122] width 54 height 14
type input "25"
type input "30"
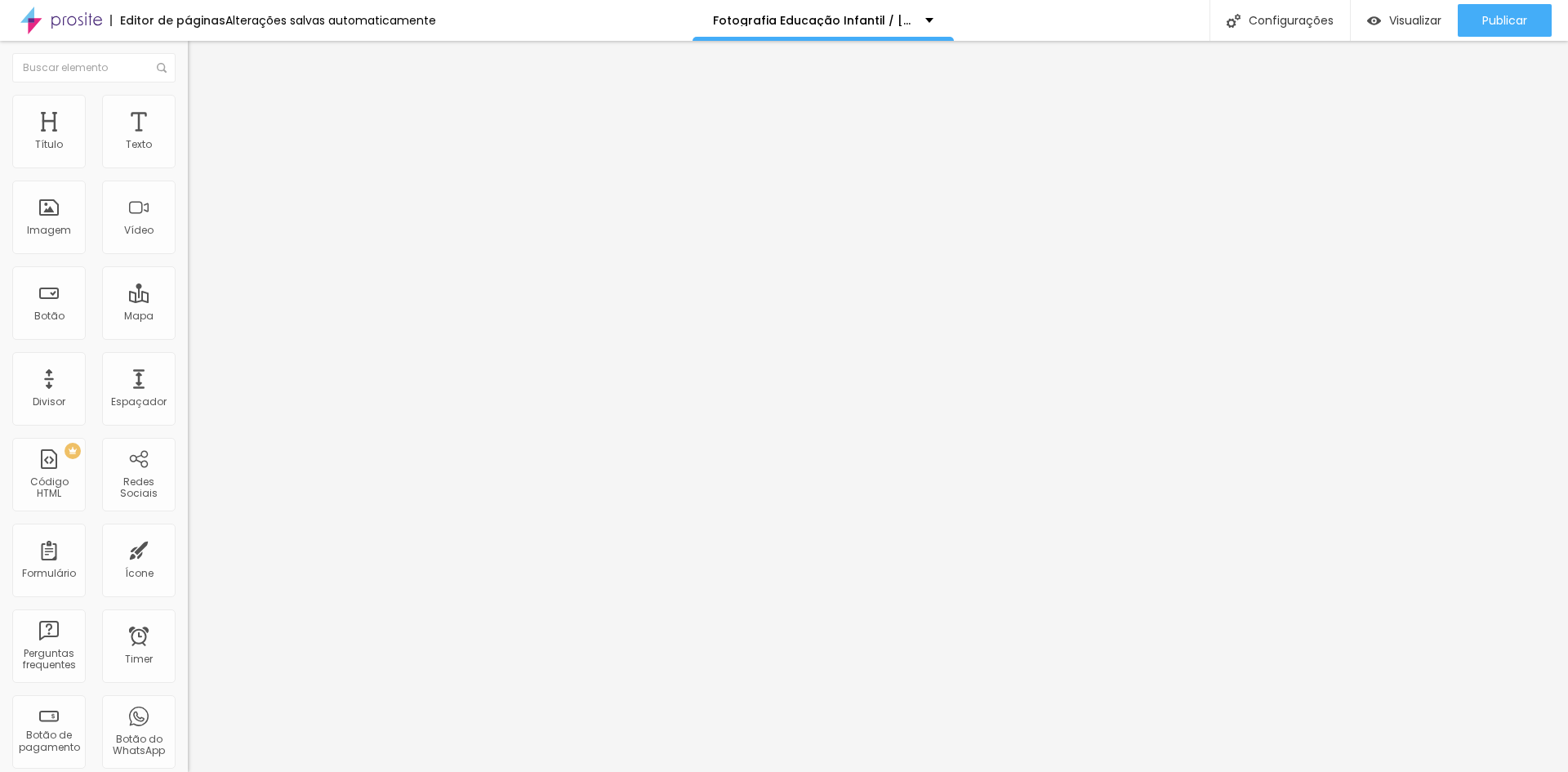
type input "35"
type input "40"
type input "45"
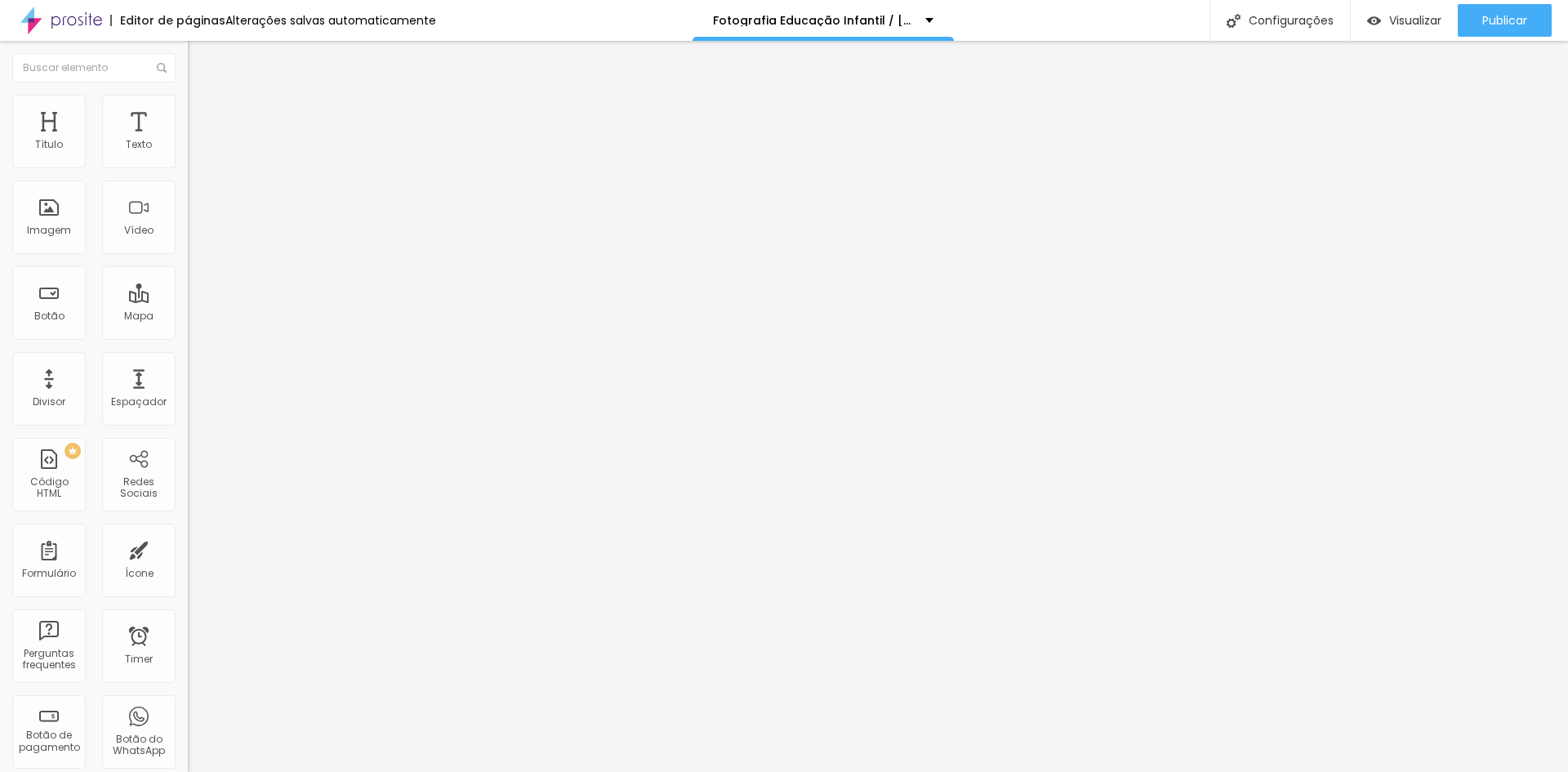
type input "45"
type input "50"
type input "35"
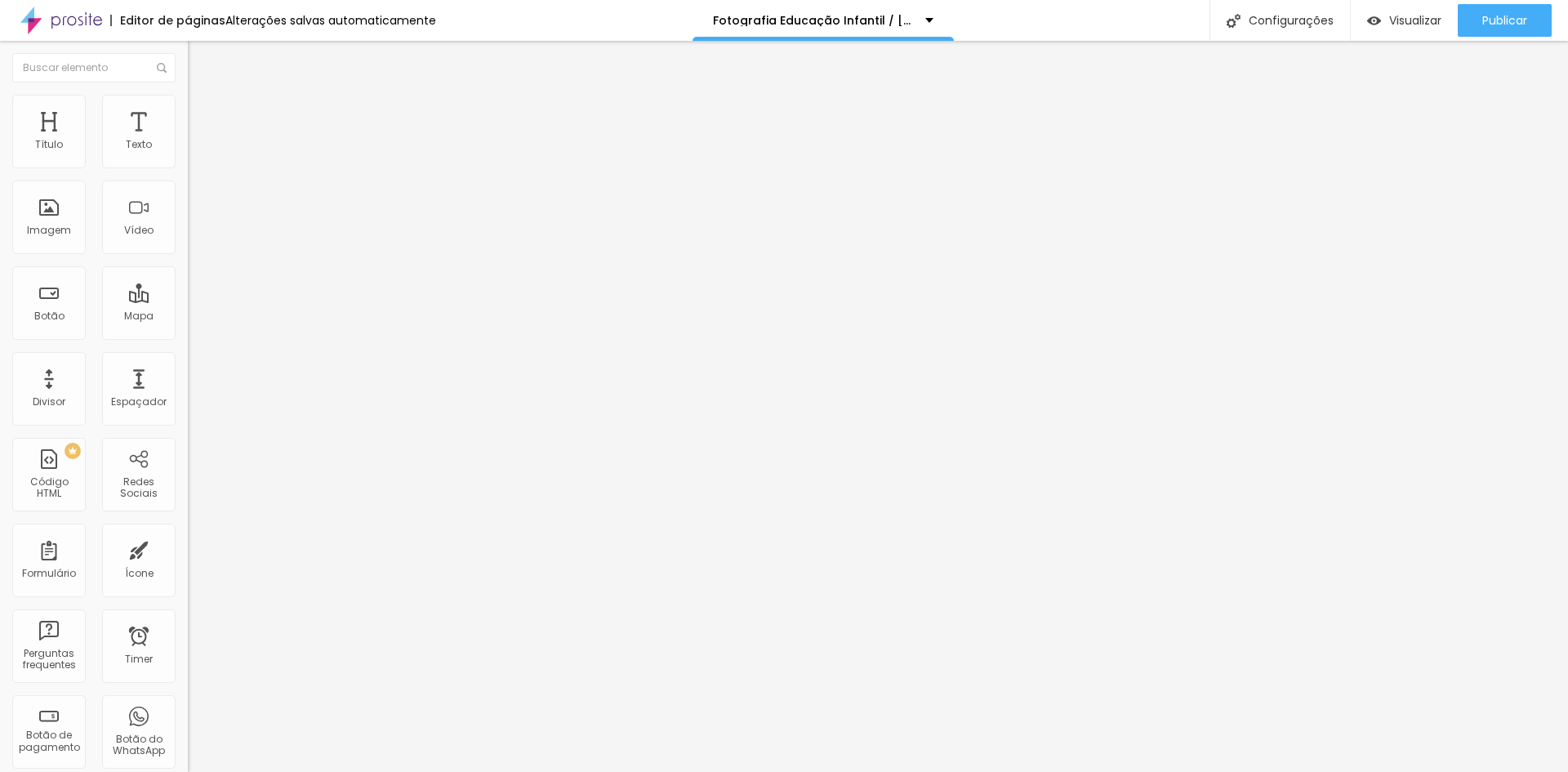
type input "25"
type input "15"
type input "10"
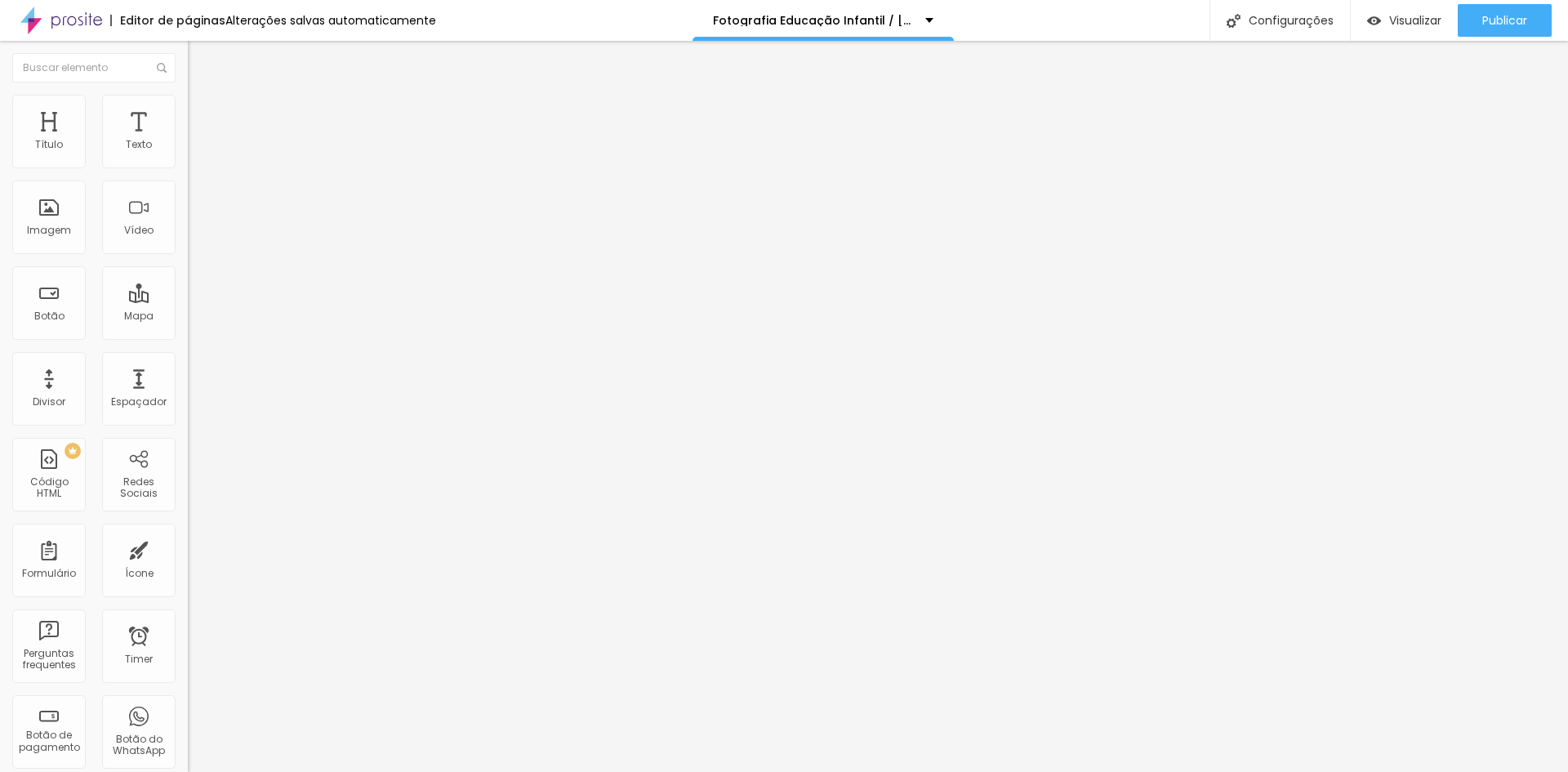
type input "10"
type input "0"
drag, startPoint x: 68, startPoint y: 158, endPoint x: 0, endPoint y: 164, distance: 68.3
type input "0"
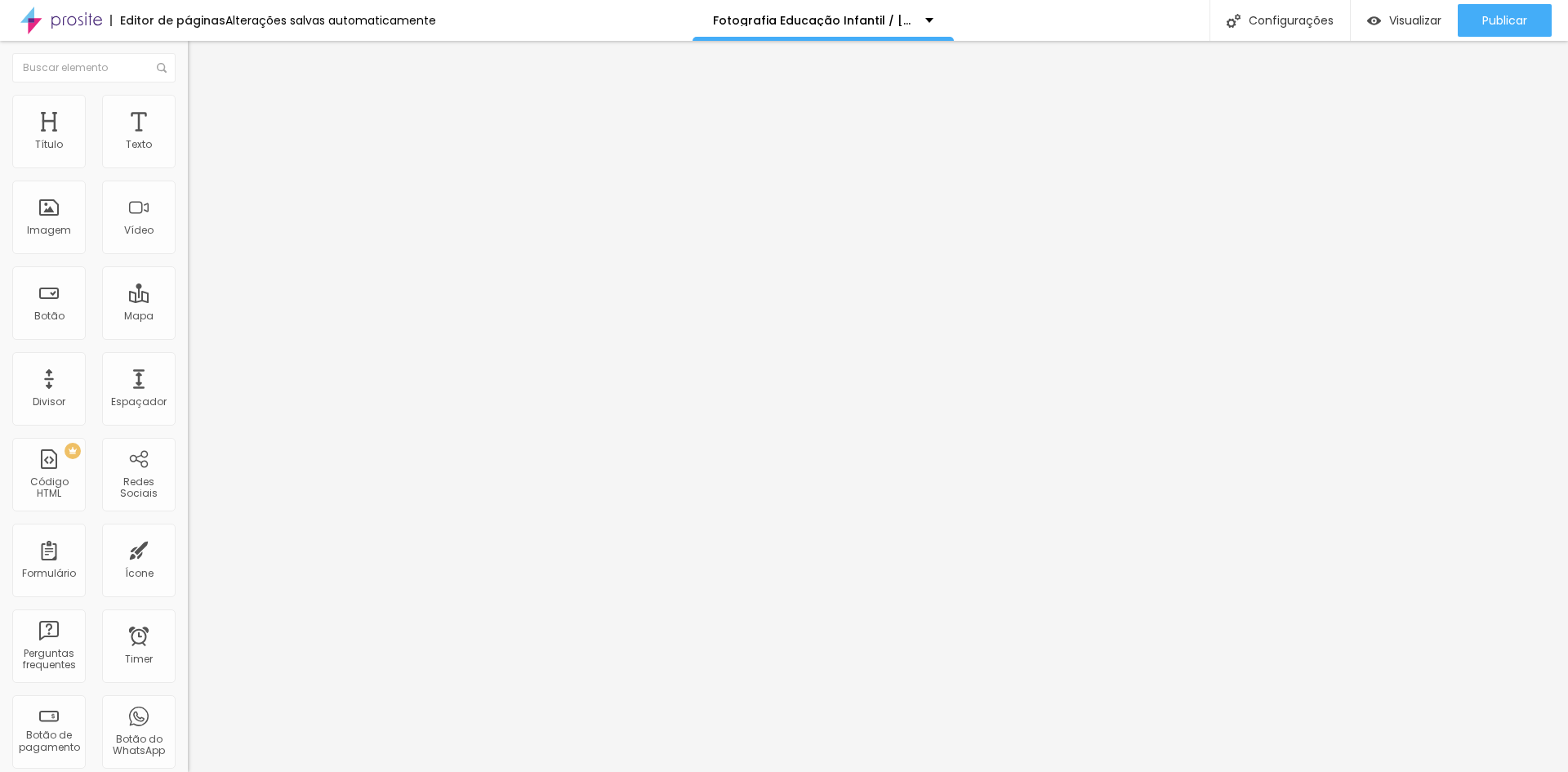
click at [187, 317] on input "range" at bounding box center [240, 323] width 105 height 14
type input "0.1"
type input "0.2"
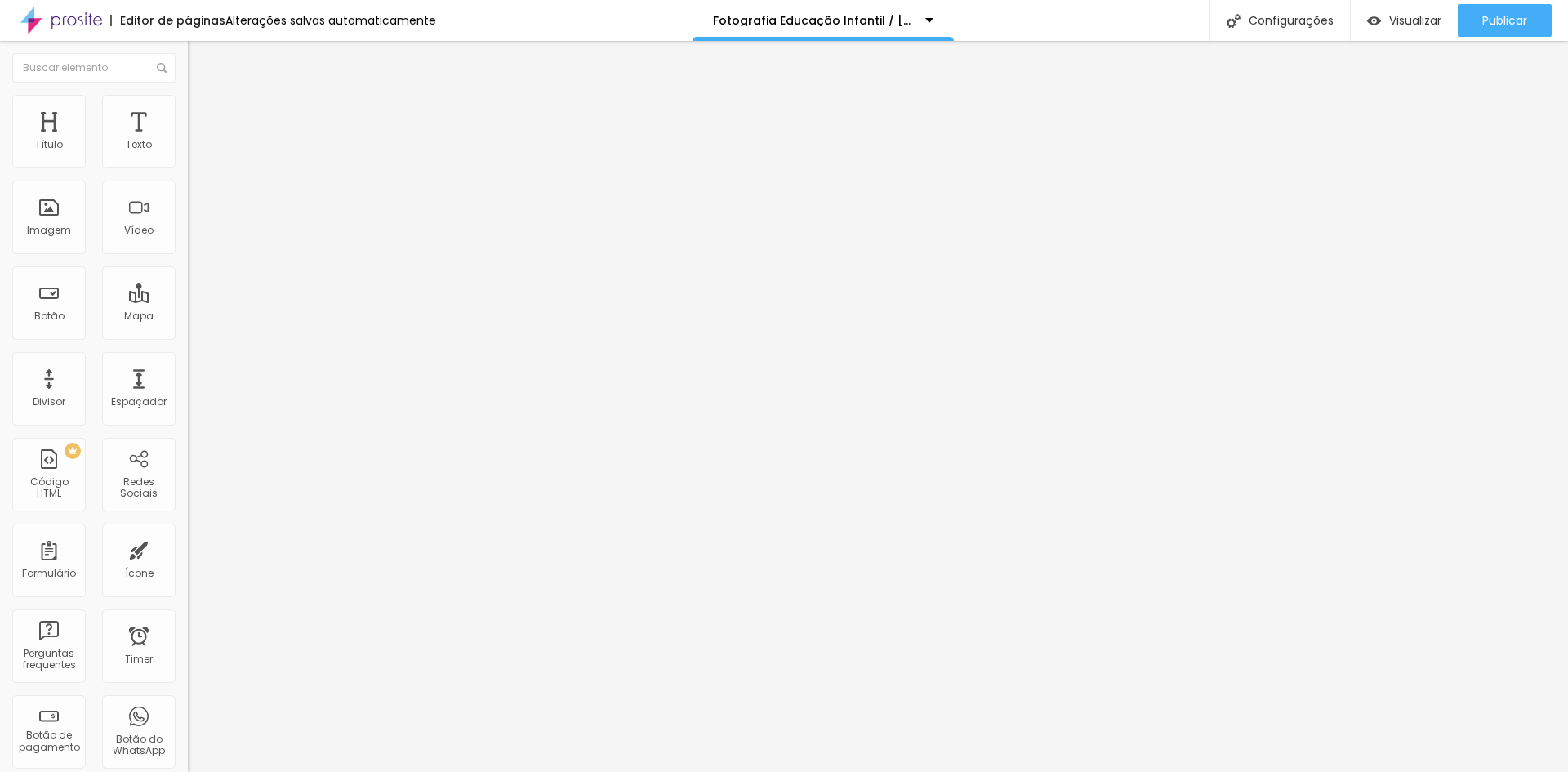
type input "0.5"
type input "0.7"
type input "1"
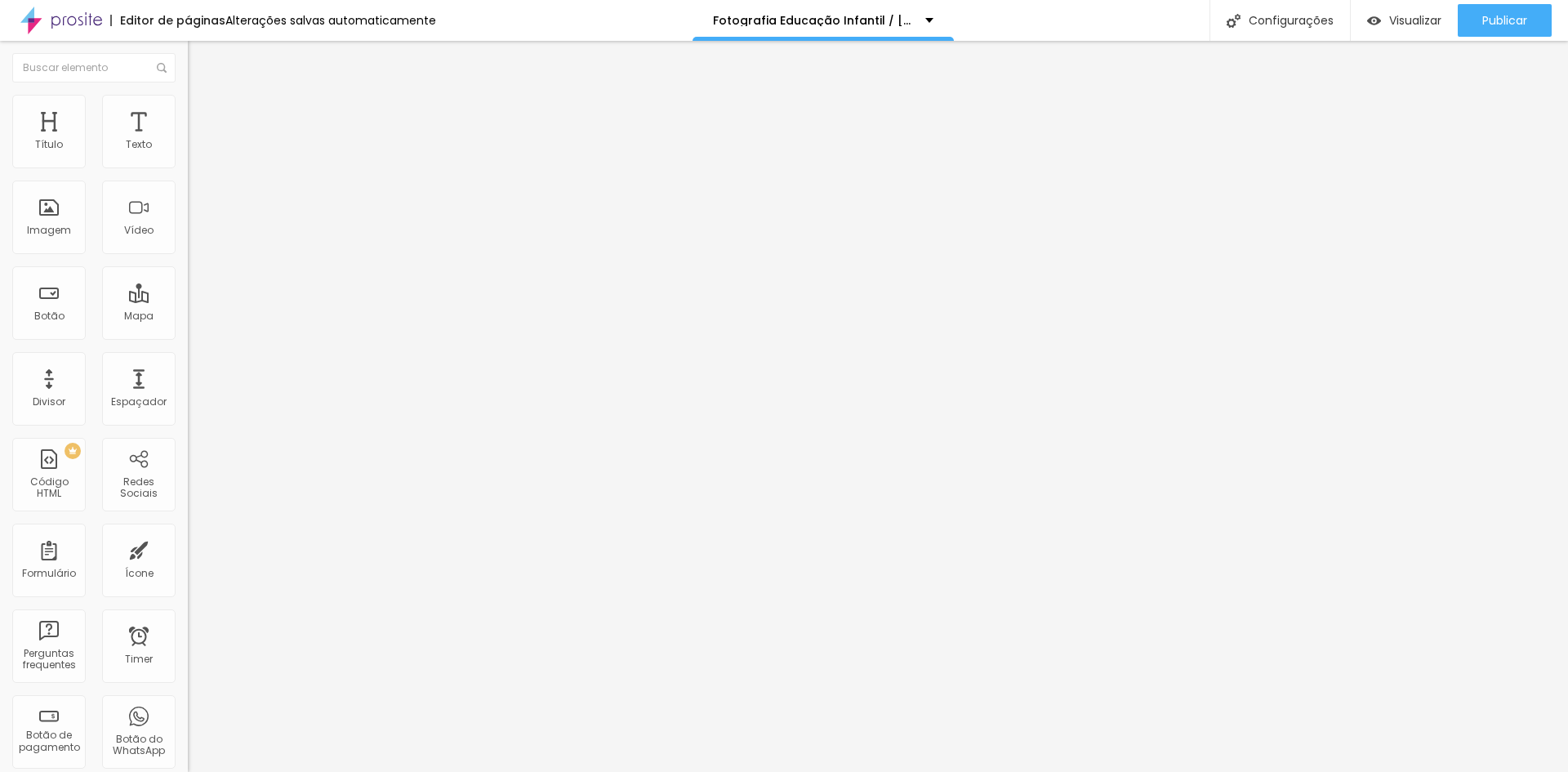
type input "1"
type input "1.8"
type input "2.4"
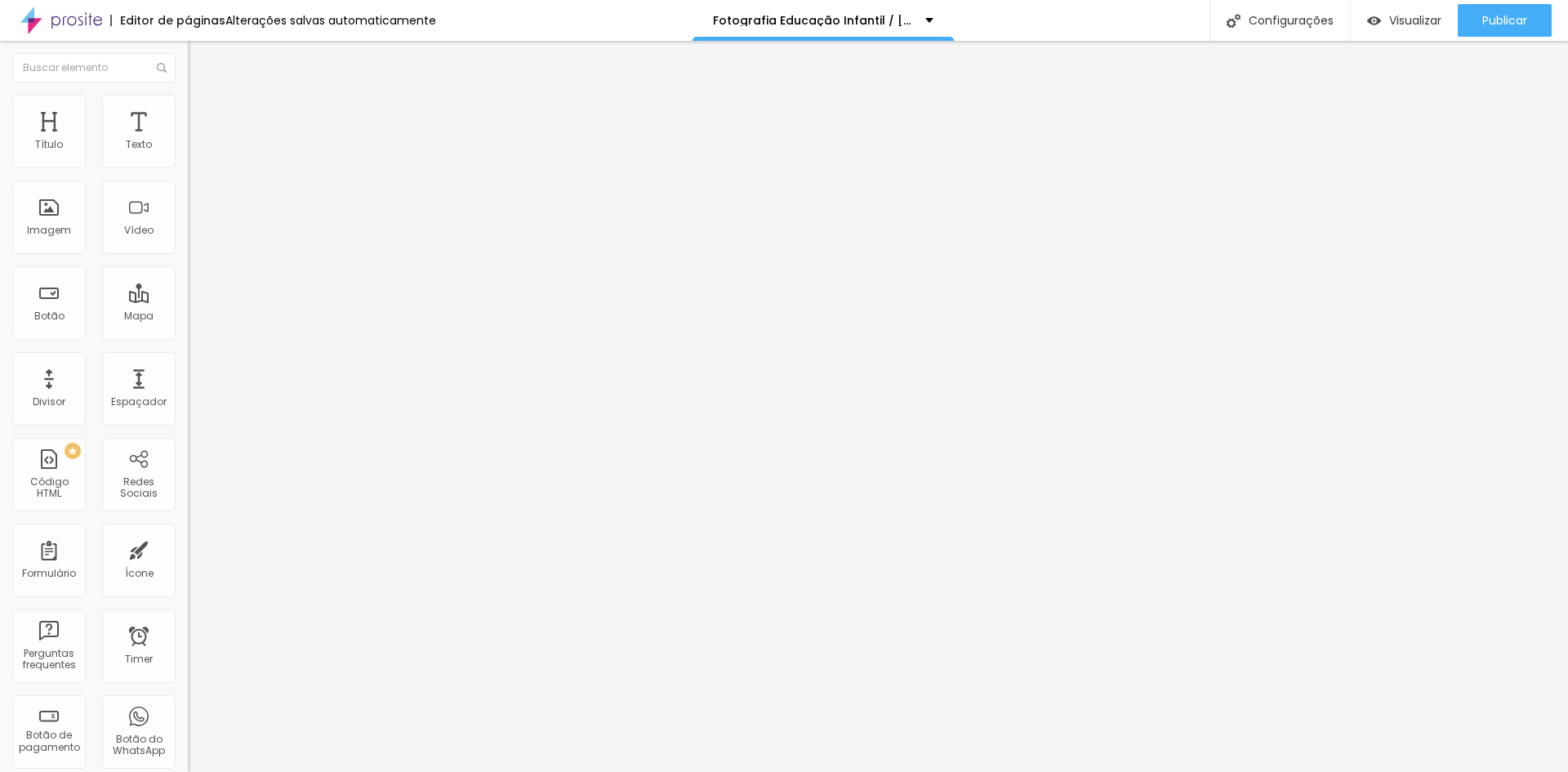
type input "3"
type input "3.5"
type input "4"
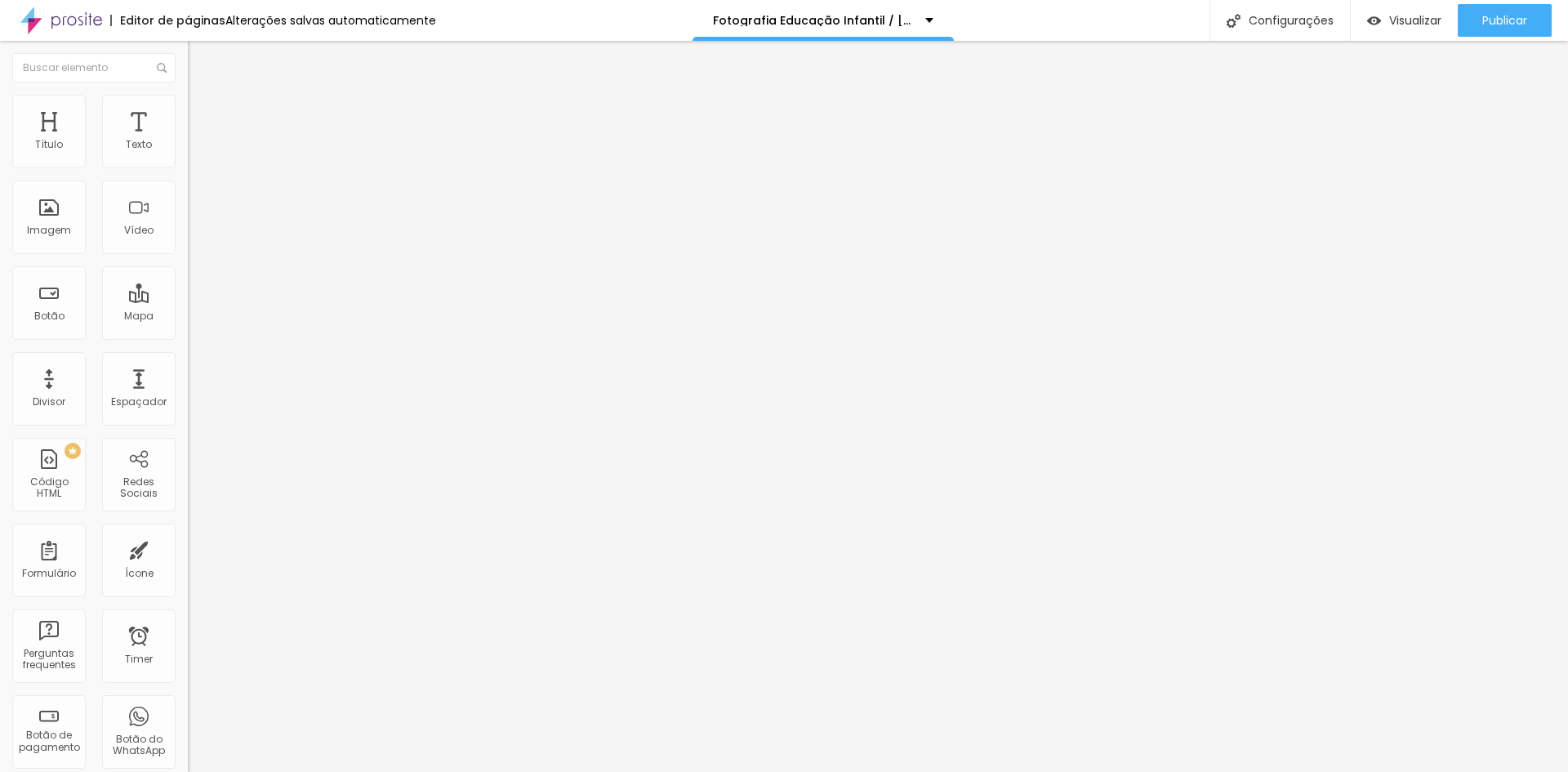
type input "4"
type input "4.4"
type input "4.8"
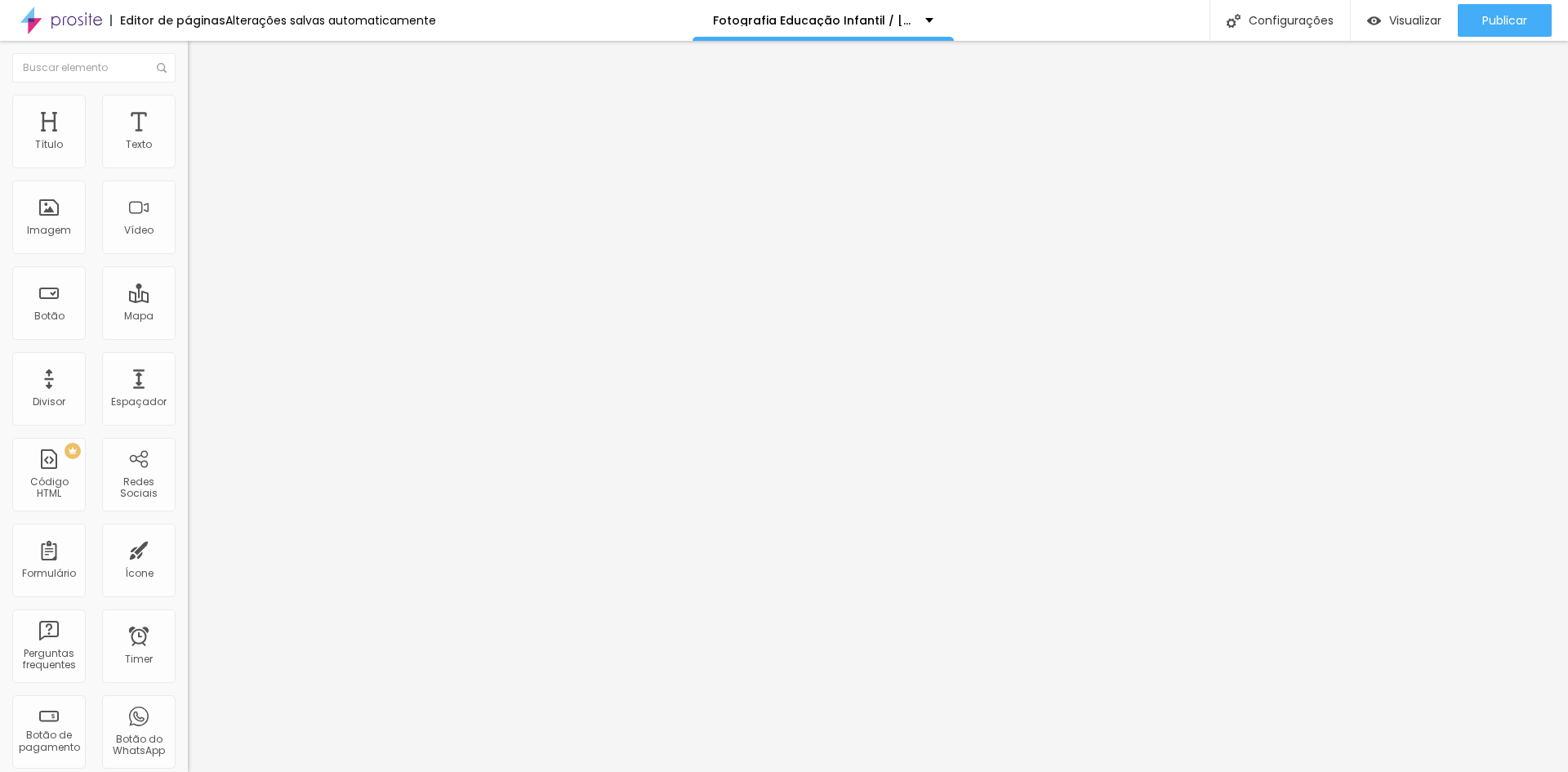
type input "5"
type input "5.1"
type input "5"
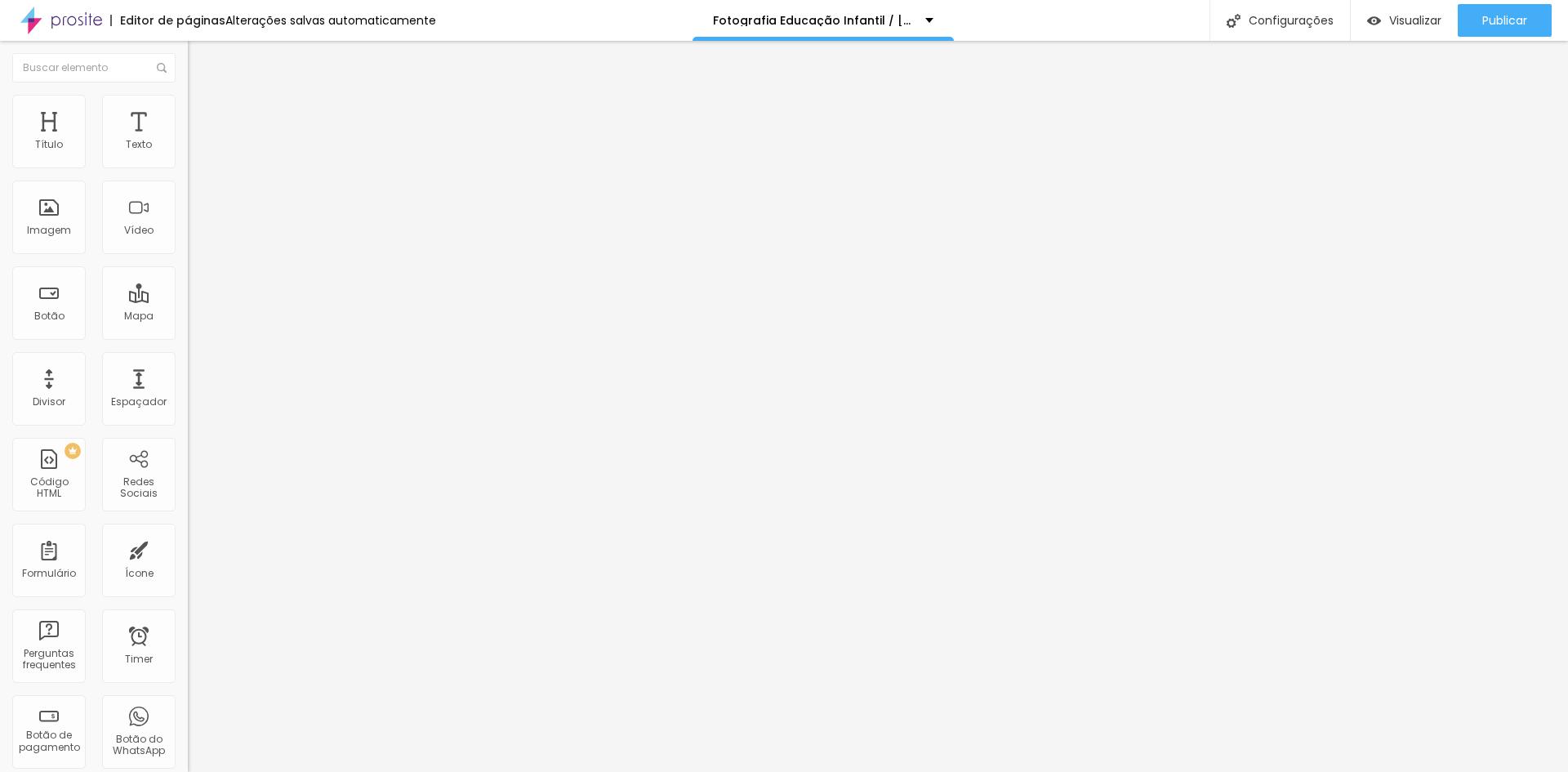
type input "5"
type input "4.1"
type input "3.5"
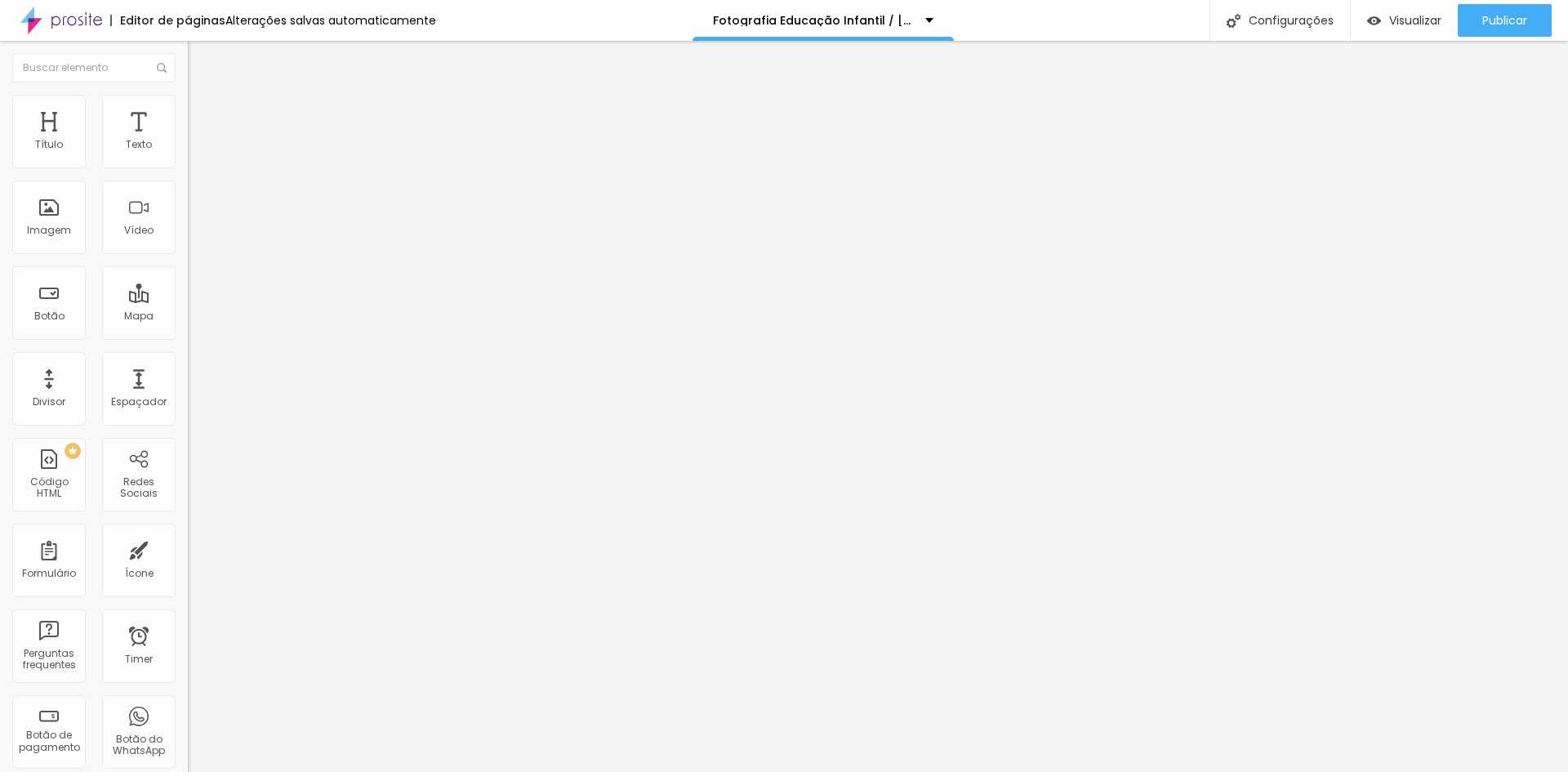
type input "2.7"
type input "1.9"
type input "1.6"
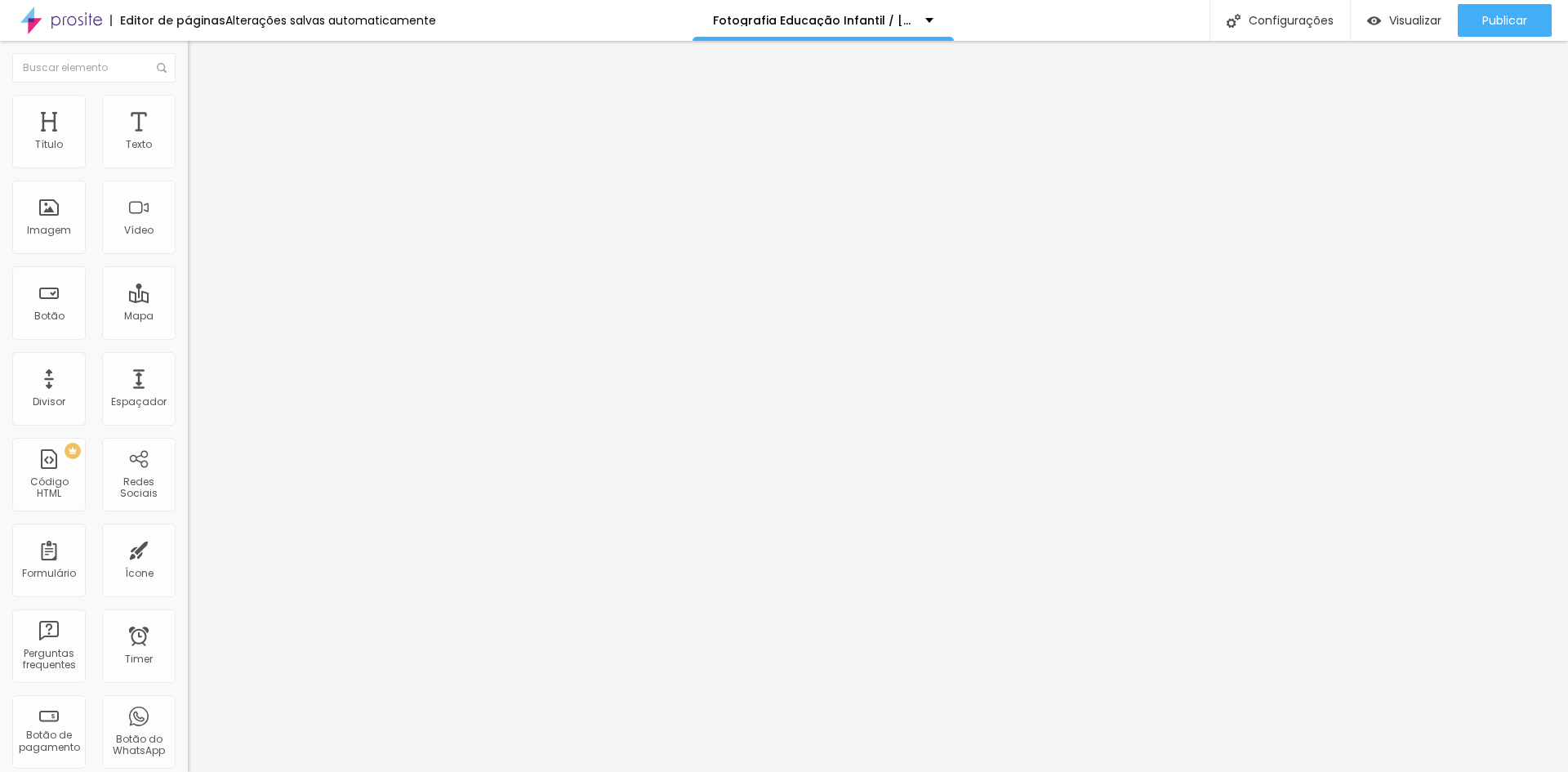
type input "1.6"
type input "0.7"
type input "0.2"
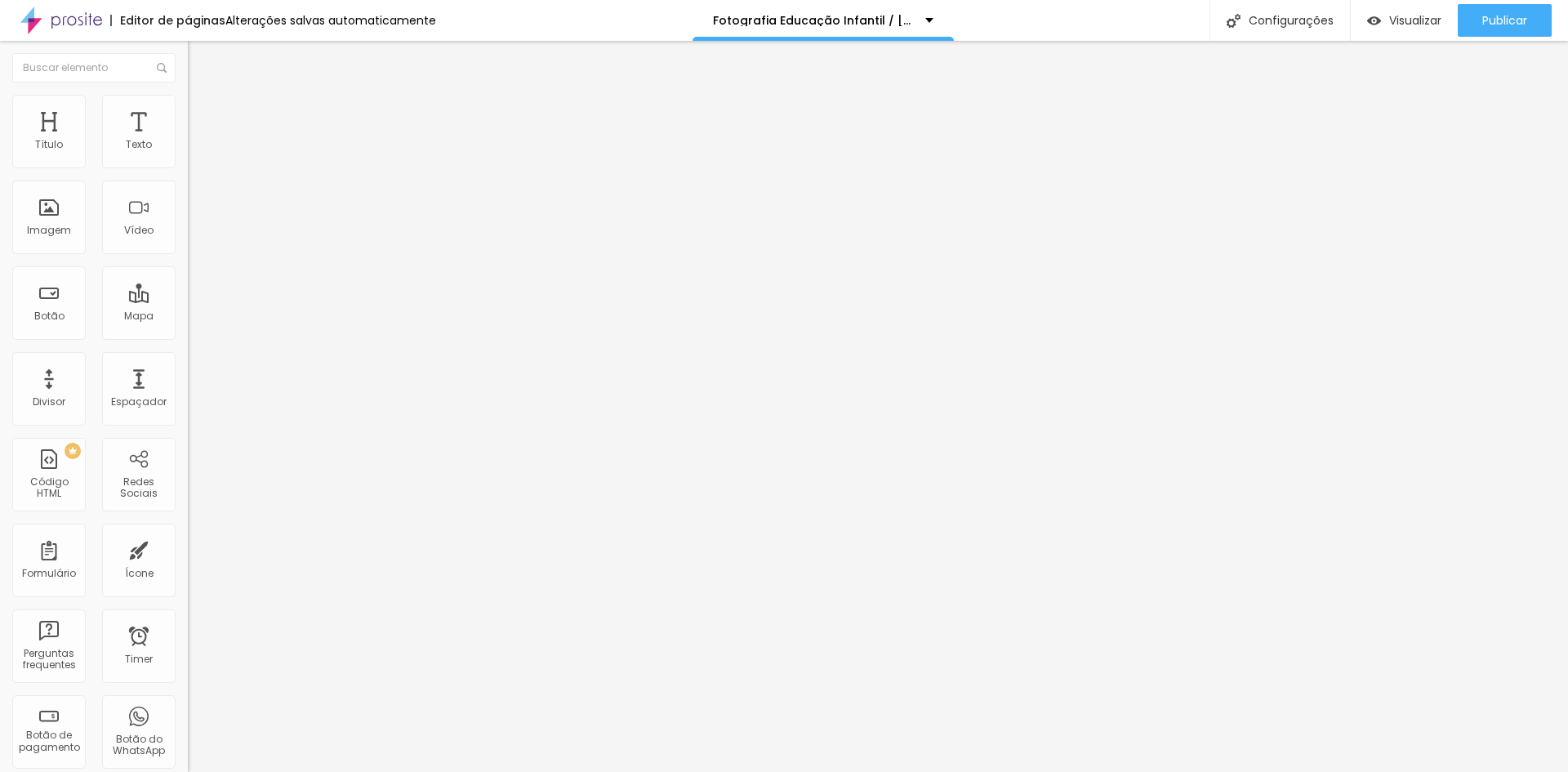
type input "0"
drag, startPoint x: 39, startPoint y: 192, endPoint x: 0, endPoint y: 179, distance: 41.1
click at [187, 531] on input "range" at bounding box center [240, 538] width 105 height 14
click at [41, 213] on div "Imagem" at bounding box center [50, 217] width 74 height 74
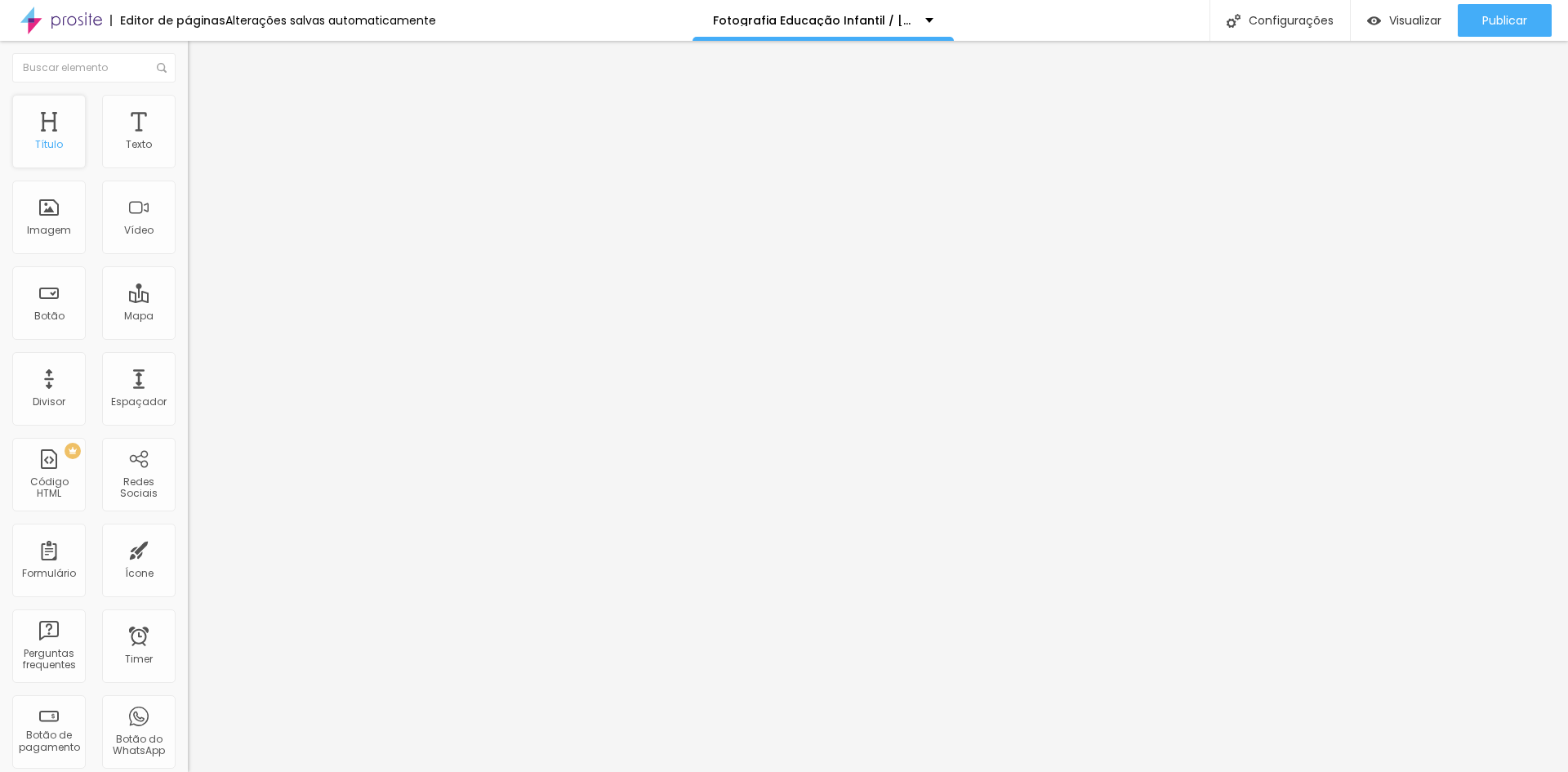
click at [57, 149] on div "Título" at bounding box center [49, 144] width 28 height 12
click at [187, 141] on span "Adicionar imagem" at bounding box center [240, 132] width 105 height 14
click at [187, 109] on li "Estilo" at bounding box center [281, 103] width 187 height 16
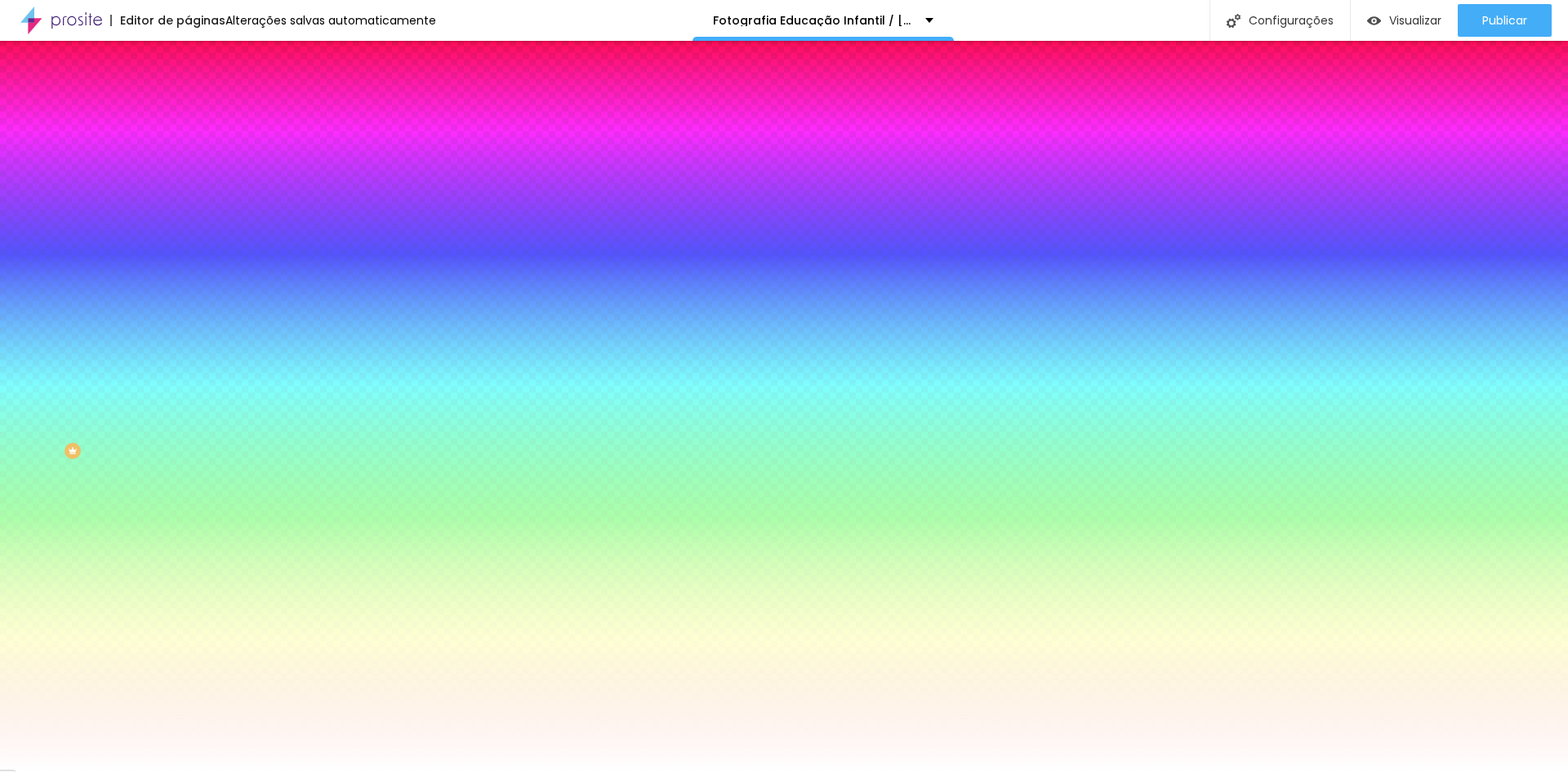
click at [203, 115] on span "Avançado" at bounding box center [230, 122] width 54 height 14
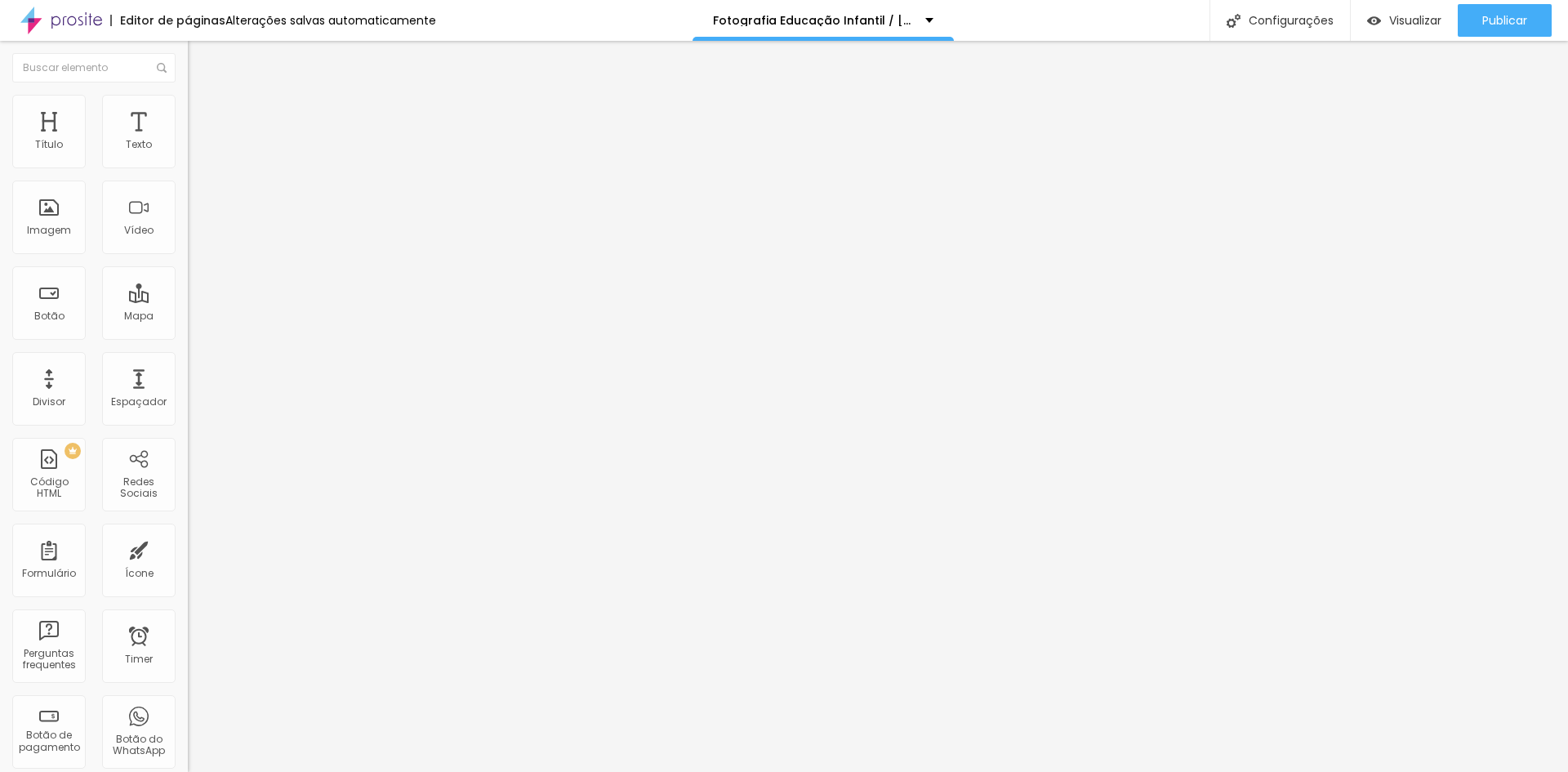
click at [187, 141] on span "Adicionar imagem" at bounding box center [240, 132] width 105 height 14
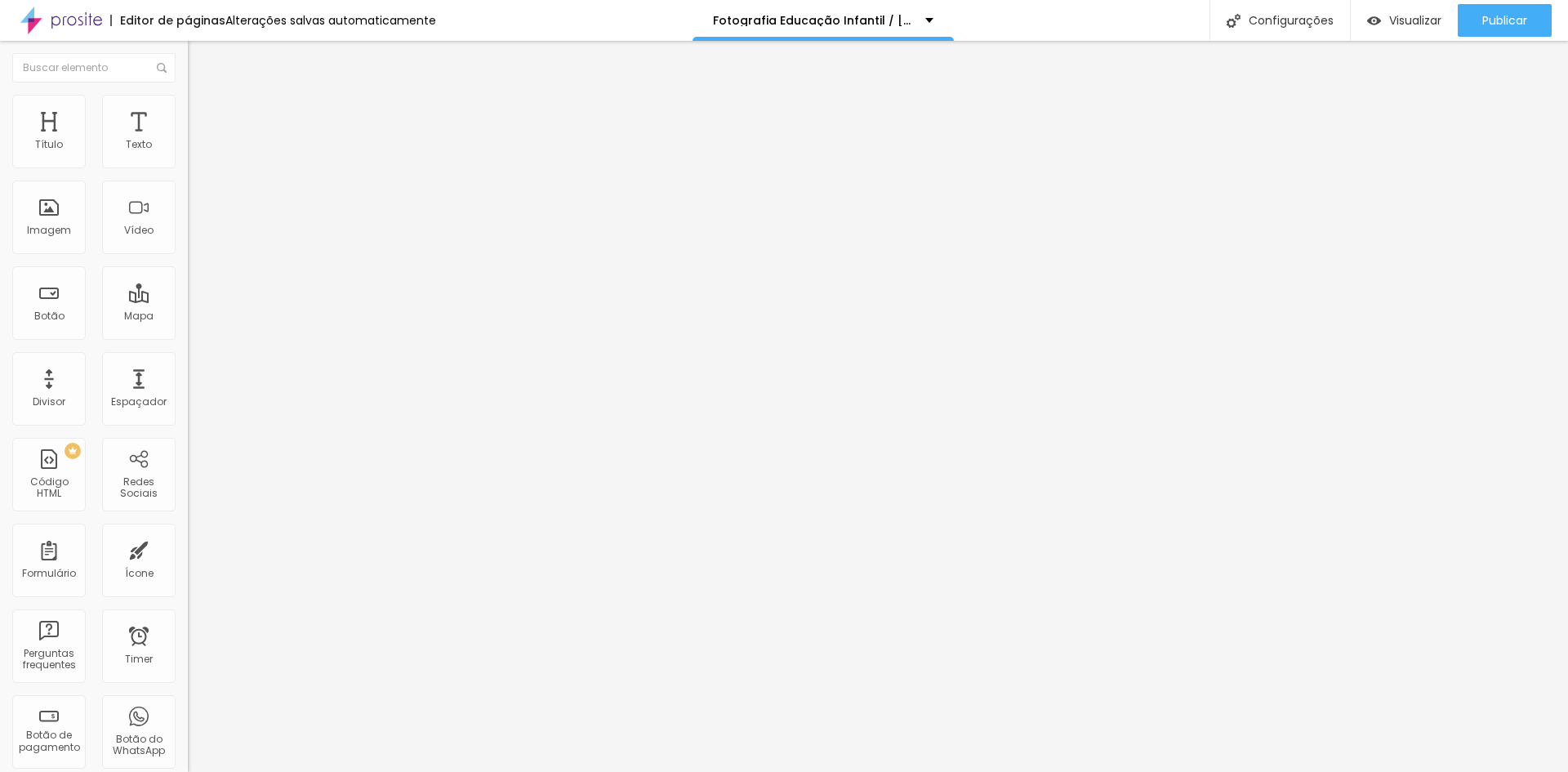
click at [187, 141] on span "Trocar imagem" at bounding box center [232, 132] width 89 height 14
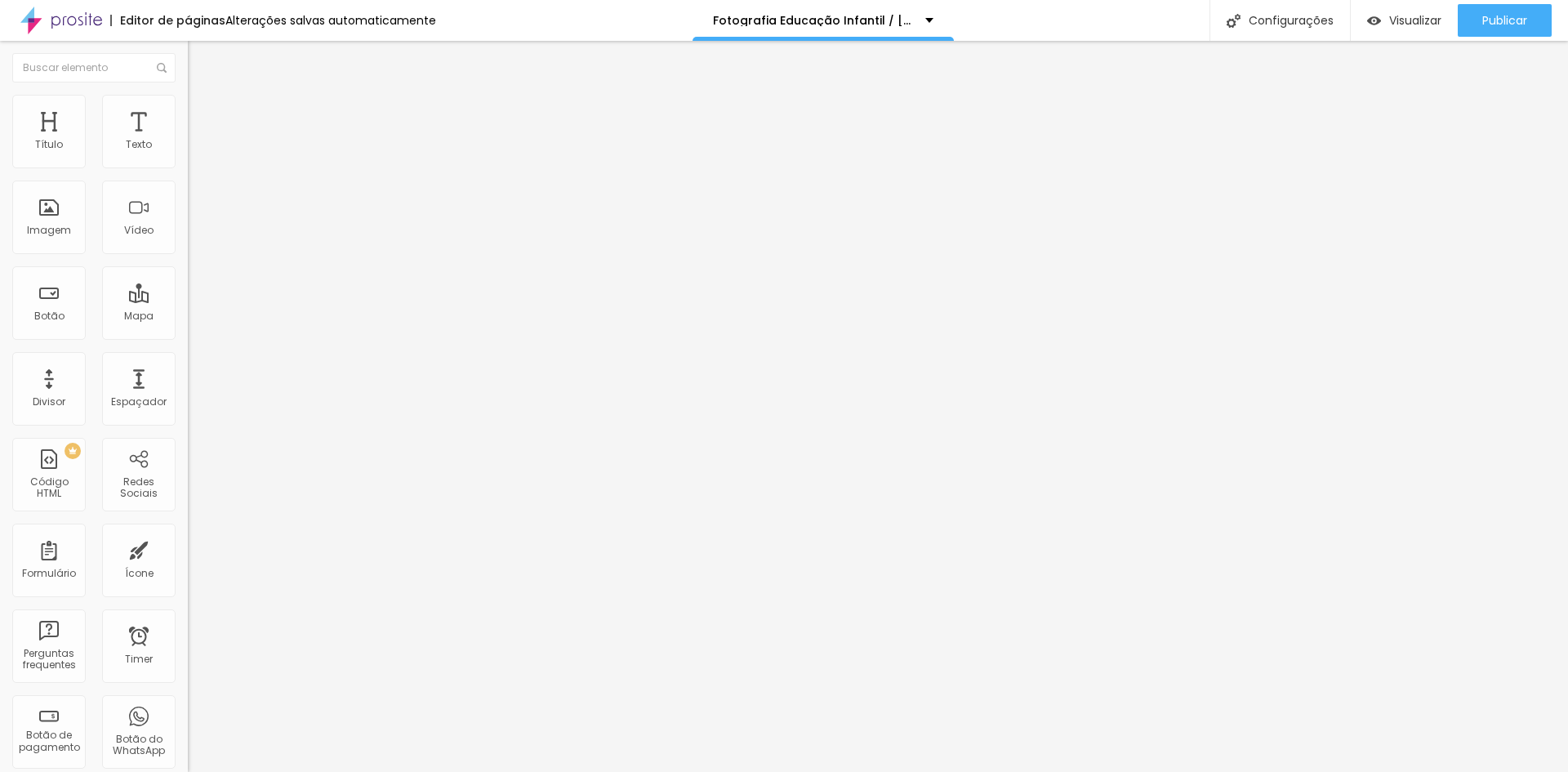
click at [187, 256] on span "Original" at bounding box center [207, 248] width 40 height 14
click at [187, 275] on span "Padrão" at bounding box center [205, 268] width 37 height 14
click at [187, 266] on span "Cinema" at bounding box center [207, 258] width 41 height 14
click at [187, 301] on span "Original" at bounding box center [207, 293] width 40 height 14
click at [187, 102] on img at bounding box center [195, 102] width 14 height 14
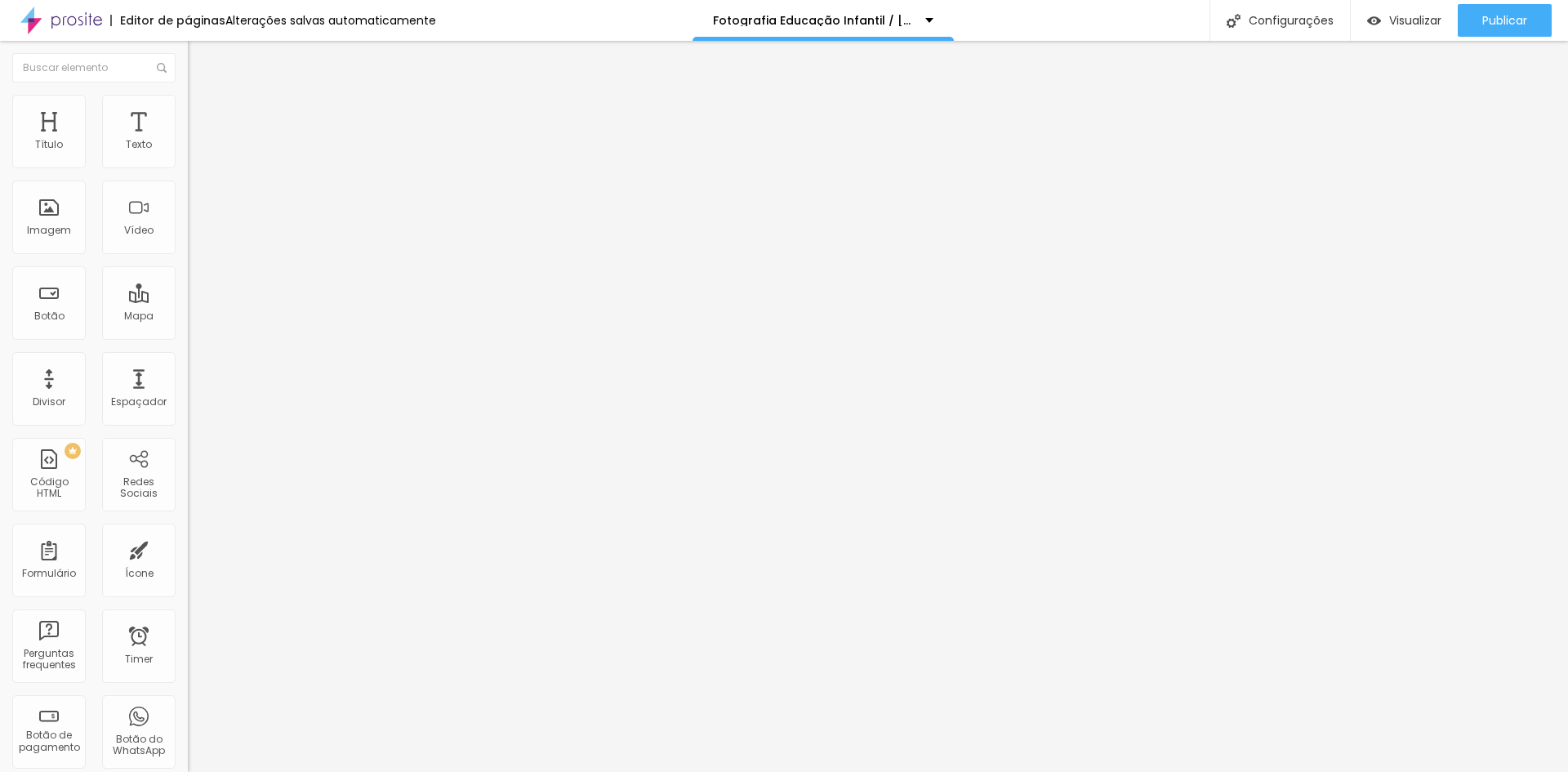
type input "95"
drag, startPoint x: 170, startPoint y: 175, endPoint x: 33, endPoint y: 170, distance: 137.1
click at [187, 168] on input "range" at bounding box center [240, 160] width 105 height 14
click at [203, 113] on span "Estilo" at bounding box center [215, 105] width 25 height 14
click at [195, 422] on icon "button" at bounding box center [200, 428] width 12 height 12
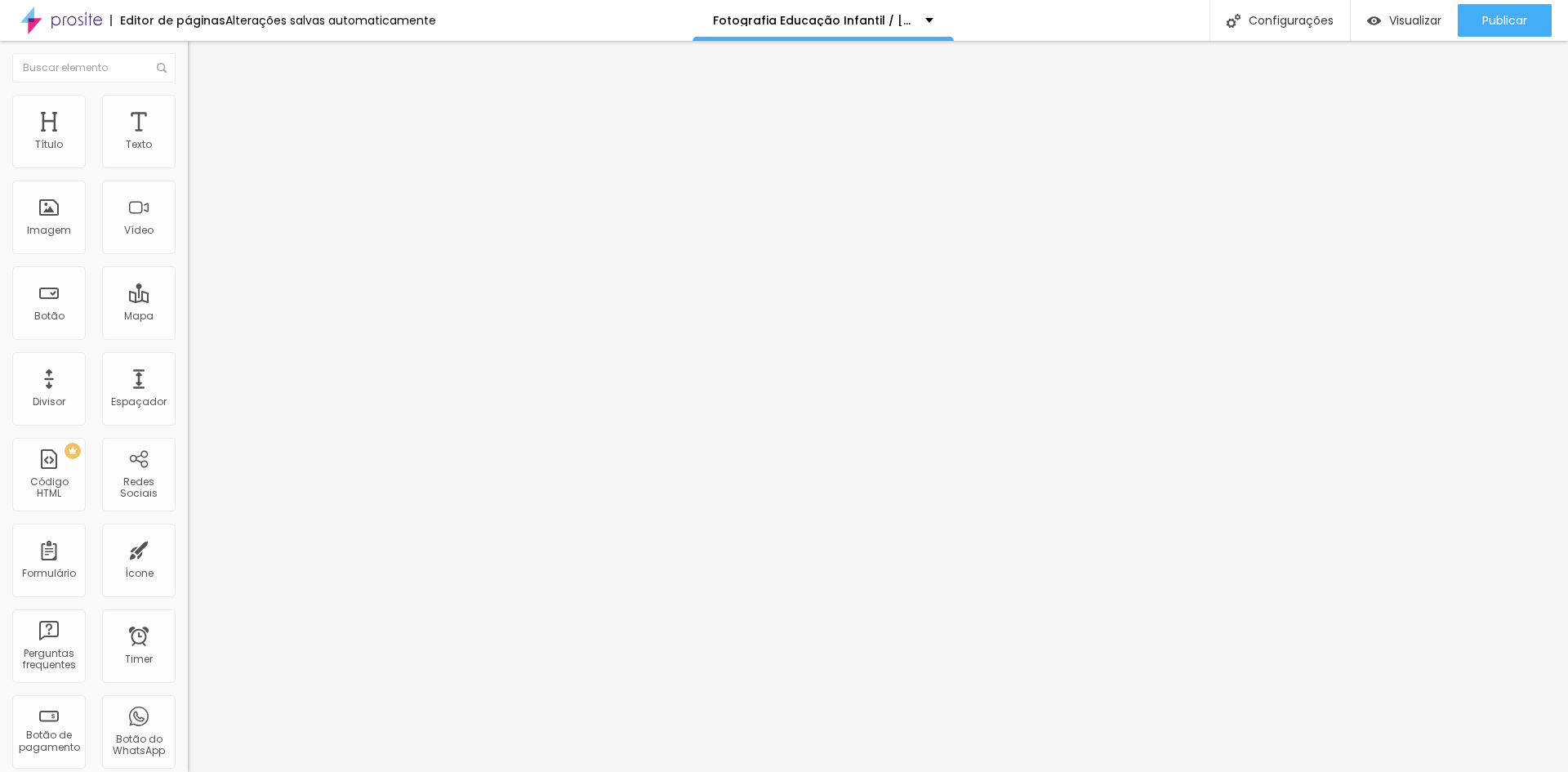
click at [187, 407] on span "DESATIVADO" at bounding box center [217, 413] width 59 height 14
click at [195, 422] on icon "button" at bounding box center [200, 428] width 12 height 12
click at [187, 439] on button "button" at bounding box center [198, 447] width 23 height 17
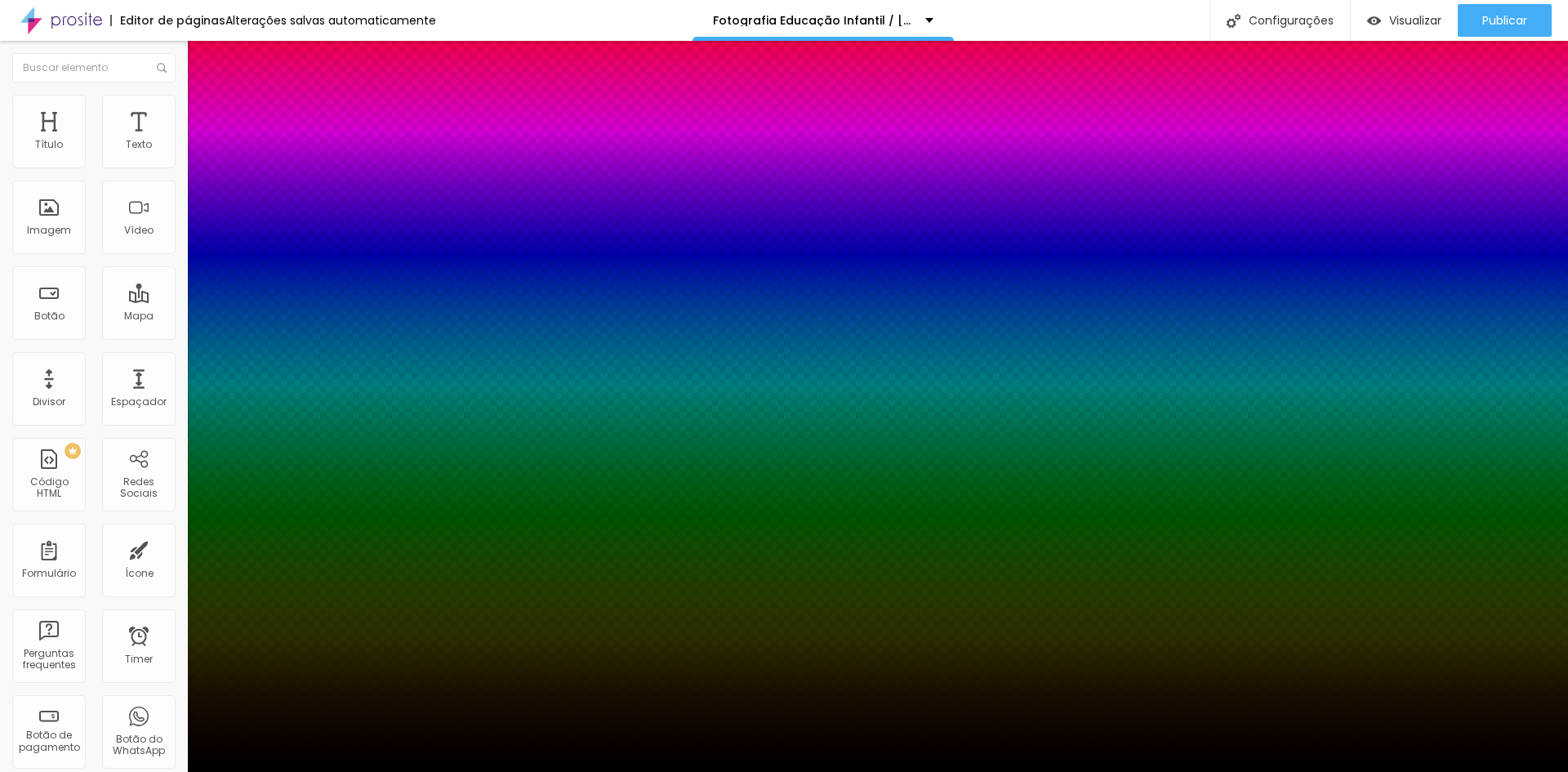
click at [284, 771] on div at bounding box center [784, 781] width 1568 height 0
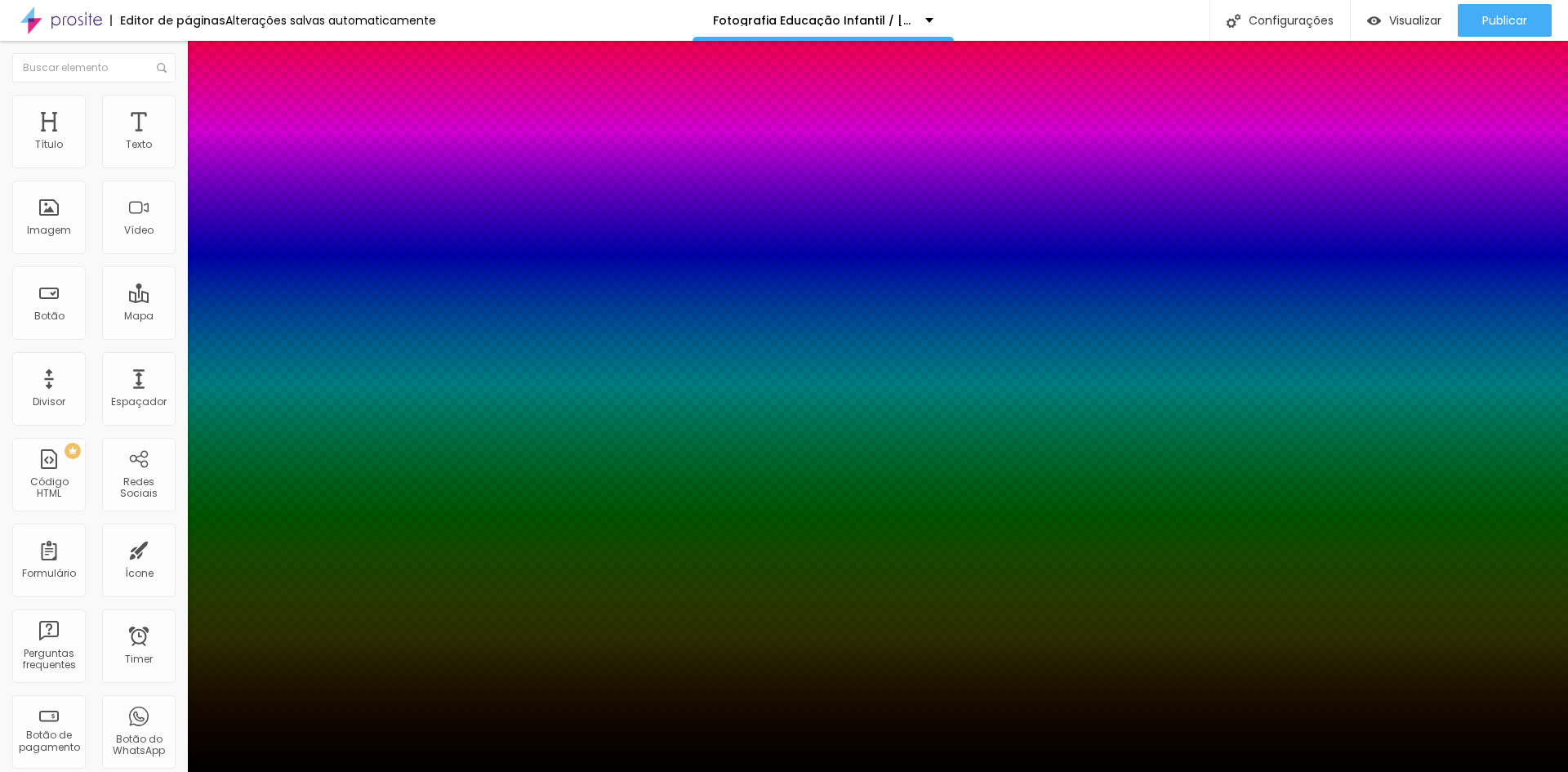
click at [284, 771] on div at bounding box center [784, 781] width 1568 height 0
click at [137, 771] on div at bounding box center [784, 772] width 1568 height 0
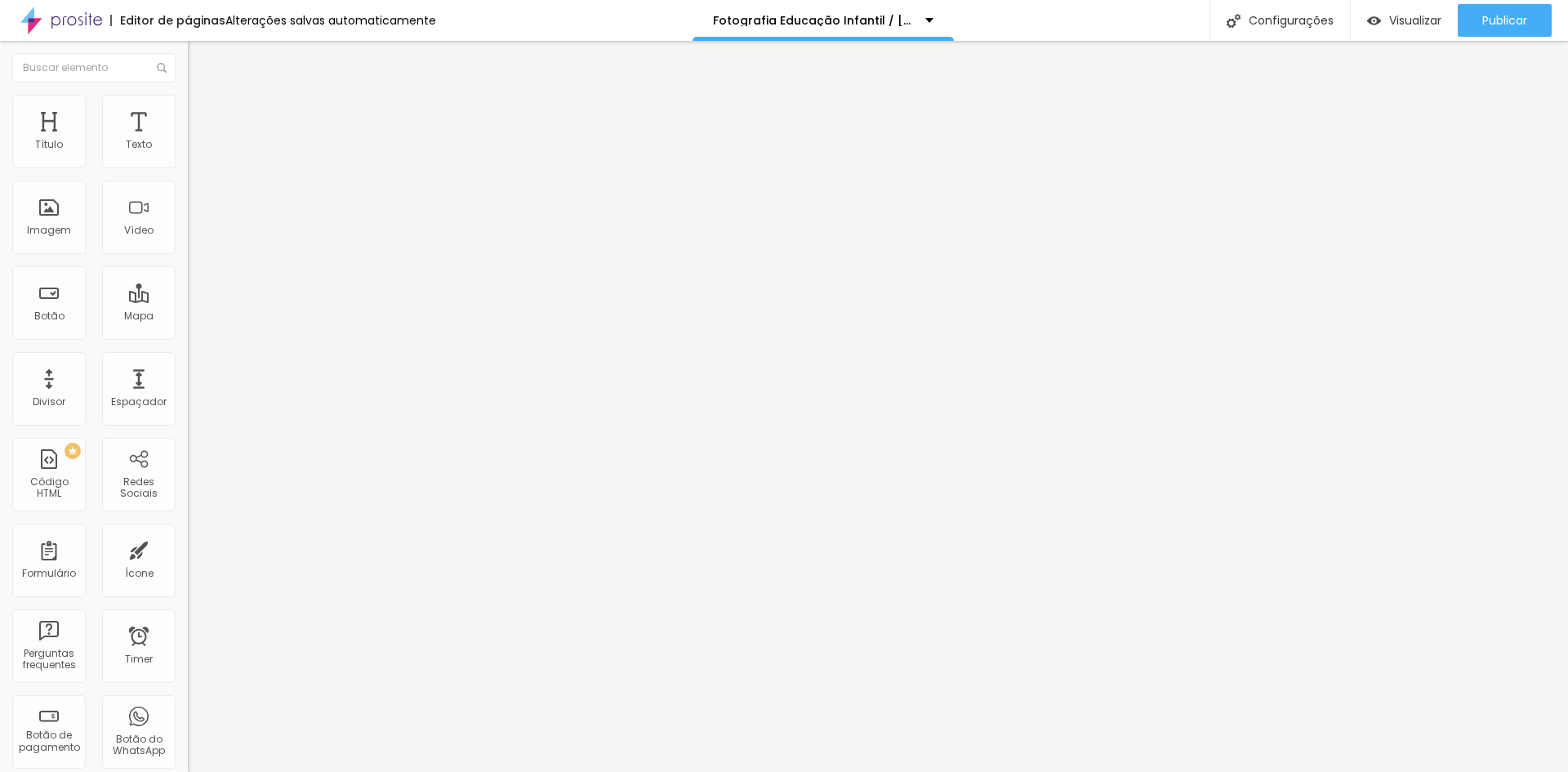
click at [203, 115] on span "Avançado" at bounding box center [230, 122] width 54 height 14
click at [187, 363] on img at bounding box center [191, 359] width 8 height 8
click at [187, 355] on div at bounding box center [281, 355] width 187 height 0
click at [187, 363] on img at bounding box center [191, 359] width 8 height 8
click at [187, 355] on div at bounding box center [281, 355] width 187 height 0
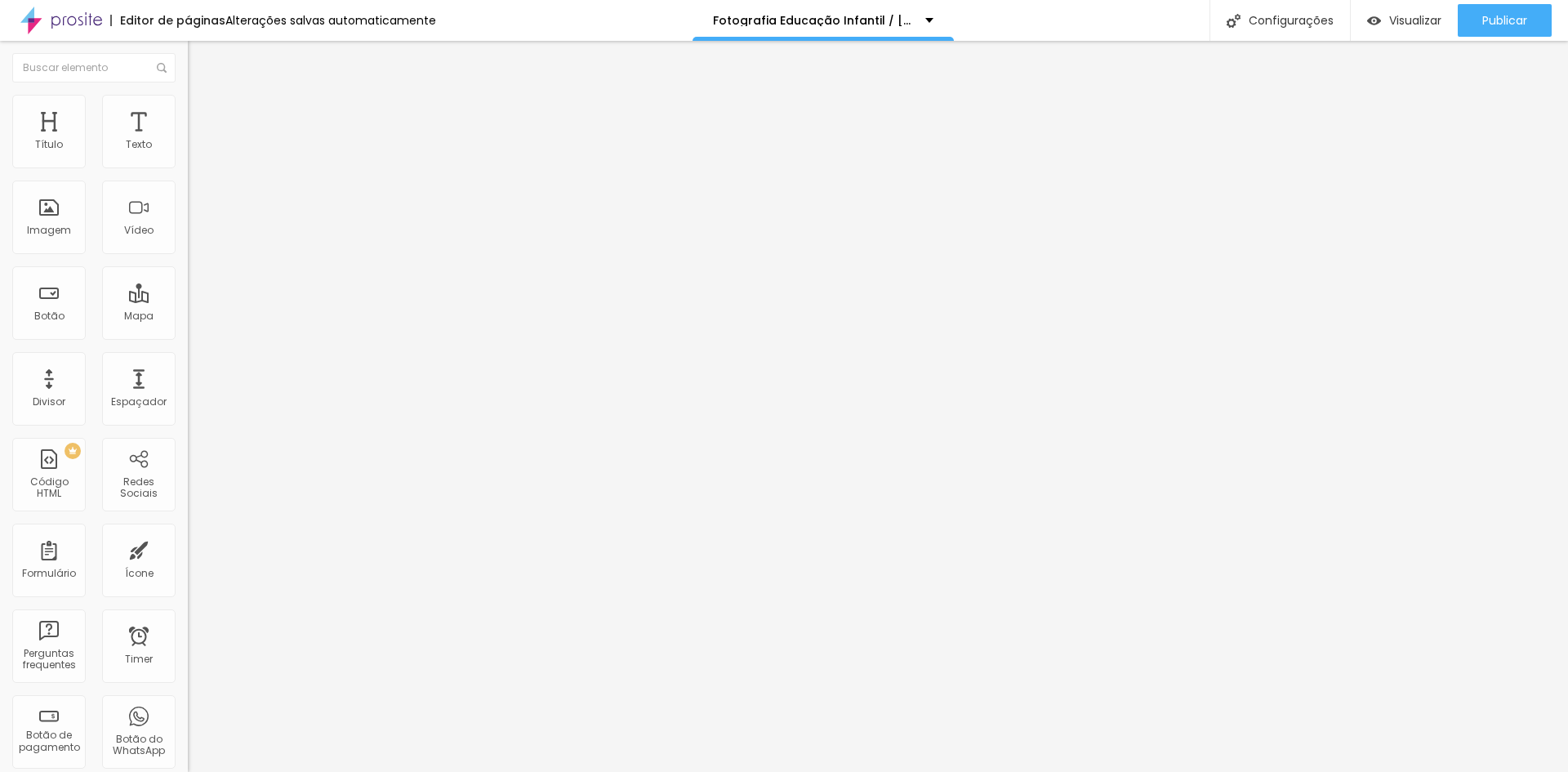
click at [203, 110] on span "Estilo" at bounding box center [215, 105] width 25 height 14
drag, startPoint x: 40, startPoint y: 204, endPoint x: 0, endPoint y: 201, distance: 40.1
click at [187, 359] on input "range" at bounding box center [240, 365] width 105 height 14
click at [187, 111] on img at bounding box center [195, 118] width 14 height 14
click at [187, 93] on img at bounding box center [195, 86] width 14 height 14
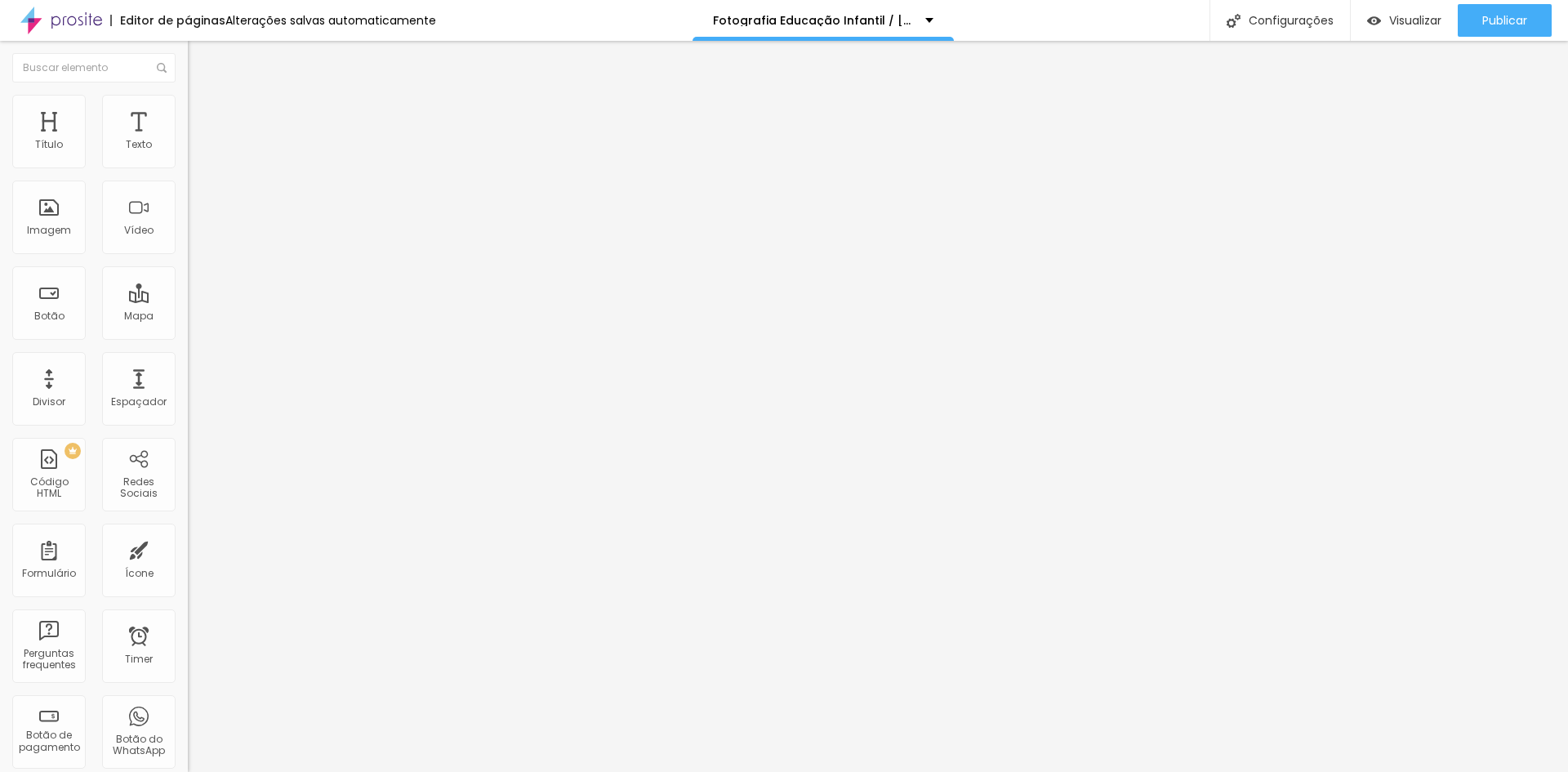
click at [187, 139] on div "Trocar imagem" at bounding box center [281, 132] width 187 height 12
click at [187, 141] on span "Trocar imagem" at bounding box center [232, 132] width 89 height 14
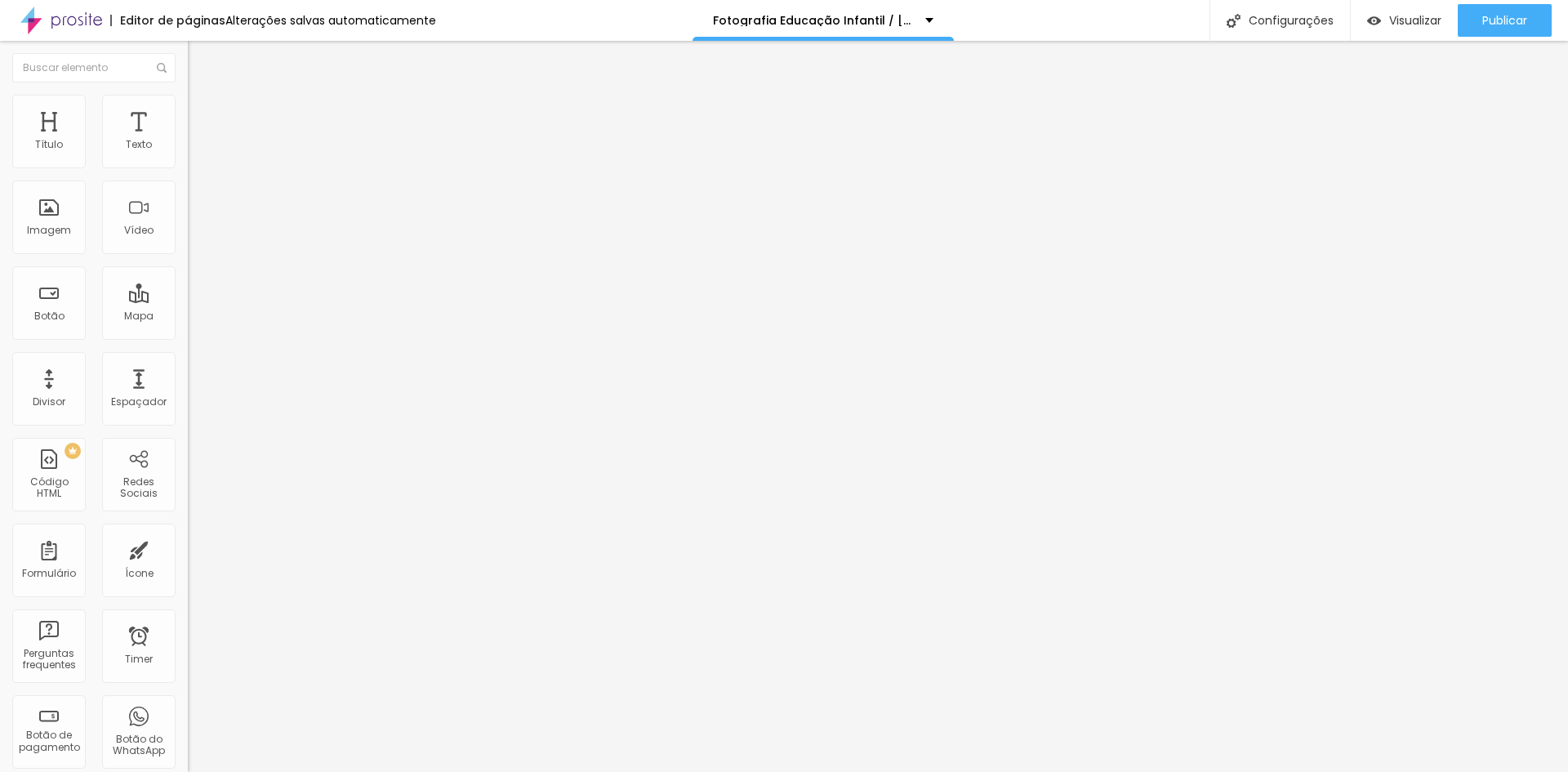
click at [187, 141] on span "Trocar imagem" at bounding box center [232, 132] width 89 height 14
click at [203, 118] on span "Avançado" at bounding box center [230, 122] width 54 height 14
click at [187, 105] on ul "Conteúdo Estilo Avançado" at bounding box center [281, 103] width 187 height 49
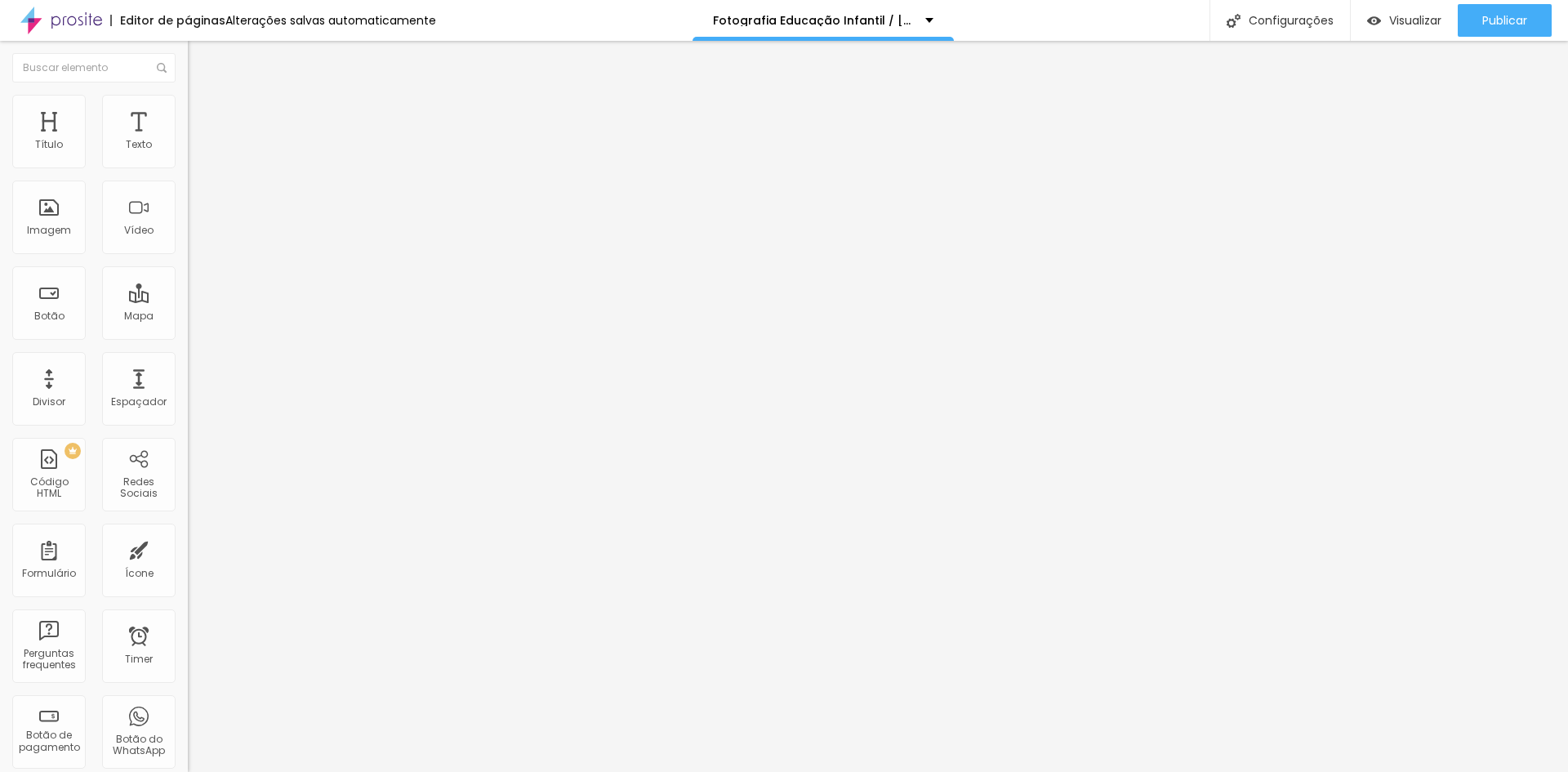
click at [187, 95] on li "Conteúdo" at bounding box center [281, 86] width 187 height 16
click at [187, 141] on span "Adicionar imagem" at bounding box center [240, 132] width 105 height 14
click at [203, 112] on span "Estilo" at bounding box center [215, 105] width 25 height 14
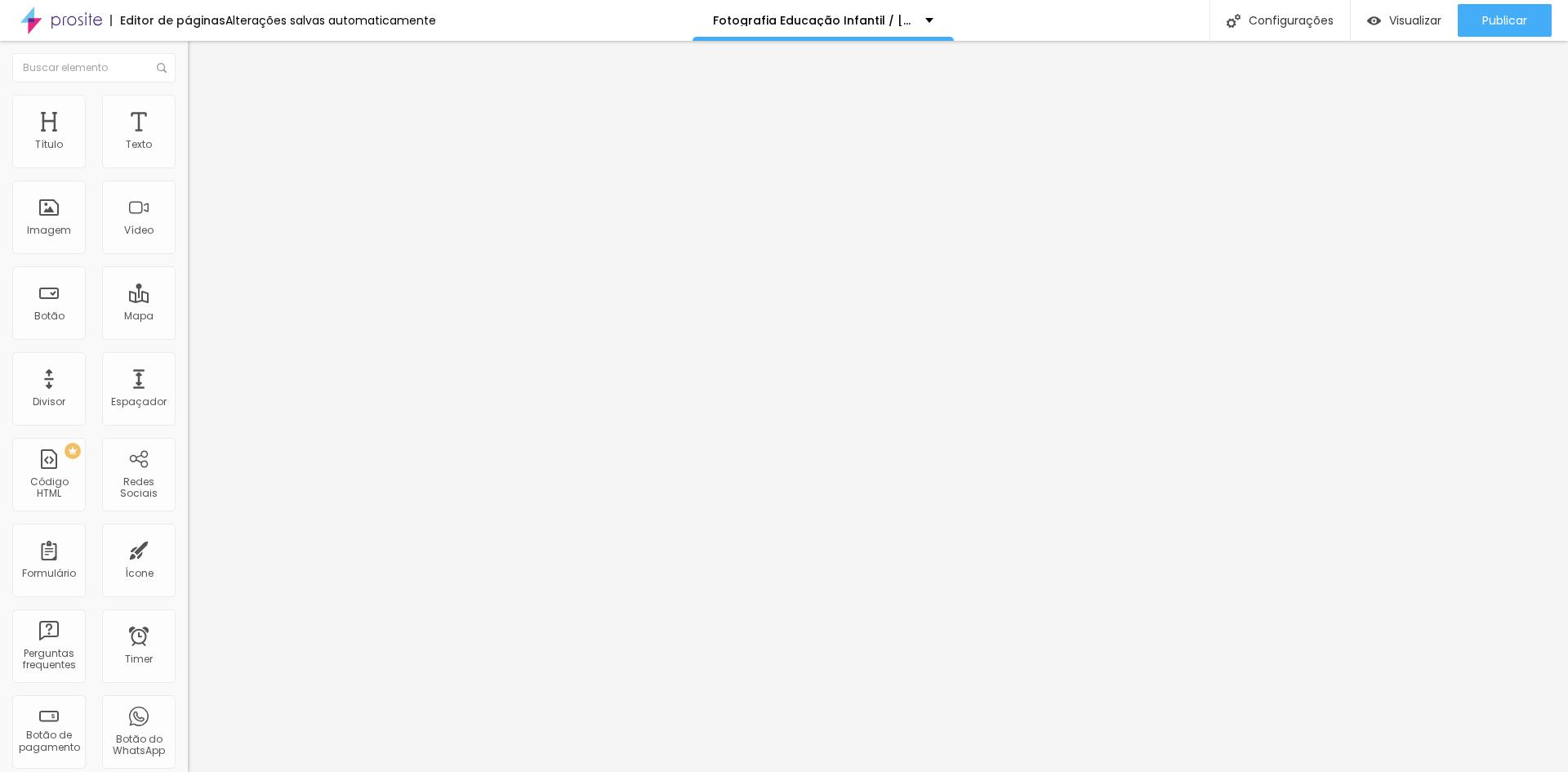
drag, startPoint x: 170, startPoint y: 172, endPoint x: 0, endPoint y: 156, distance: 170.8
click at [187, 156] on input "range" at bounding box center [240, 160] width 105 height 14
click at [187, 99] on img at bounding box center [195, 102] width 14 height 14
drag, startPoint x: 15, startPoint y: 170, endPoint x: 32, endPoint y: 170, distance: 17.0
click at [187, 169] on div at bounding box center [281, 161] width 187 height 14
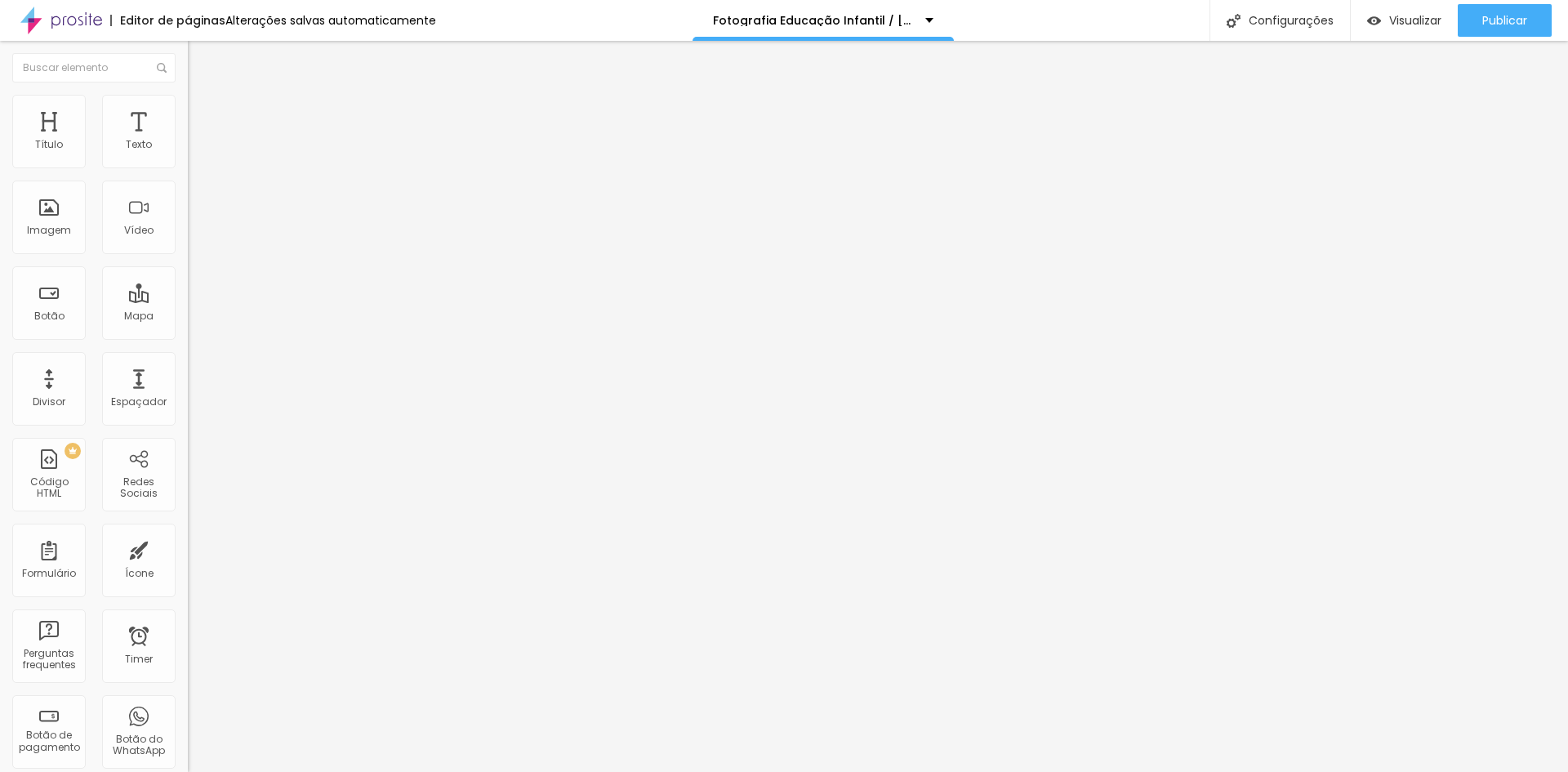
drag, startPoint x: 13, startPoint y: 175, endPoint x: 32, endPoint y: 176, distance: 19.0
click at [187, 168] on input "range" at bounding box center [240, 160] width 105 height 14
click at [187, 363] on img at bounding box center [191, 359] width 8 height 8
click at [187, 355] on div at bounding box center [281, 355] width 187 height 0
click at [187, 95] on img at bounding box center [195, 102] width 14 height 14
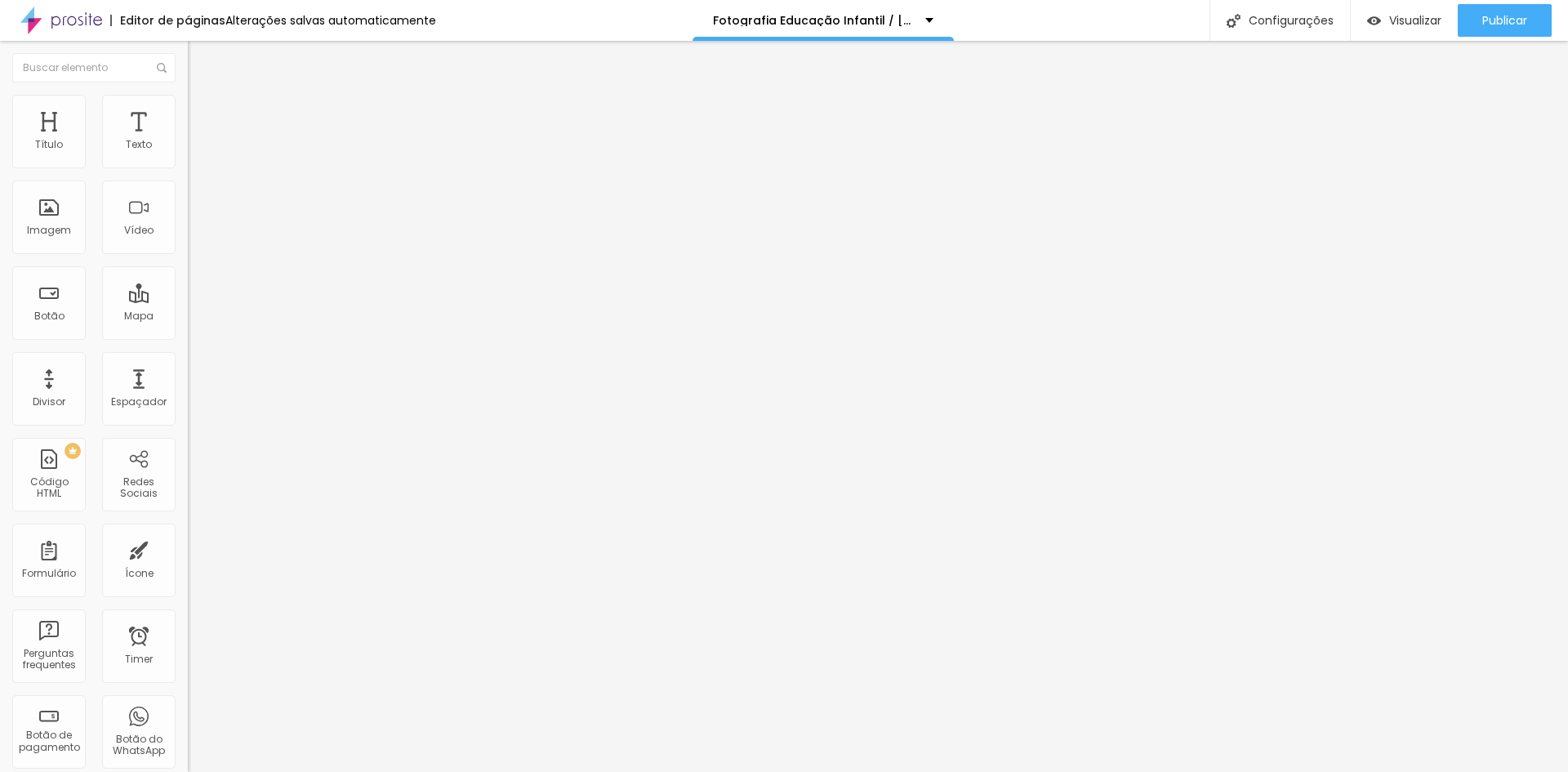
drag, startPoint x: 38, startPoint y: 204, endPoint x: 0, endPoint y: 204, distance: 38.0
click at [187, 359] on input "range" at bounding box center [240, 365] width 105 height 14
click at [195, 440] on icon "button" at bounding box center [199, 445] width 10 height 10
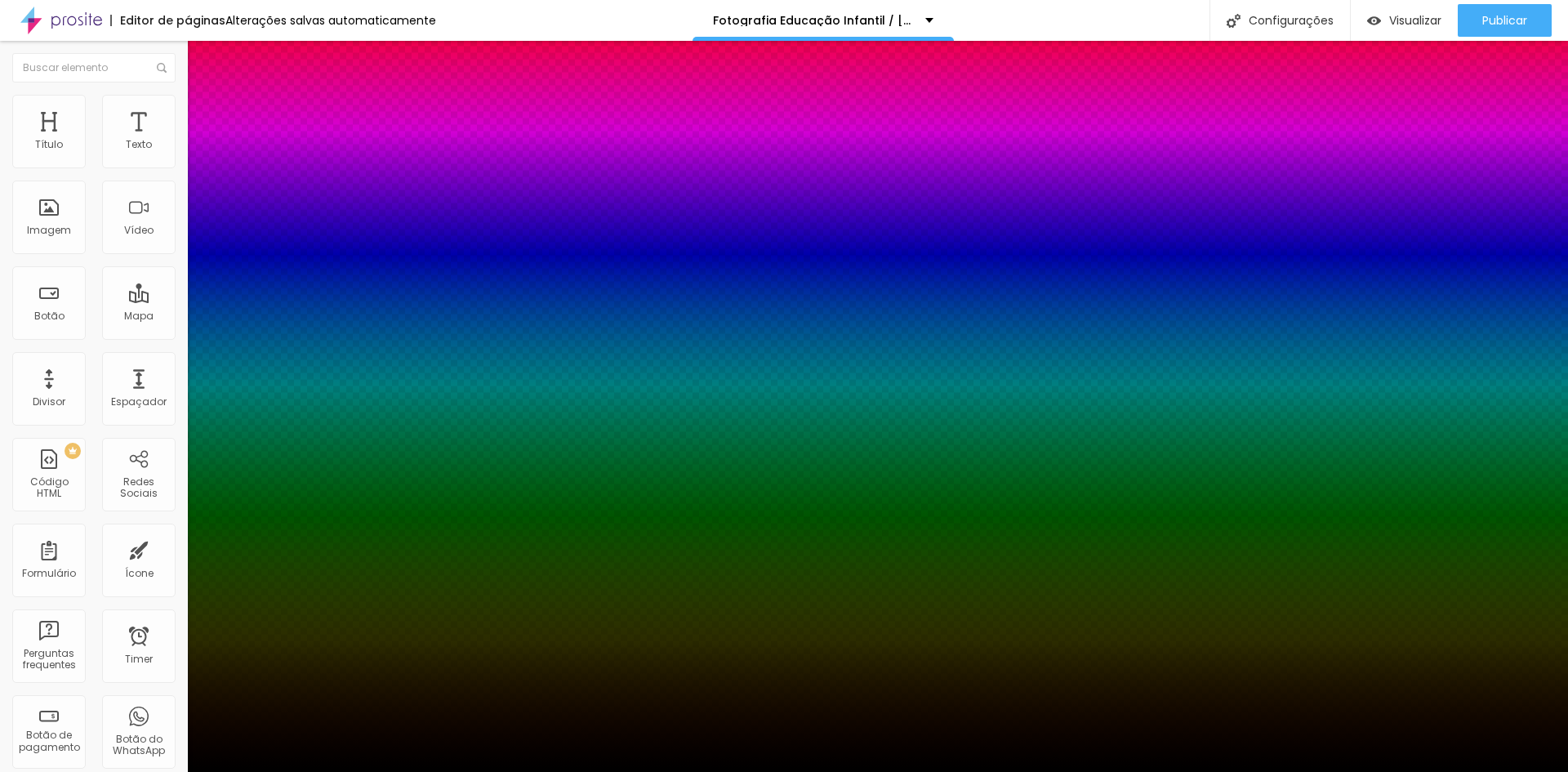
click at [142, 771] on div at bounding box center [784, 772] width 1568 height 0
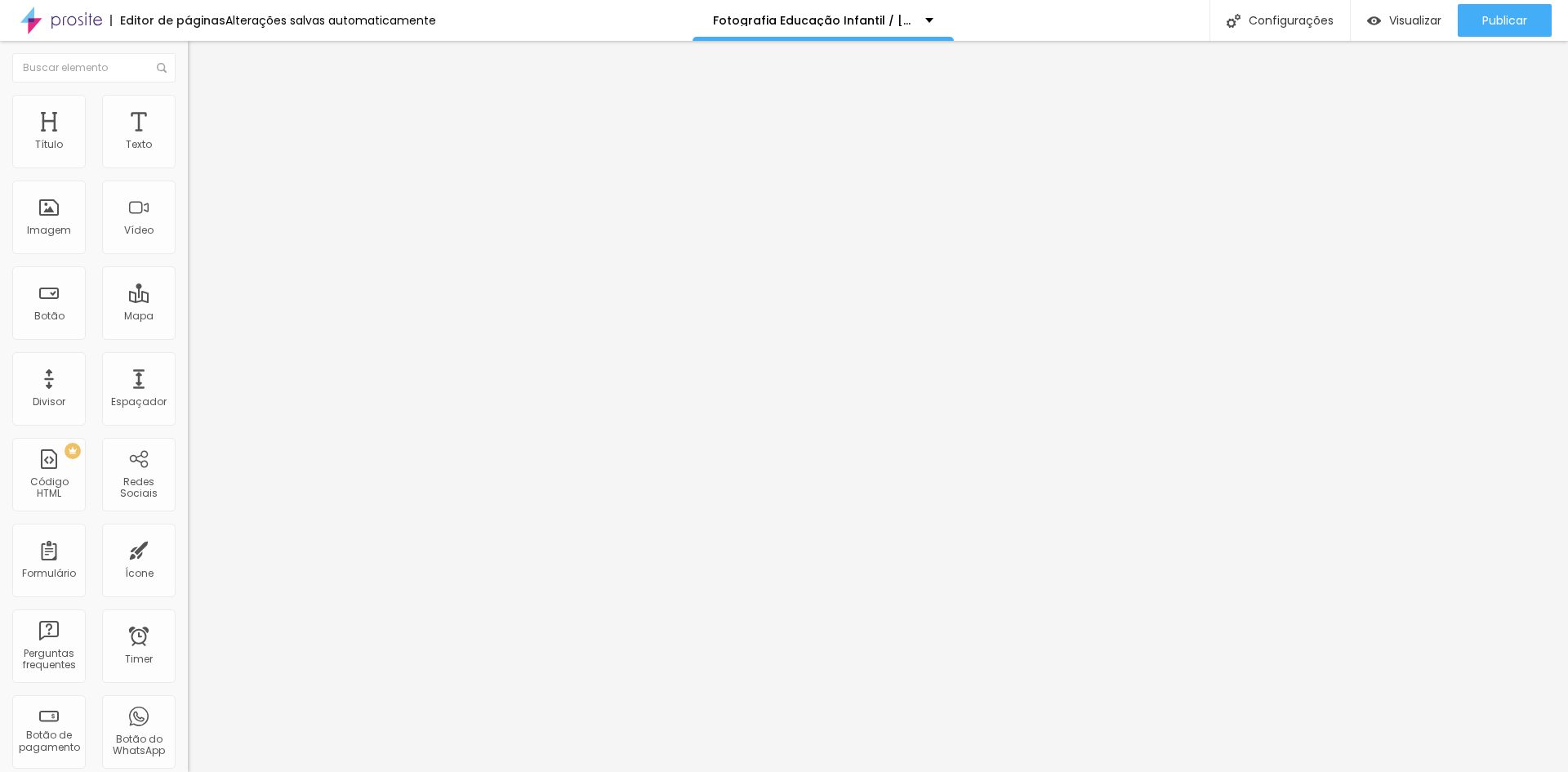
click at [187, 439] on button "button" at bounding box center [198, 447] width 23 height 17
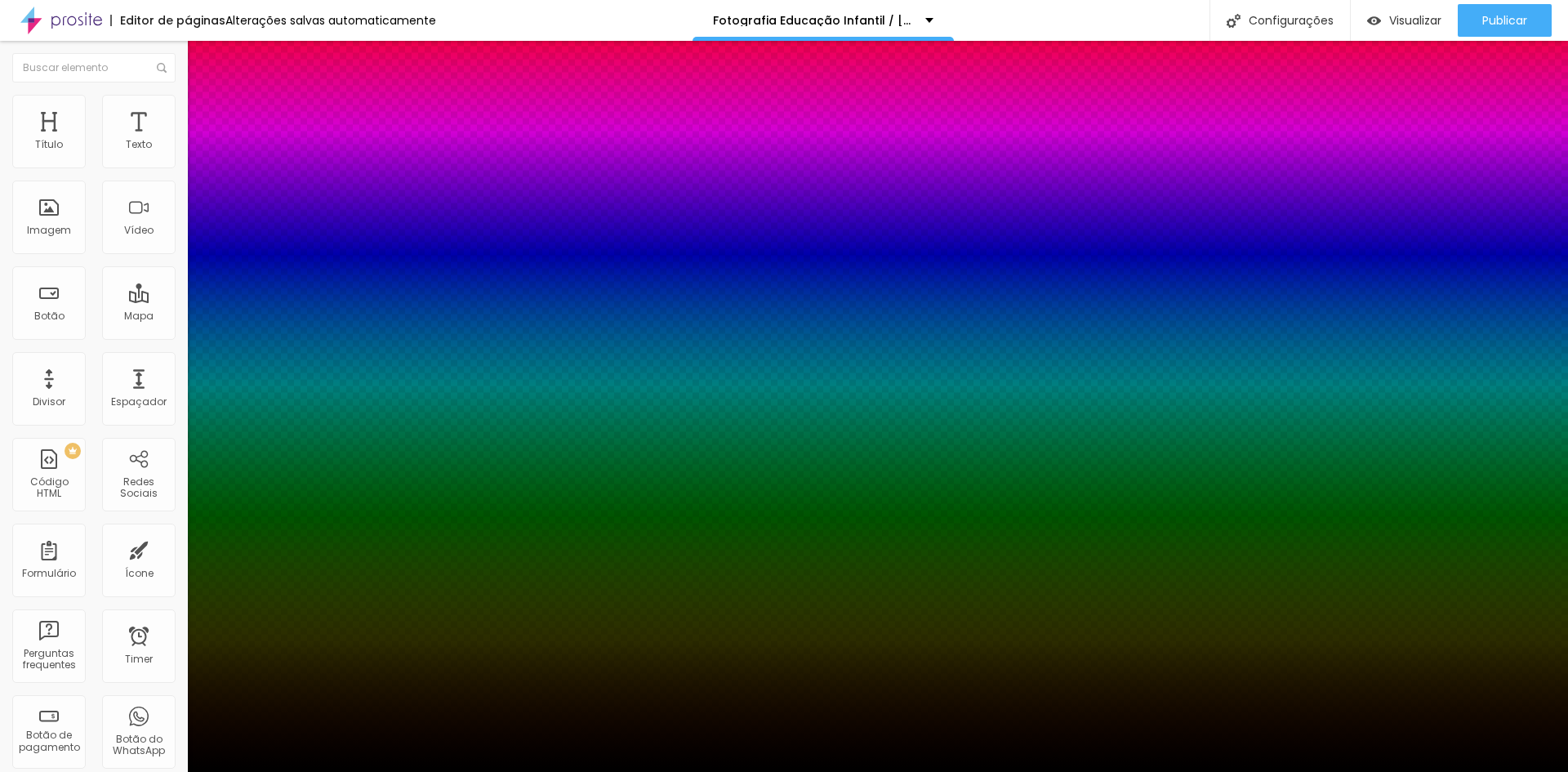
click at [289, 771] on div at bounding box center [784, 781] width 1568 height 0
click at [140, 771] on div at bounding box center [784, 772] width 1568 height 0
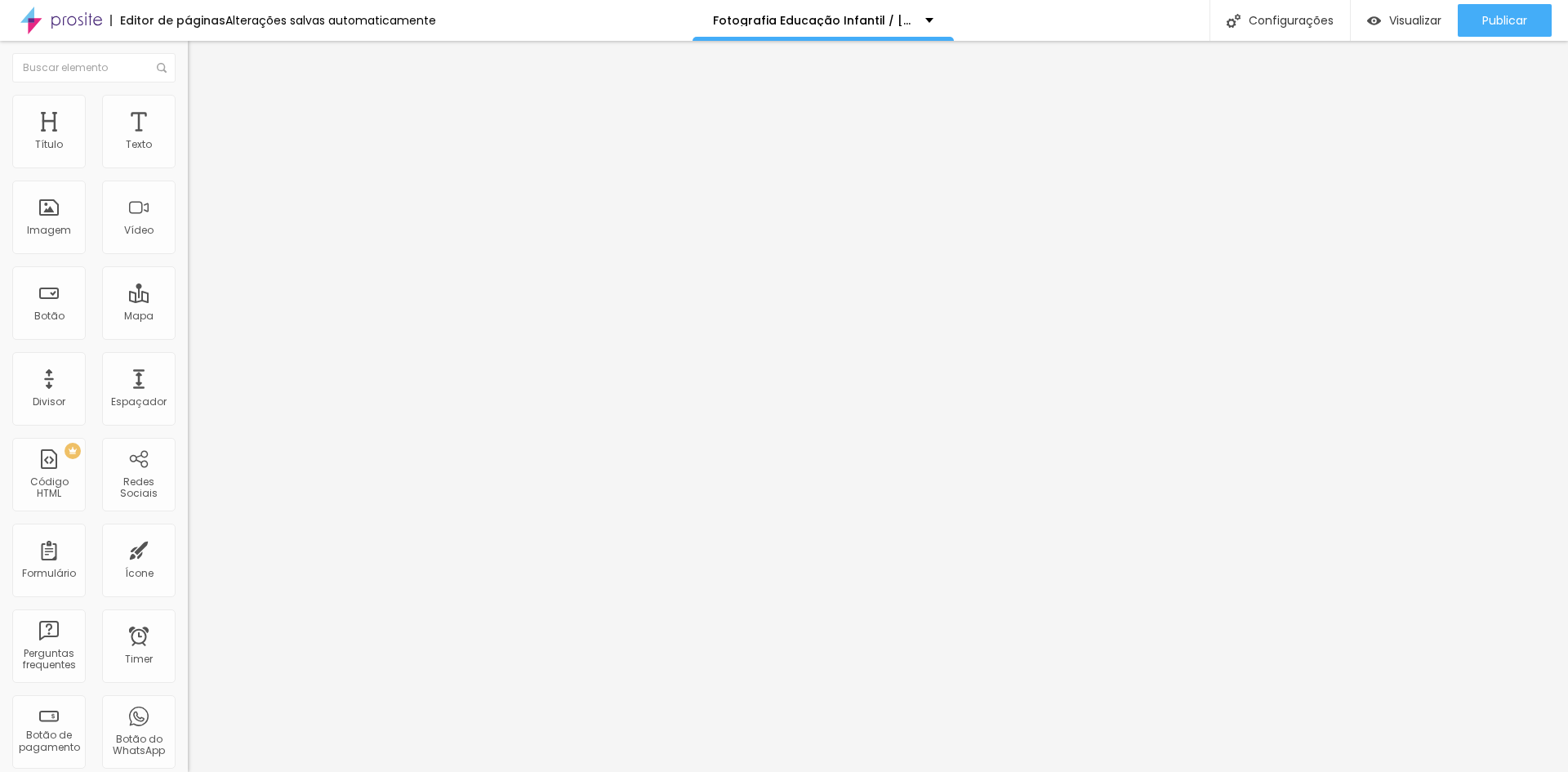
click at [203, 115] on span "Avançado" at bounding box center [230, 122] width 54 height 14
click at [203, 96] on span "Conteúdo" at bounding box center [228, 89] width 50 height 14
click at [1536, 23] on button "Publicar" at bounding box center [1505, 21] width 94 height 32
click at [1519, 21] on span "Publicar" at bounding box center [1505, 20] width 45 height 14
click at [1491, 17] on span "Publicar" at bounding box center [1505, 20] width 45 height 14
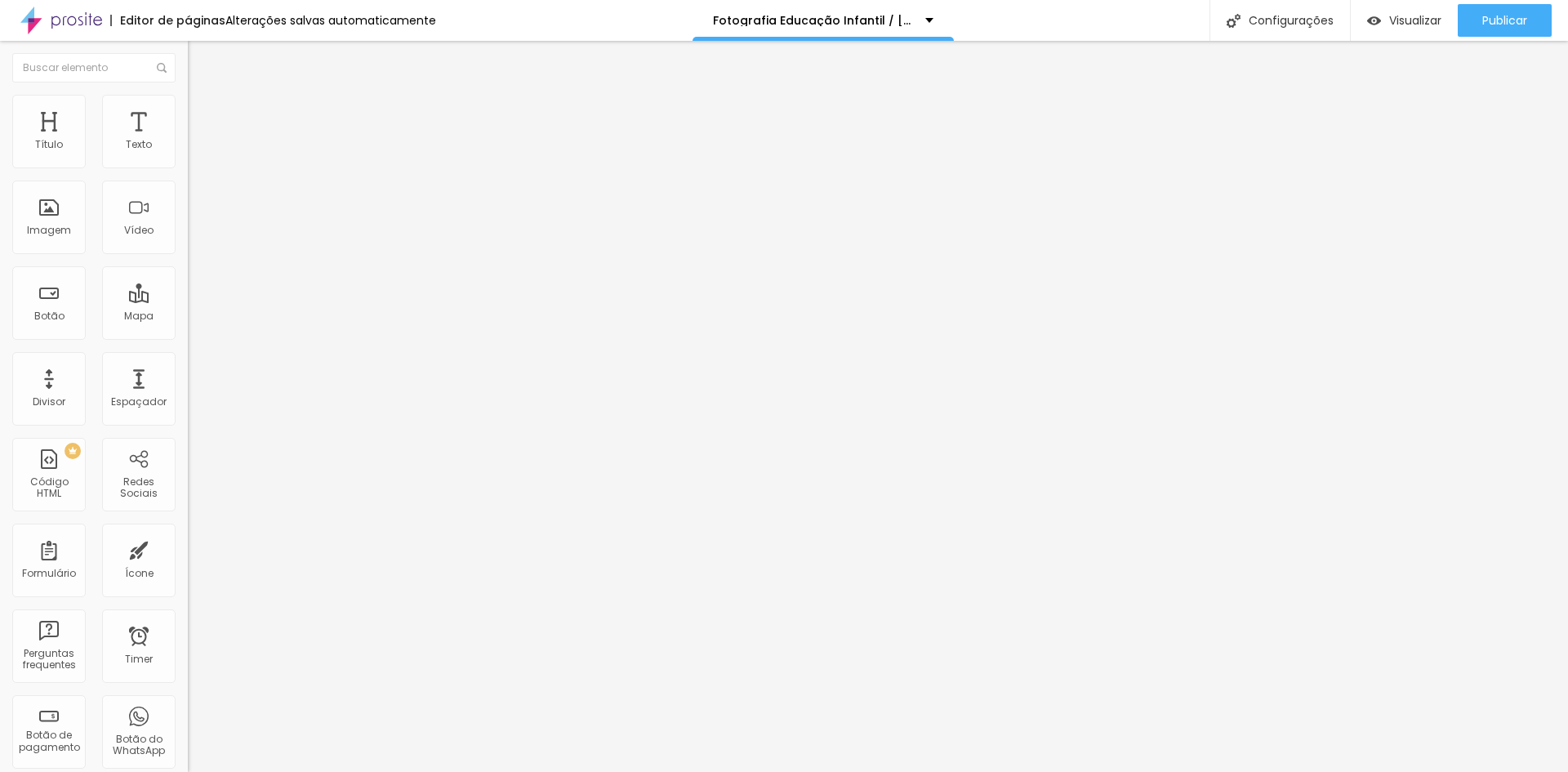
click at [187, 101] on img at bounding box center [195, 102] width 14 height 14
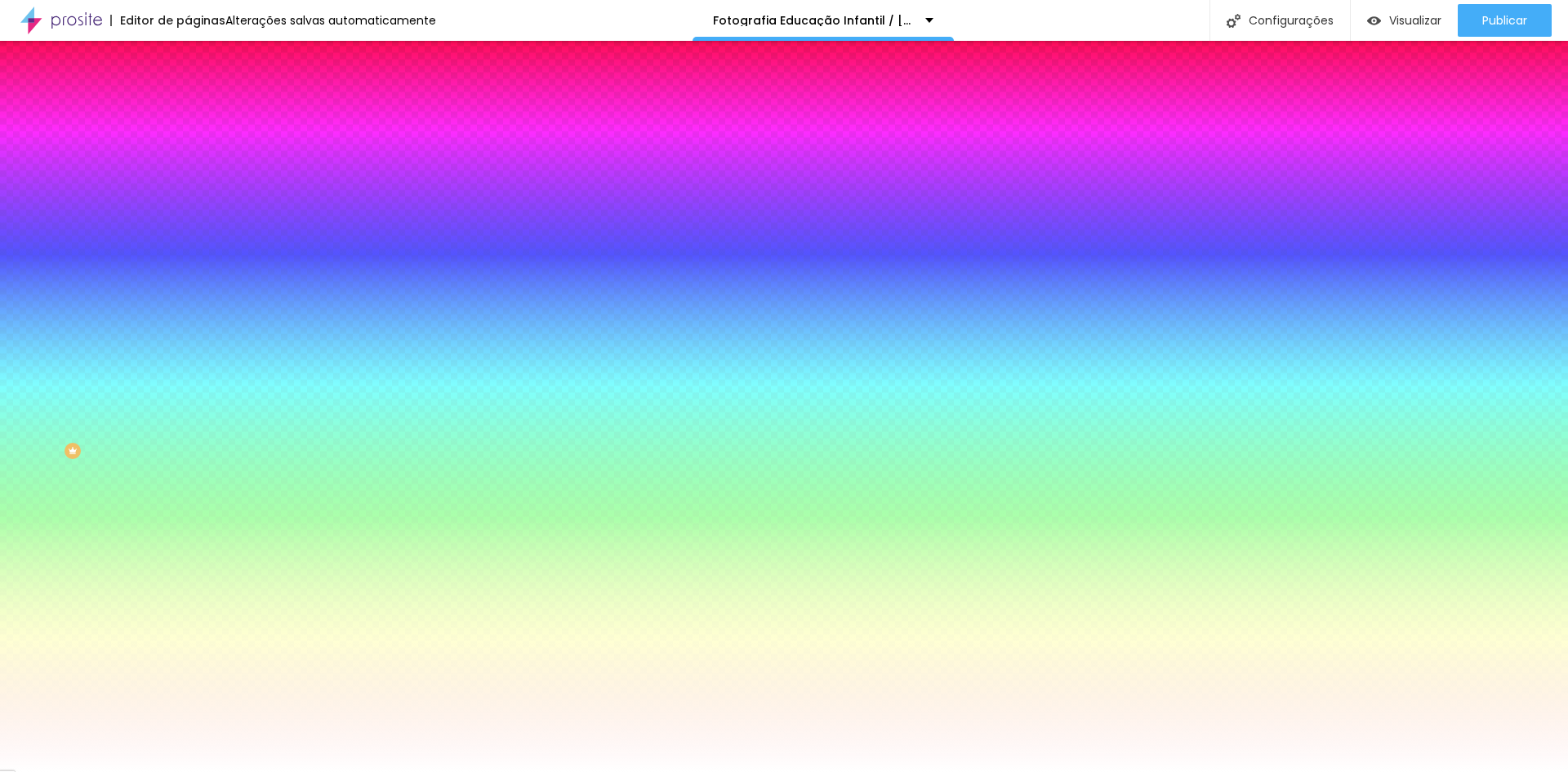
click at [187, 111] on img at bounding box center [195, 118] width 14 height 14
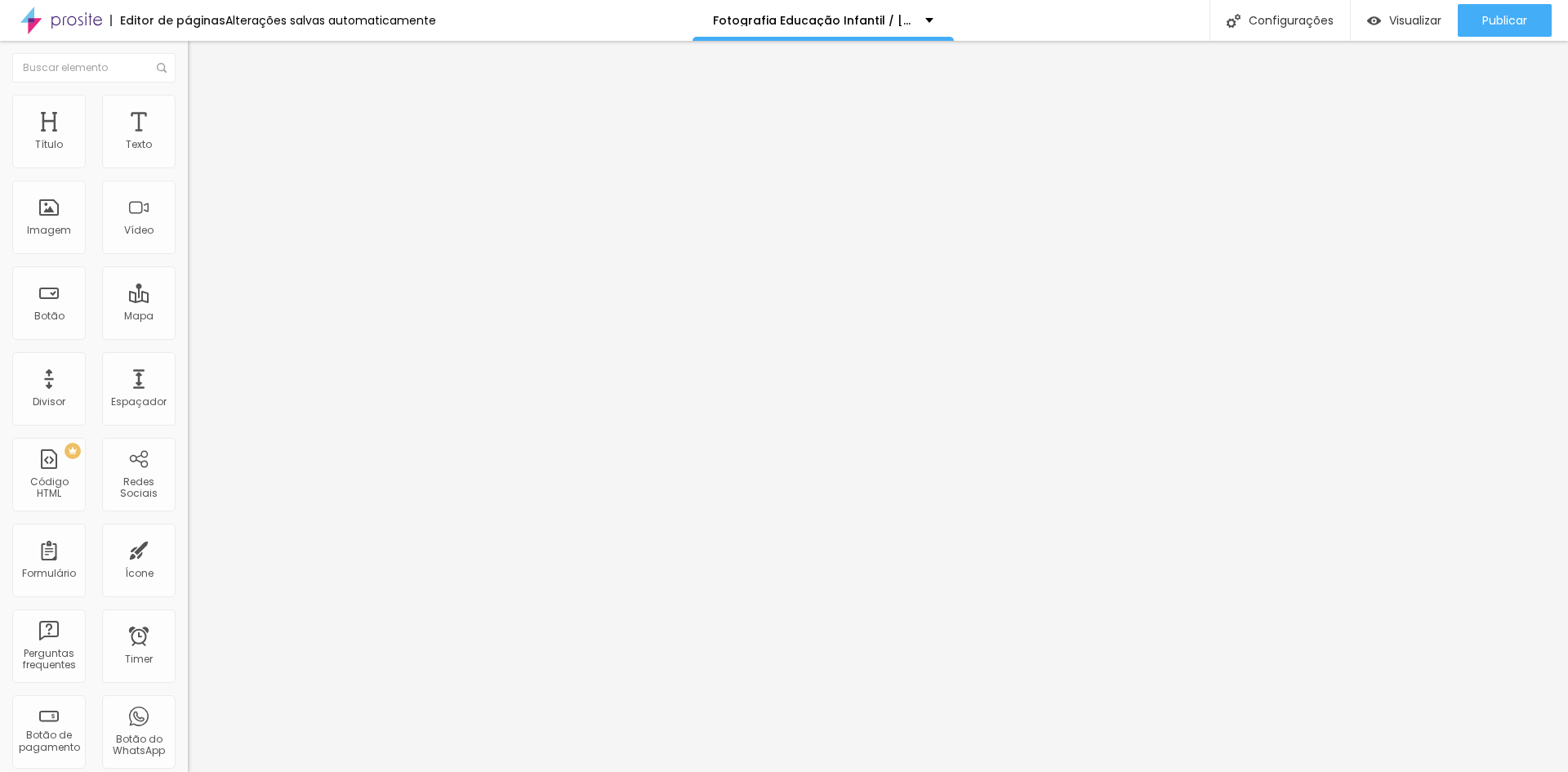
type input "15"
type input "10"
type input "5"
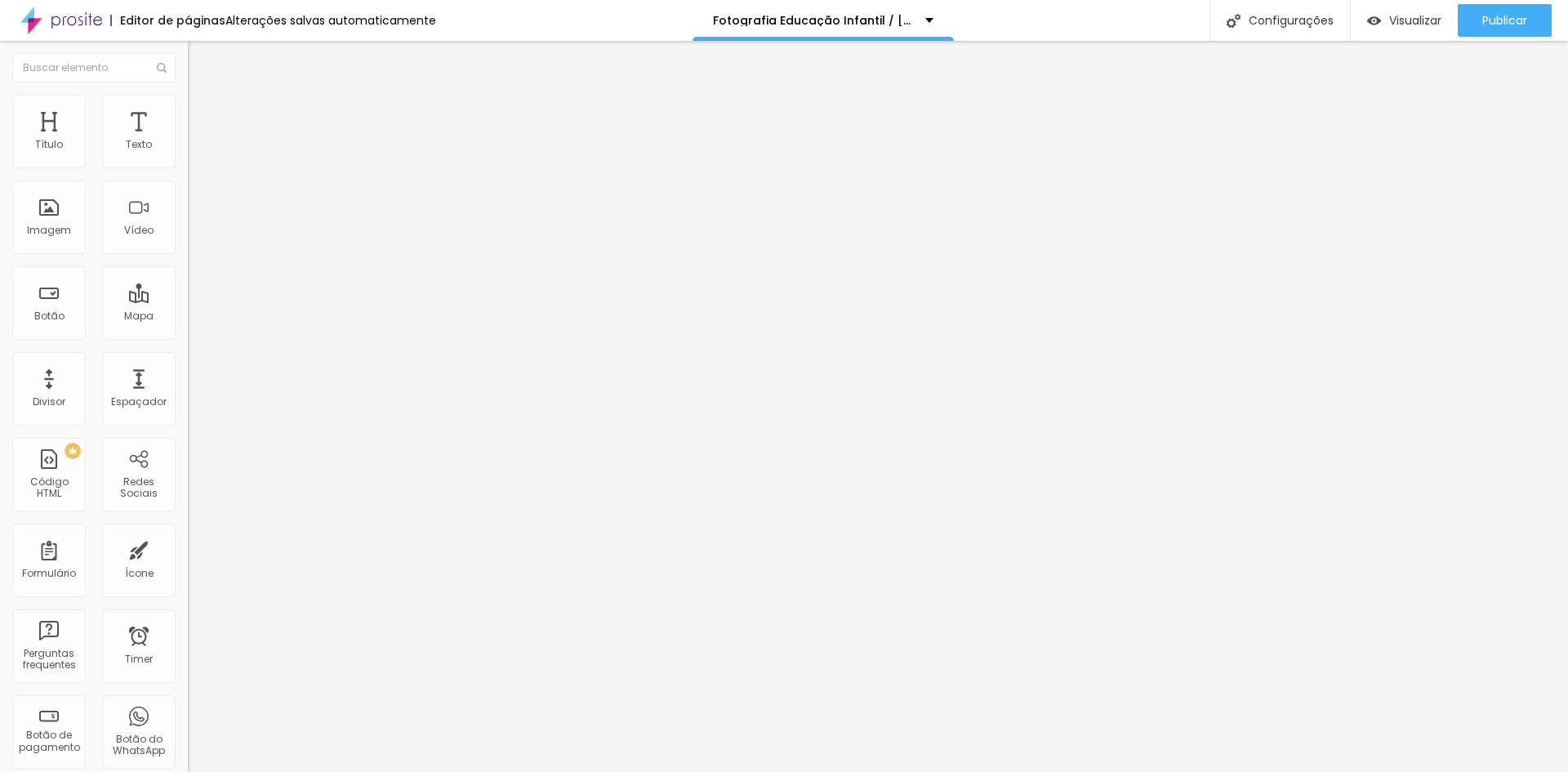
type input "5"
type input "0"
type input "5"
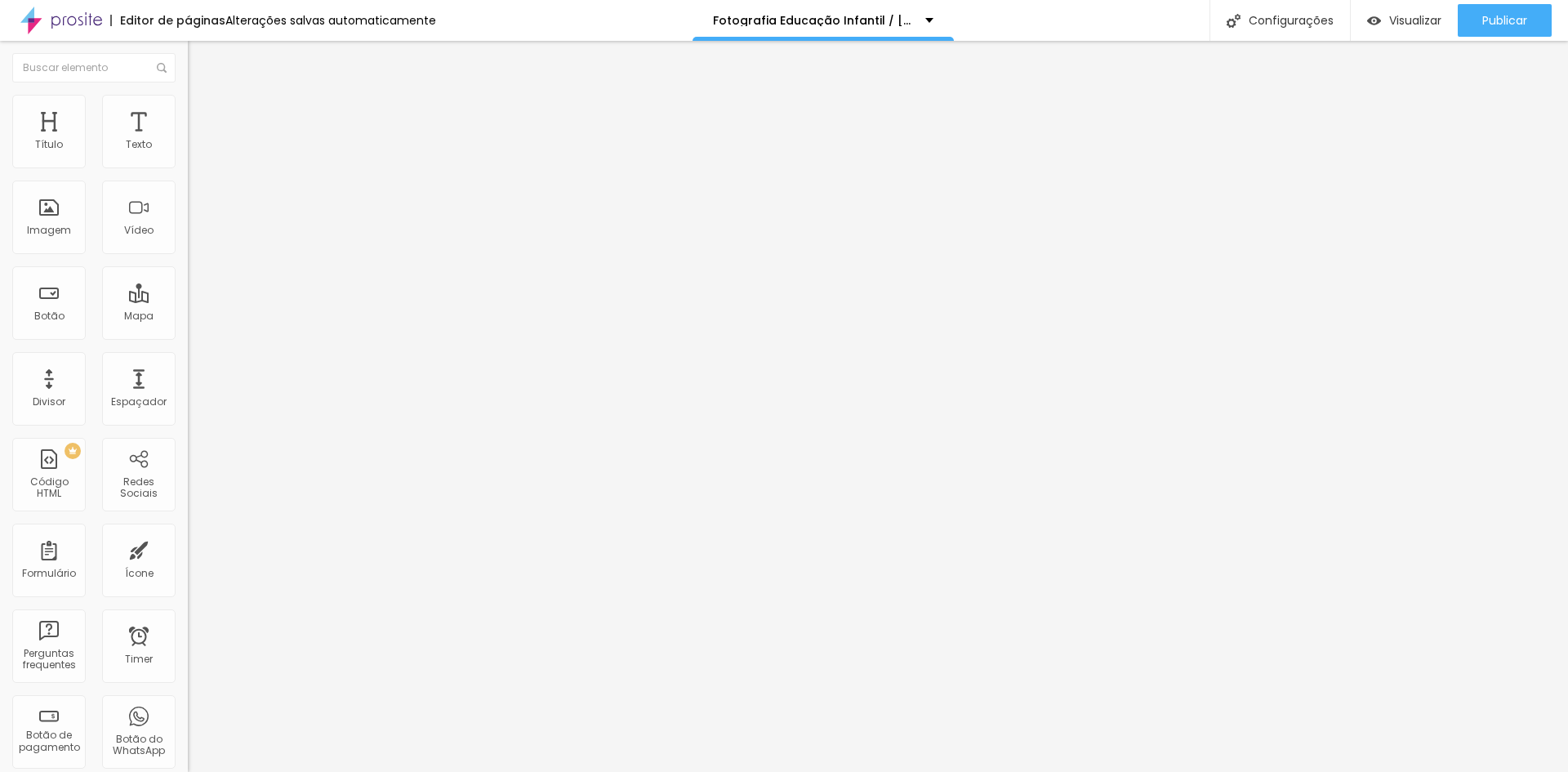
type input "10"
type input "15"
type input "20"
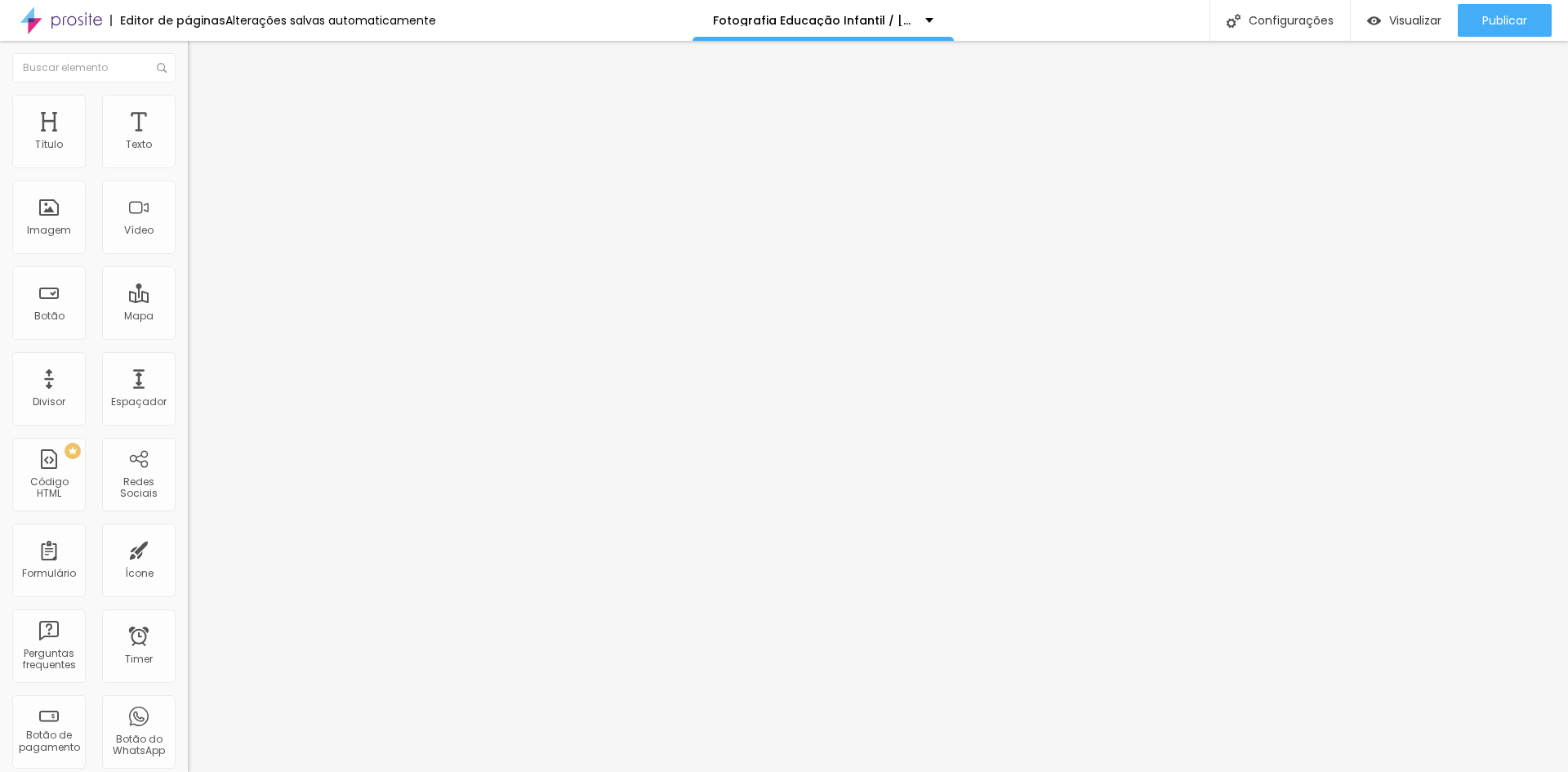
type input "20"
type input "25"
type input "30"
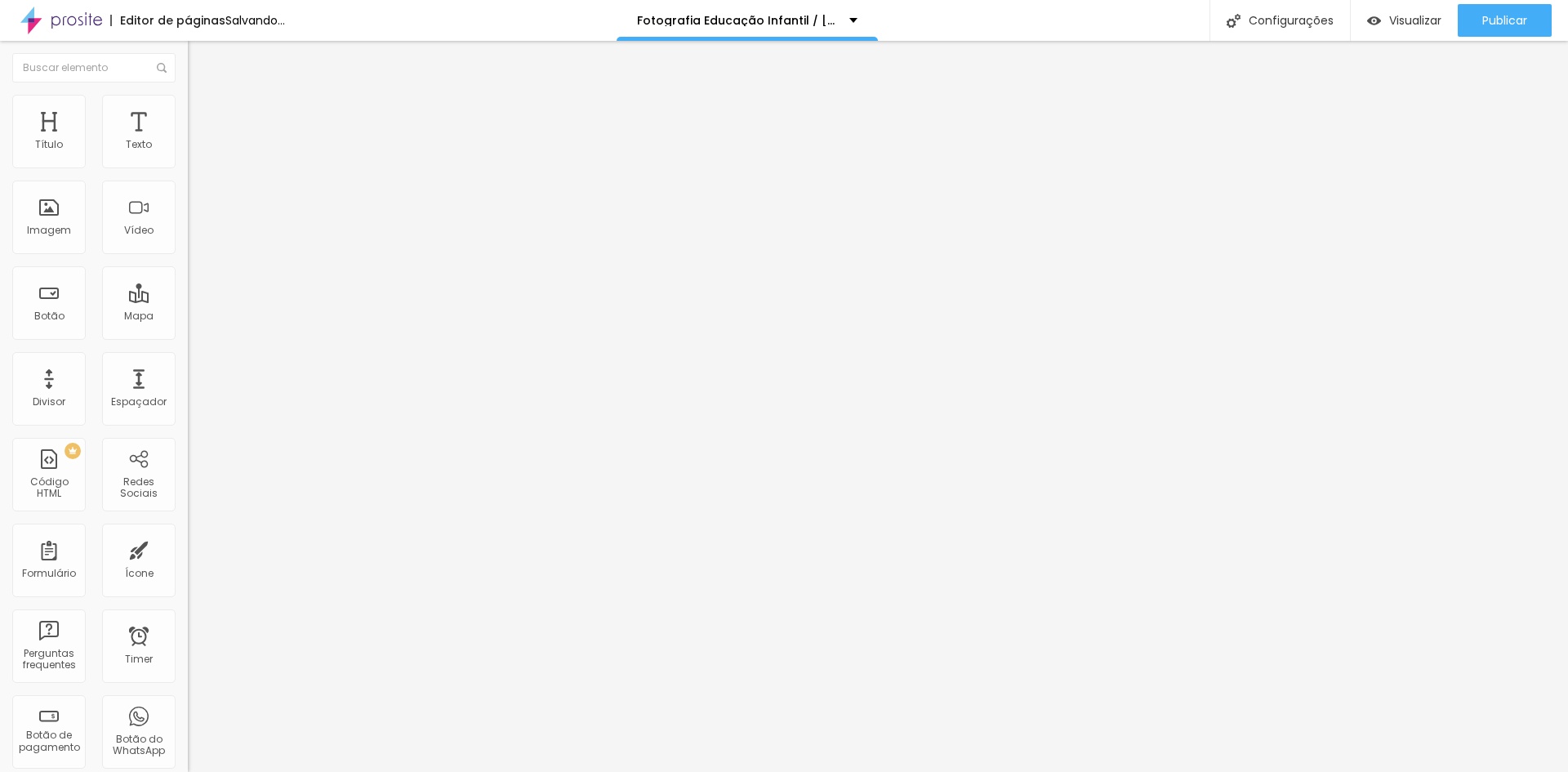
type input "25"
type input "20"
type input "15"
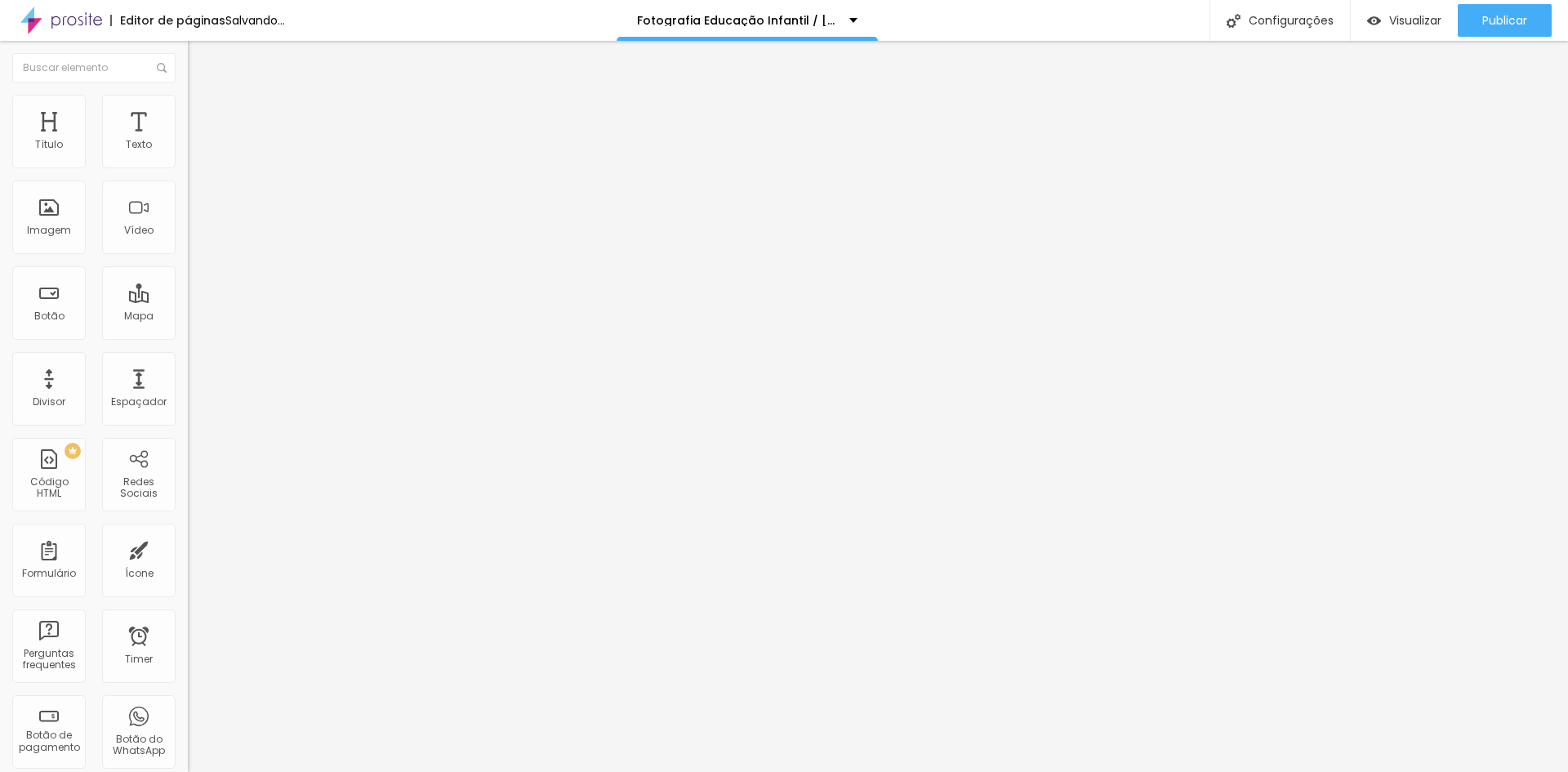
type input "15"
type input "10"
type input "5"
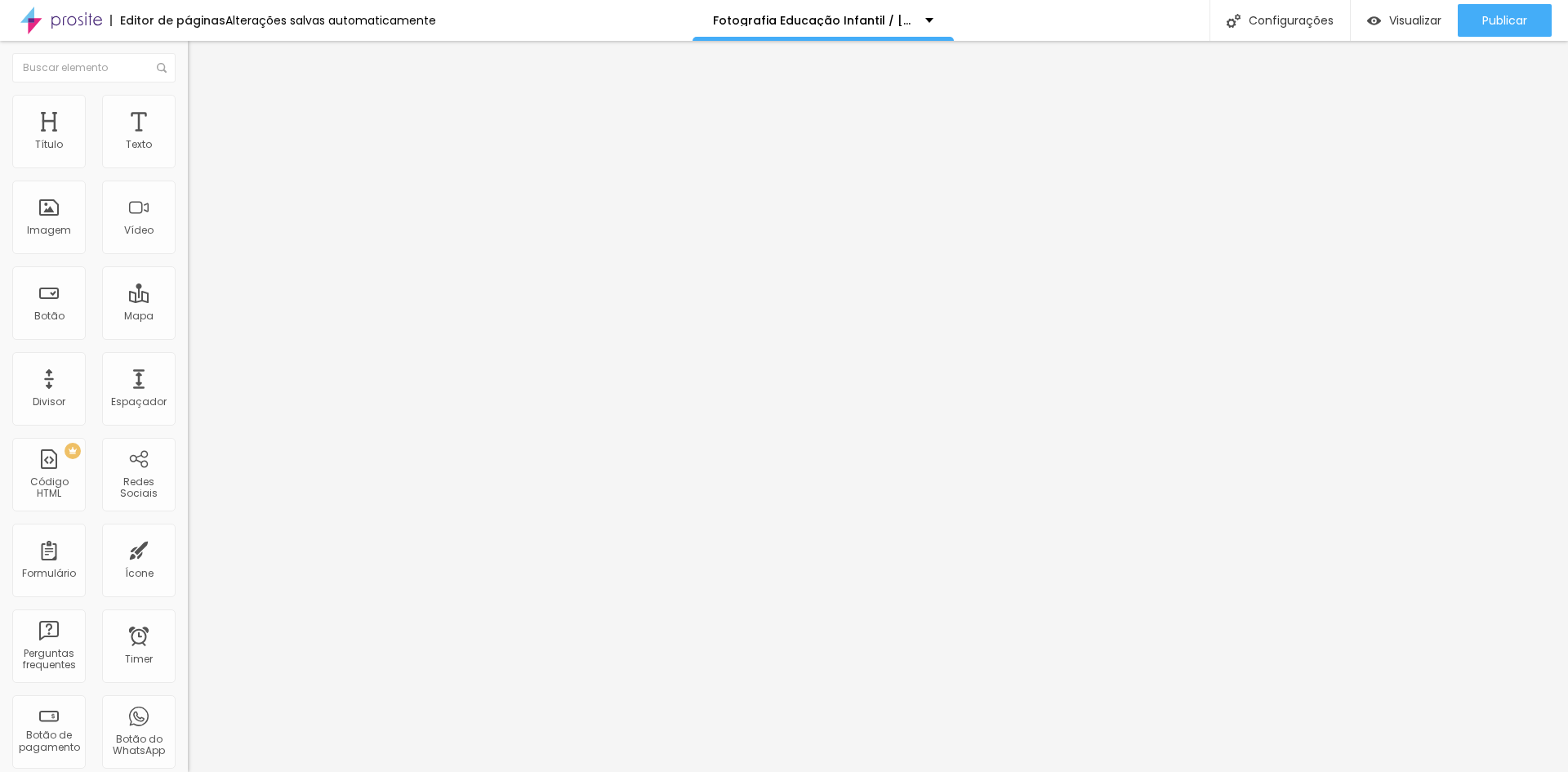
type input "0"
type input "5"
type input "10"
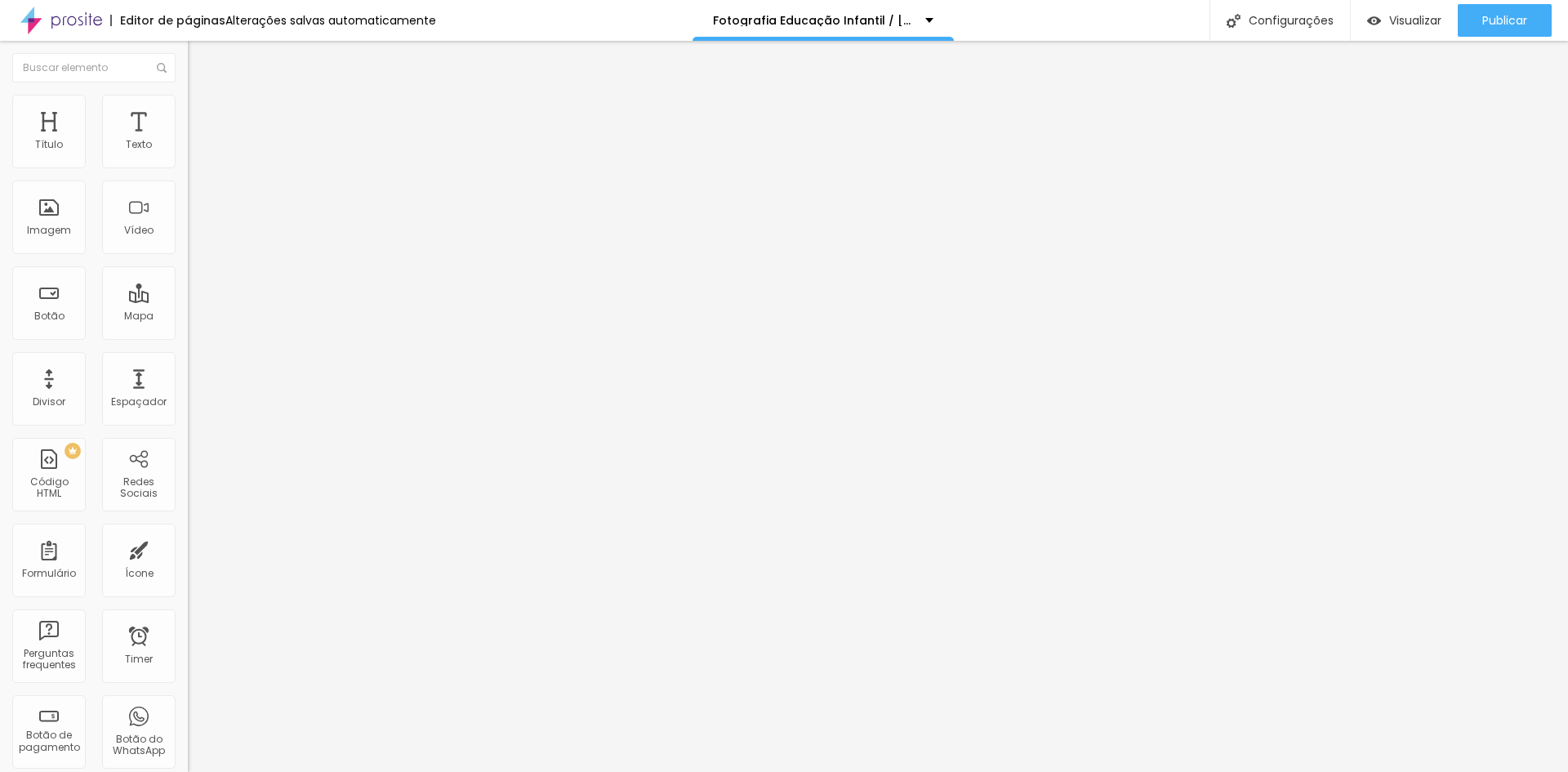
type input "10"
type input "15"
type input "20"
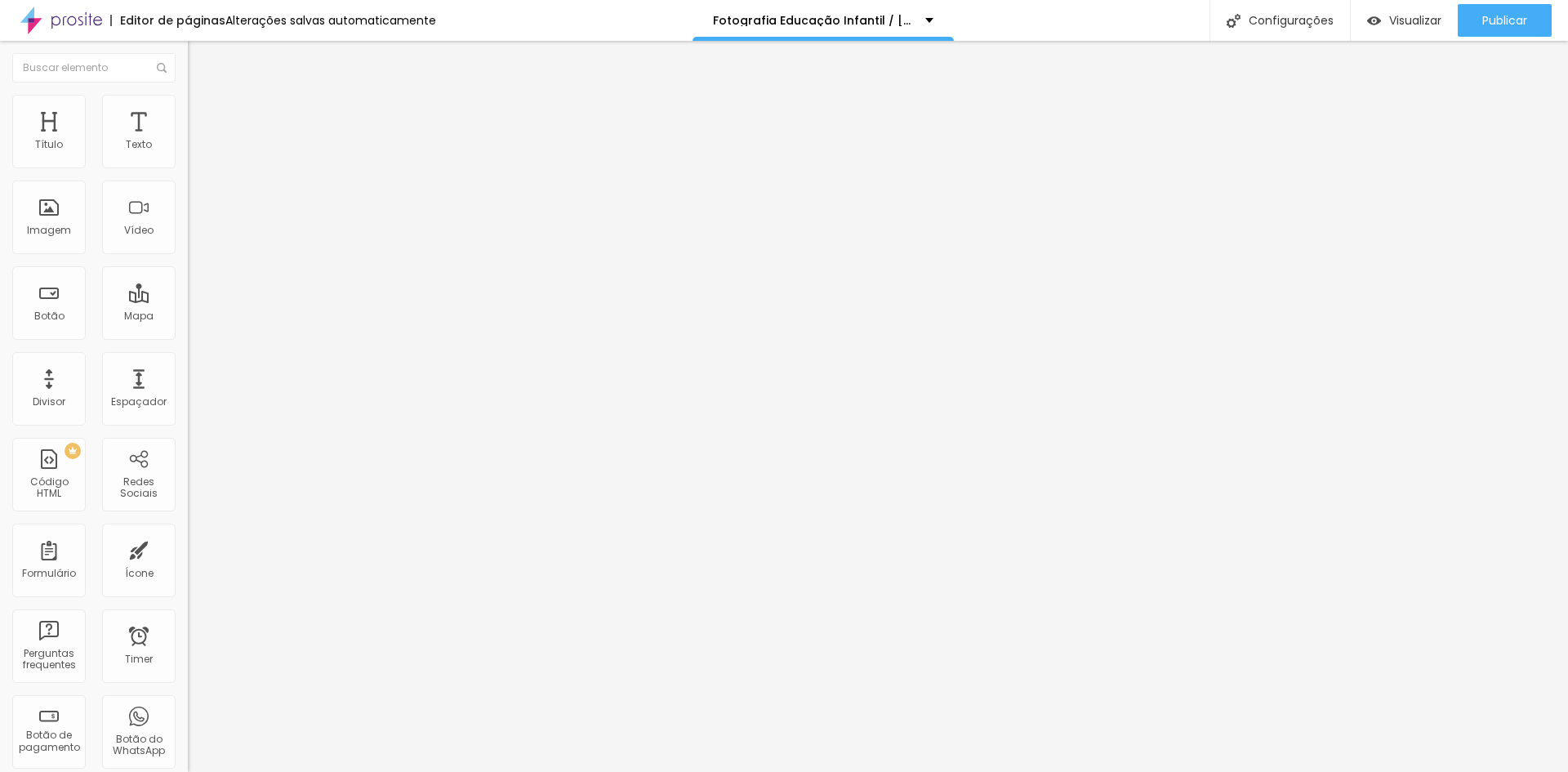
click at [187, 317] on input "range" at bounding box center [240, 323] width 105 height 14
type input "13"
type input "7"
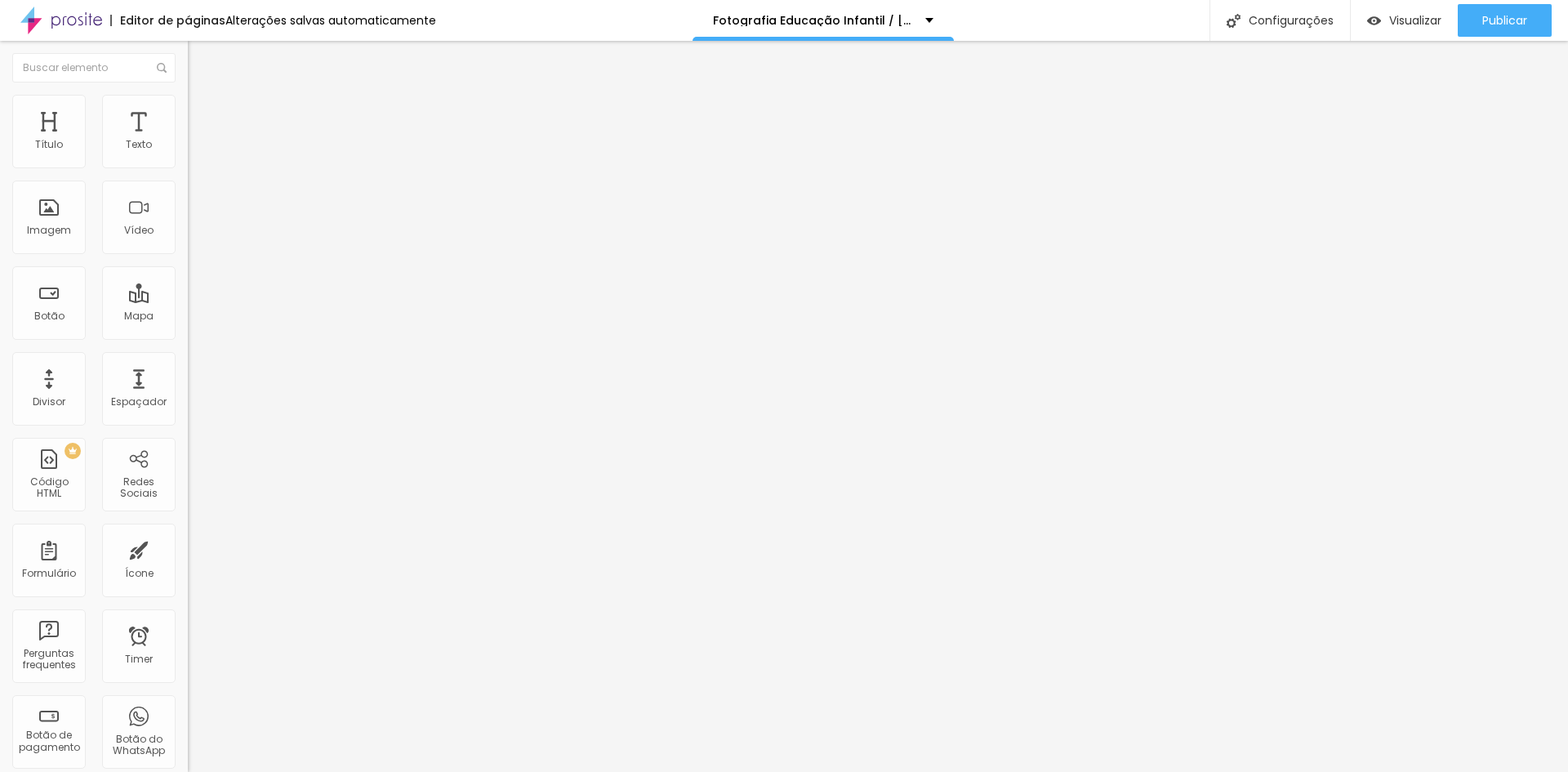
type input "2"
type input "0"
drag, startPoint x: 40, startPoint y: 189, endPoint x: 3, endPoint y: 195, distance: 37.5
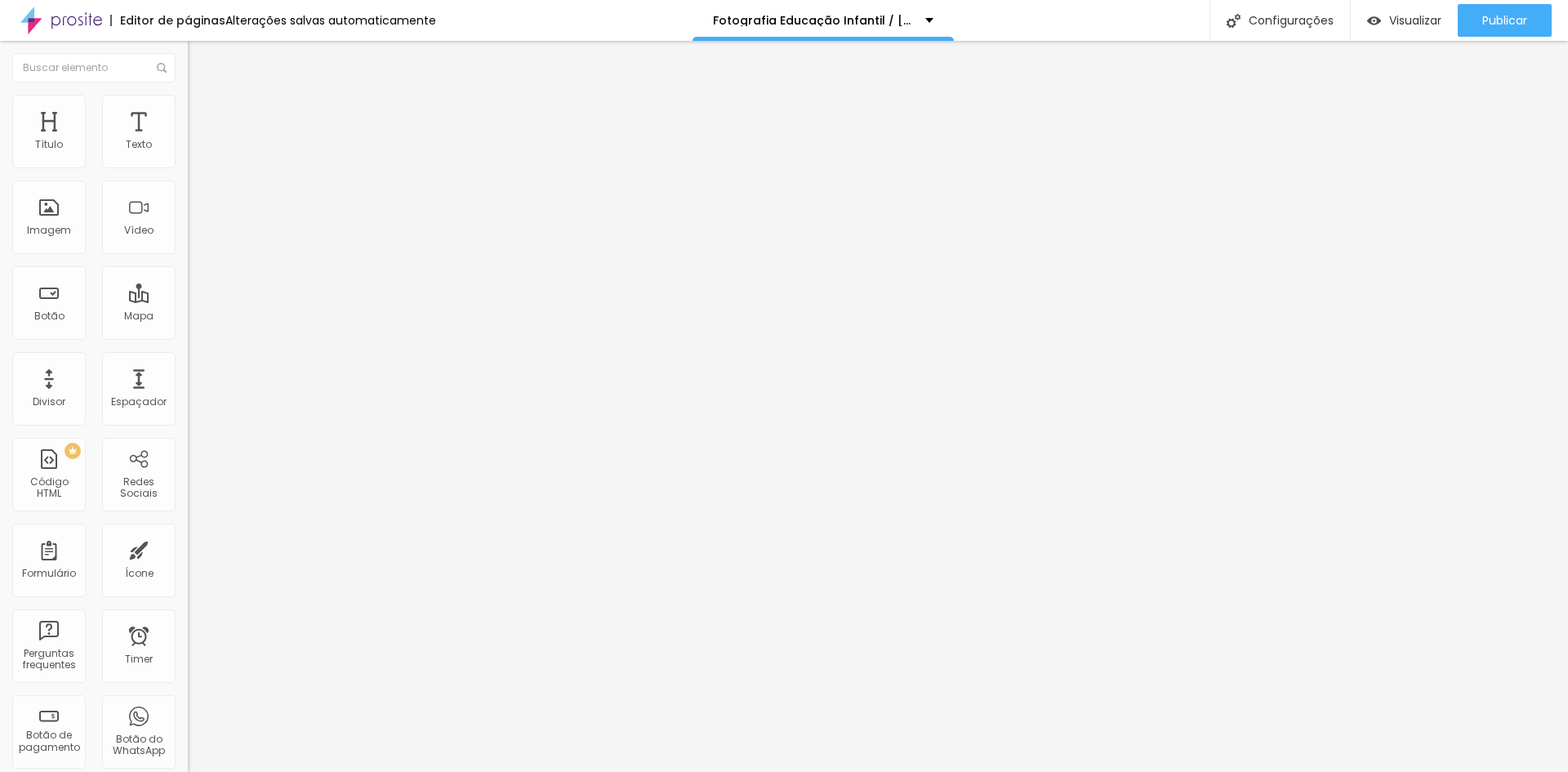
type input "0"
click at [187, 548] on input "range" at bounding box center [240, 554] width 105 height 14
type input "15"
type input "10"
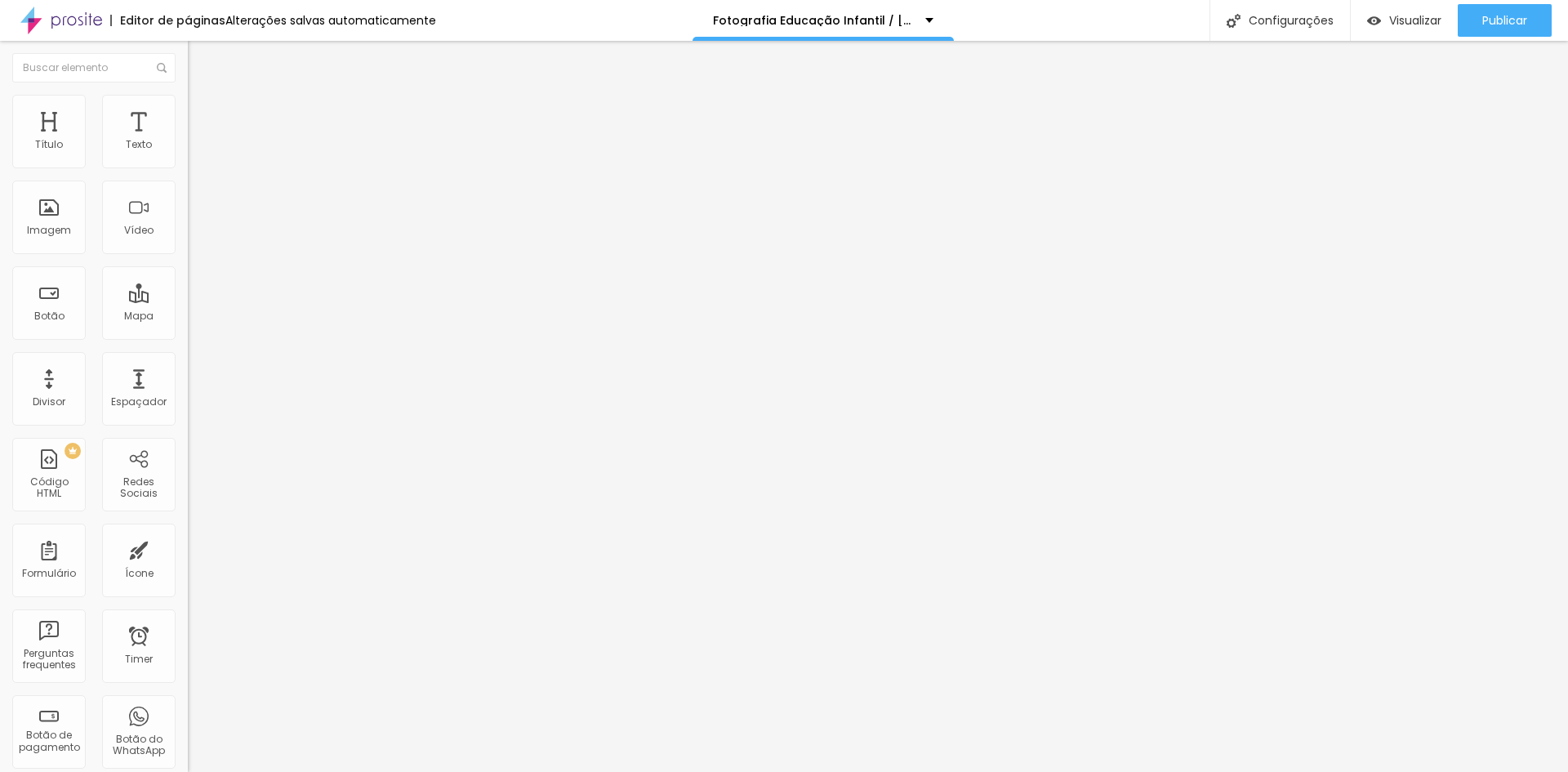
type input "10"
type input "15"
type input "20"
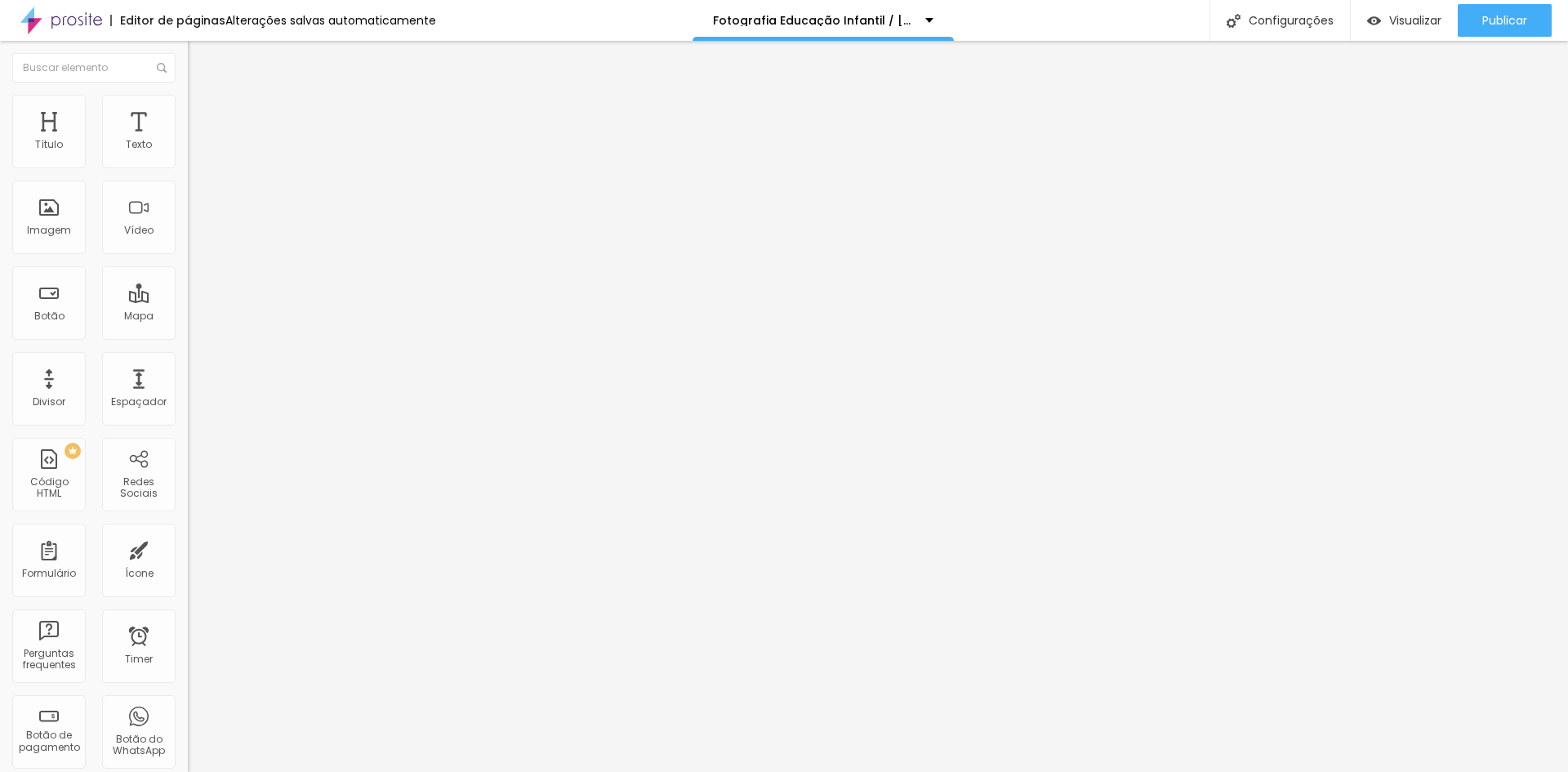
type input "25"
type input "30"
type input "25"
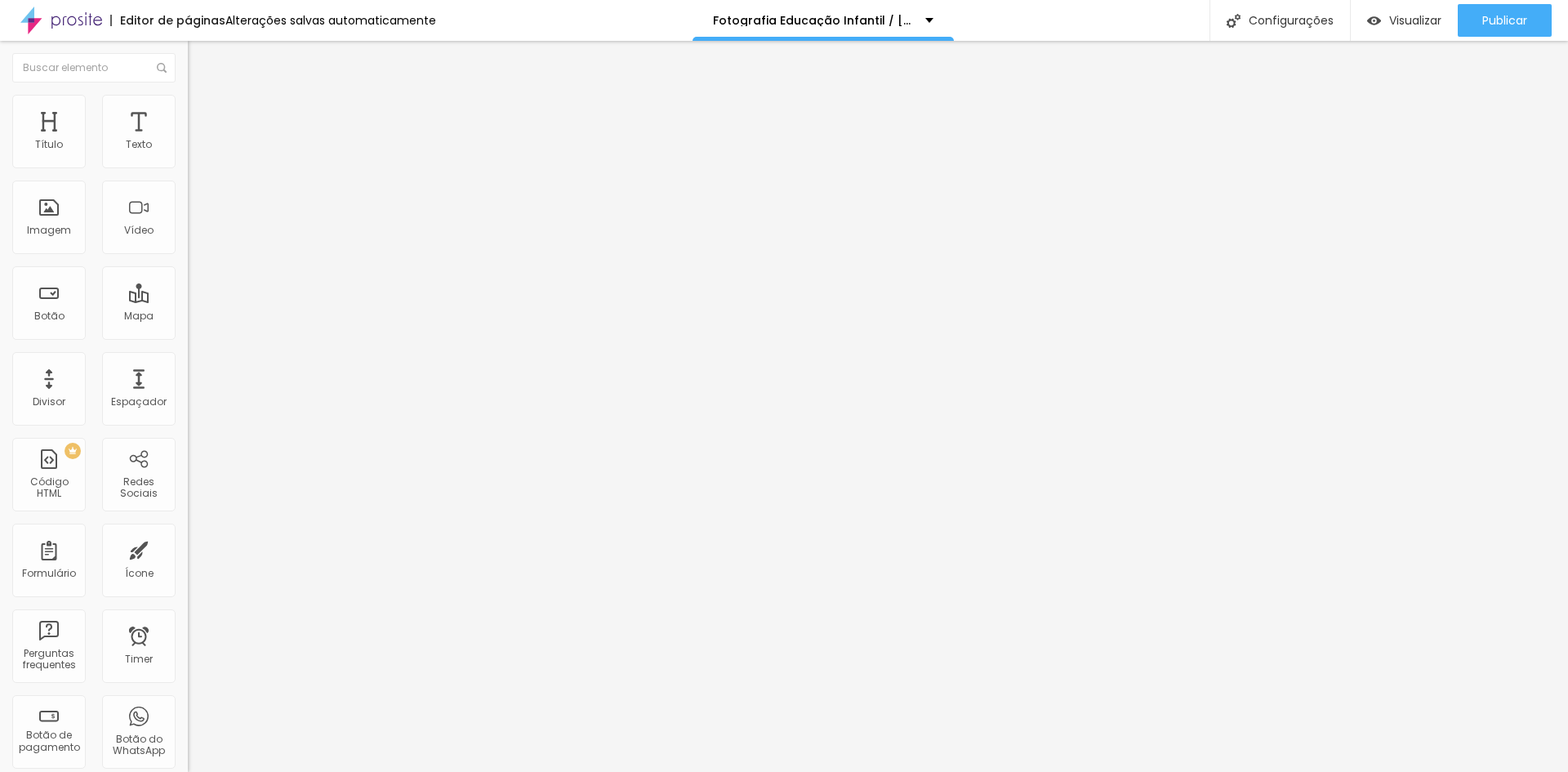
type input "25"
type input "20"
click at [187, 317] on input "range" at bounding box center [240, 323] width 105 height 14
click at [203, 110] on span "Estilo" at bounding box center [215, 105] width 25 height 14
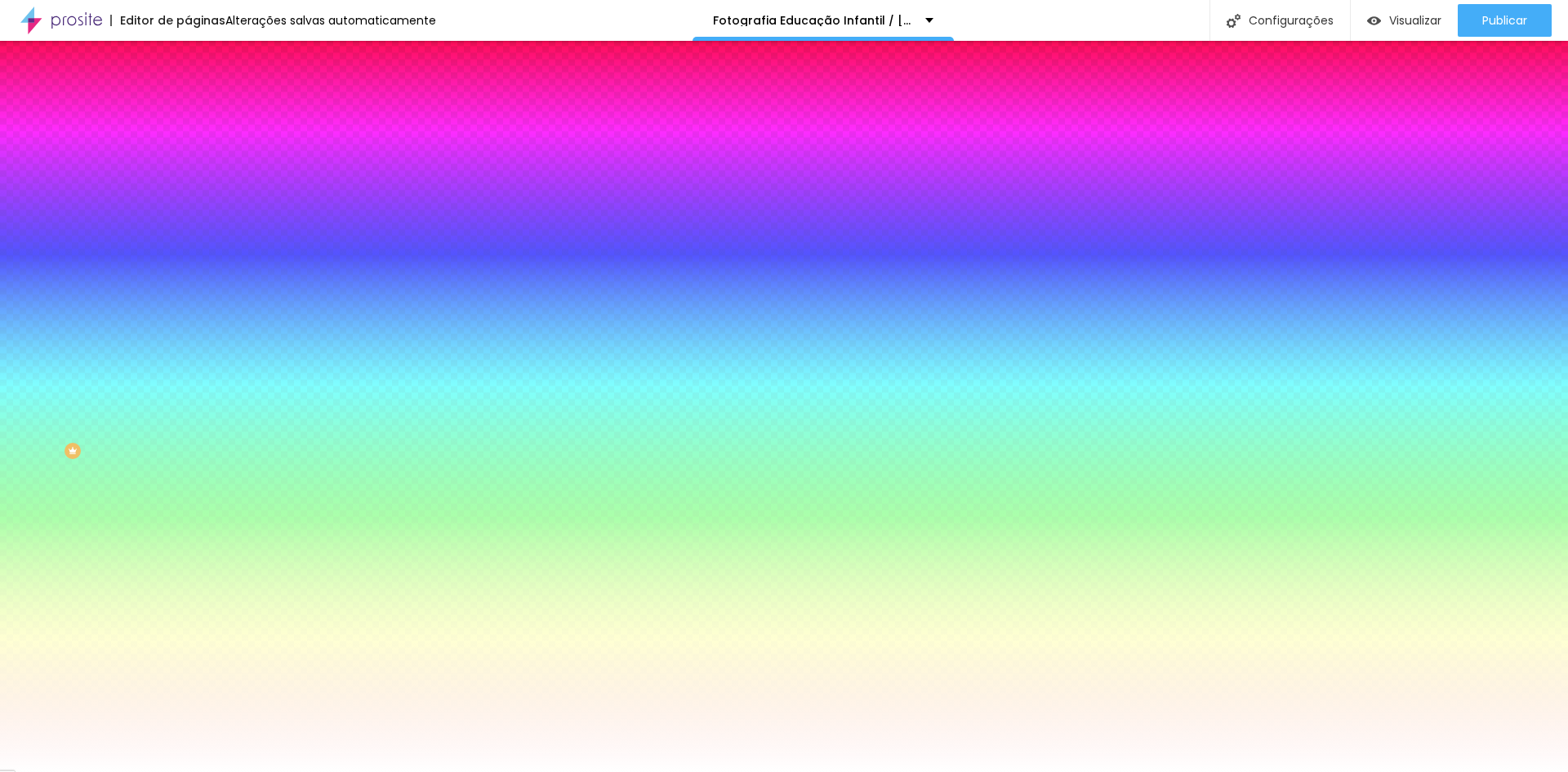
click at [203, 96] on span "Conteúdo" at bounding box center [228, 89] width 50 height 14
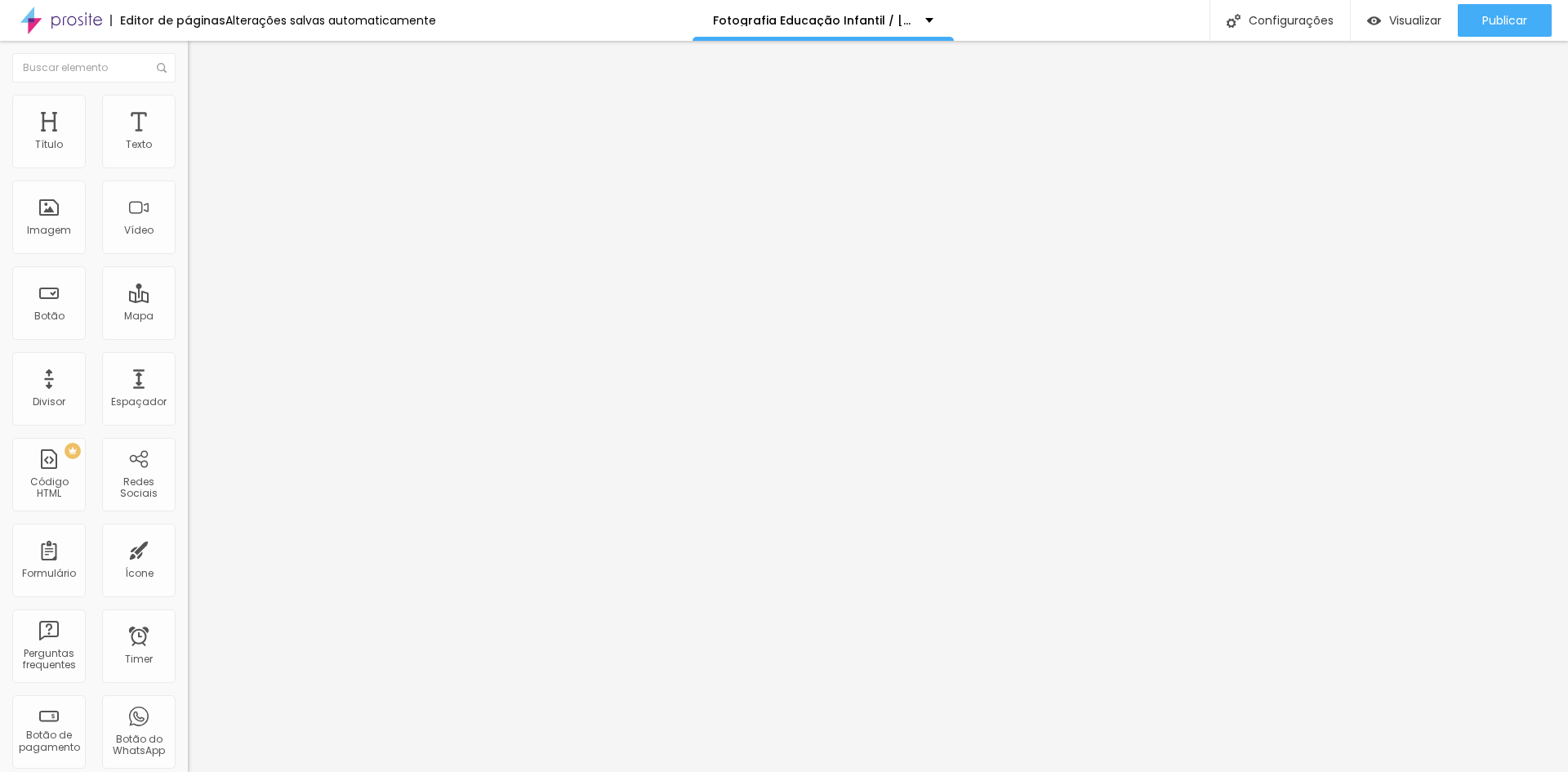
click at [200, 64] on img "button" at bounding box center [206, 59] width 14 height 14
click at [56, 212] on div "Imagem" at bounding box center [50, 217] width 74 height 74
click at [187, 141] on span "Adicionar imagem" at bounding box center [240, 132] width 105 height 14
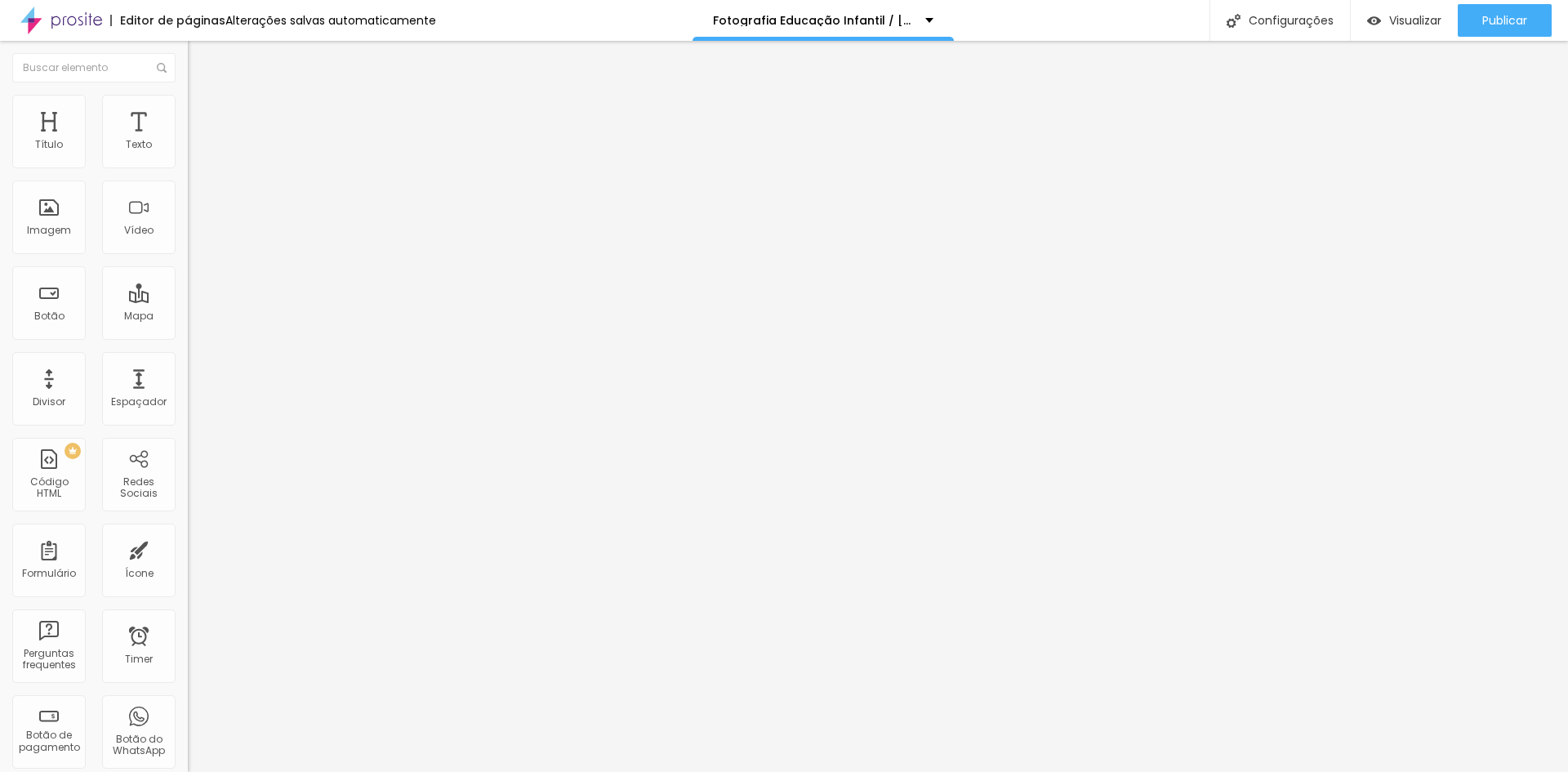
click at [187, 95] on img at bounding box center [195, 102] width 14 height 14
click at [187, 111] on img at bounding box center [195, 118] width 14 height 14
click at [1488, 16] on span "Publicar" at bounding box center [1505, 20] width 45 height 14
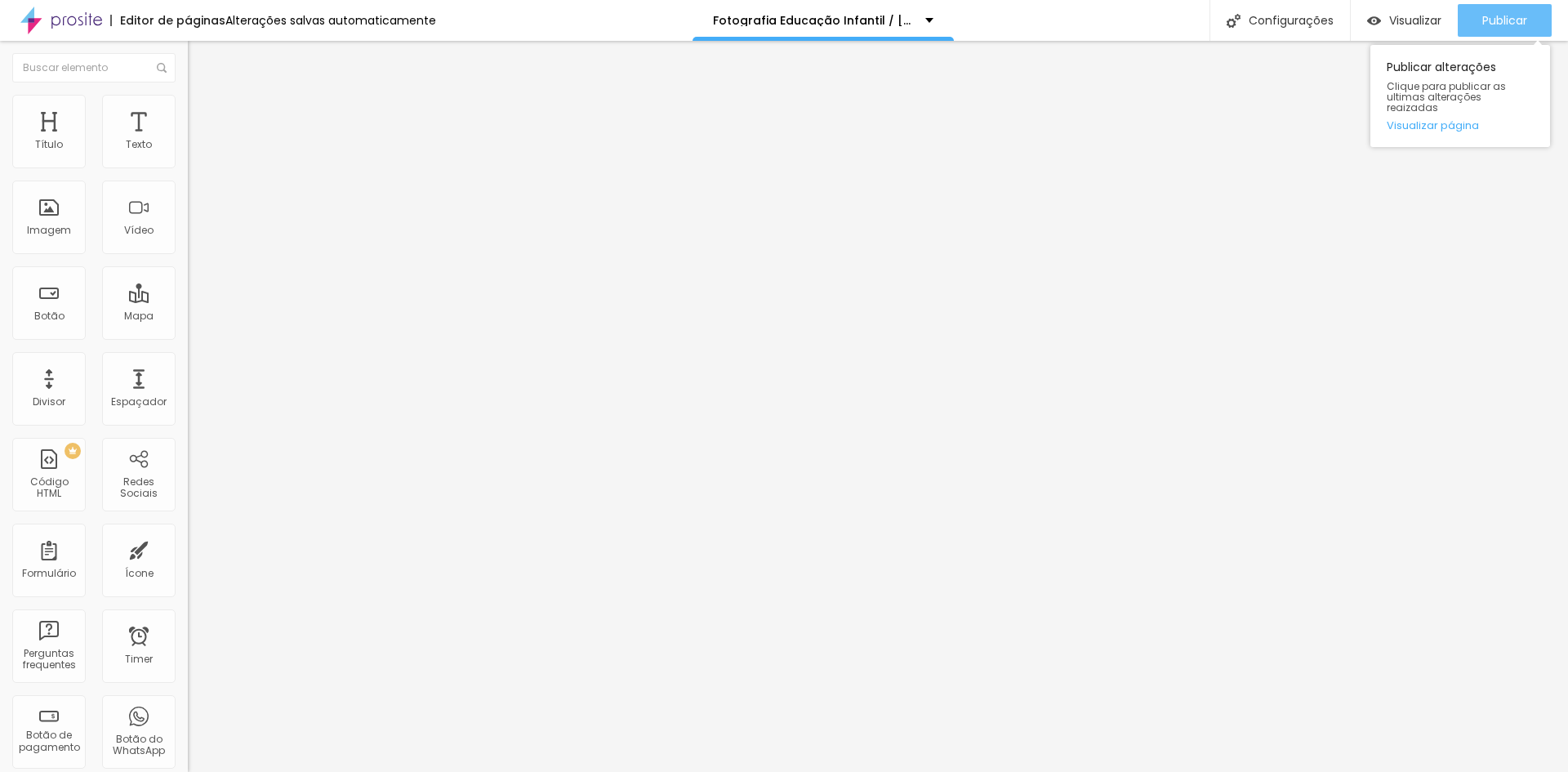
click at [1503, 5] on div "Publicar" at bounding box center [1505, 21] width 45 height 32
